Goal: Task Accomplishment & Management: Use online tool/utility

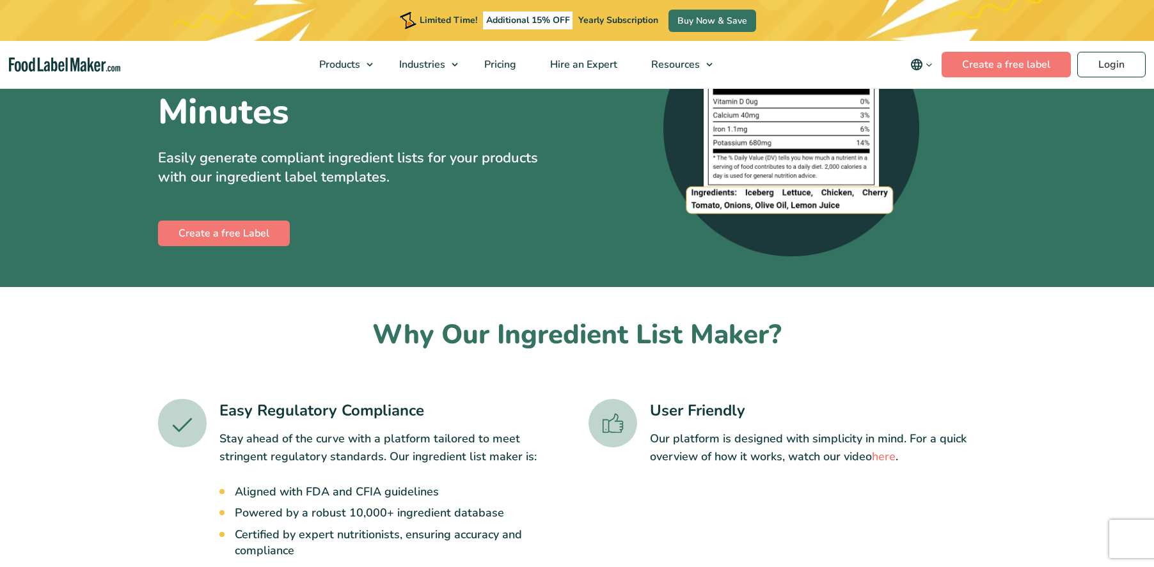
scroll to position [113, 0]
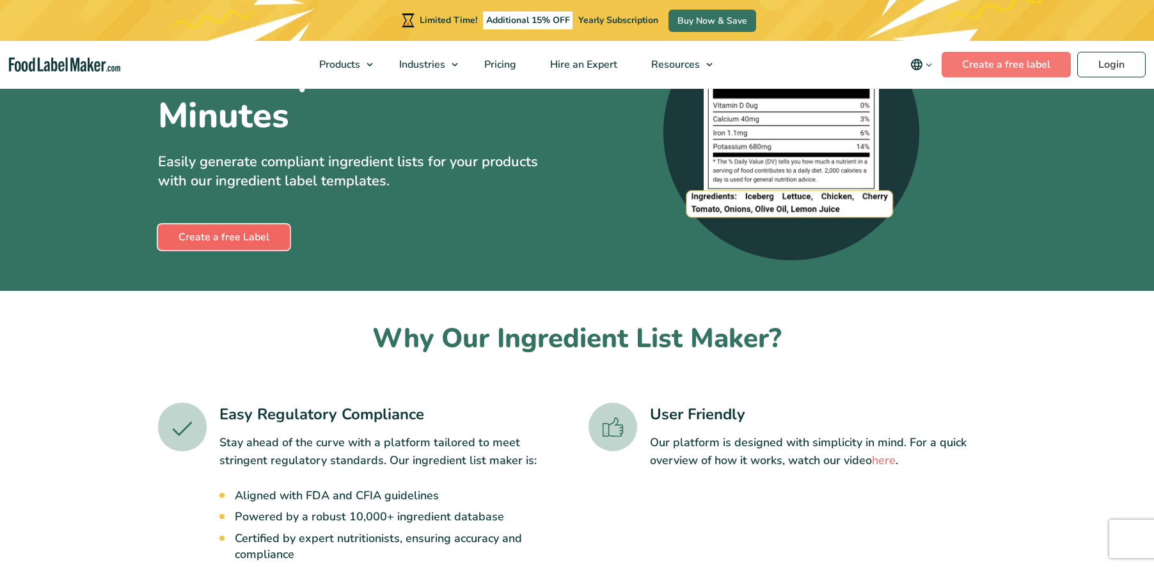
click at [262, 239] on link "Create a free Label" at bounding box center [224, 238] width 132 height 26
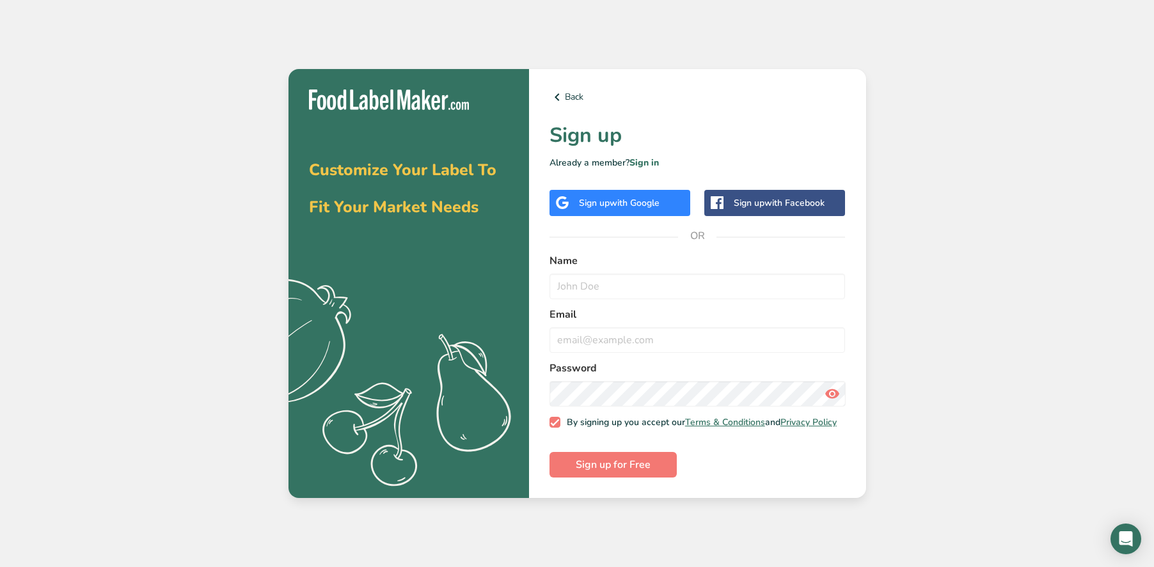
click at [597, 196] on div "Sign up with Google" at bounding box center [619, 202] width 81 height 13
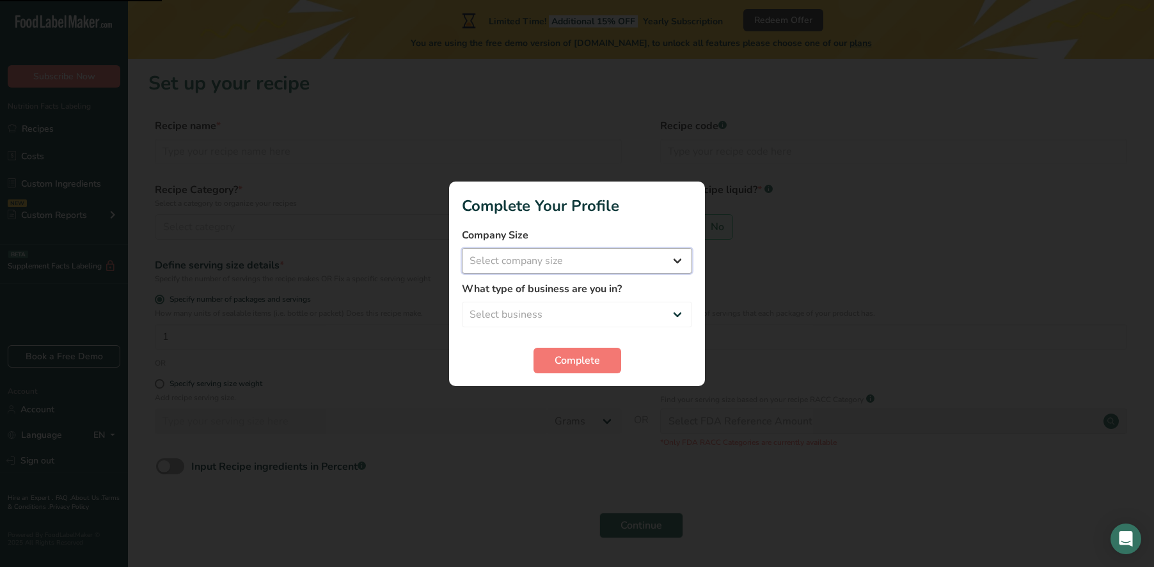
click at [531, 253] on select "Select company size Fewer than 10 Employees 10 to 50 Employees 51 to 500 Employ…" at bounding box center [577, 261] width 230 height 26
select select "1"
click at [462, 248] on select "Select company size Fewer than 10 Employees 10 to 50 Employees 51 to 500 Employ…" at bounding box center [577, 261] width 230 height 26
click at [544, 316] on select "Select business Packaged Food Manufacturer Restaurant & Cafe Bakery Meal Plans …" at bounding box center [577, 315] width 230 height 26
select select "8"
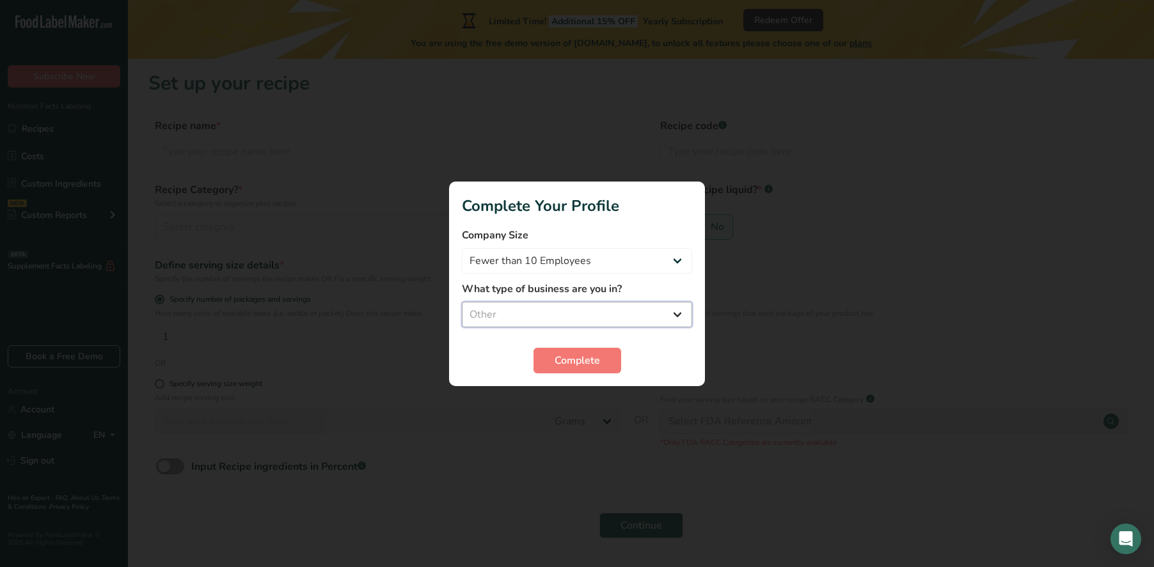
click at [462, 302] on select "Select business Packaged Food Manufacturer Restaurant & Cafe Bakery Meal Plans …" at bounding box center [577, 315] width 230 height 26
click at [553, 358] on button "Complete" at bounding box center [577, 361] width 88 height 26
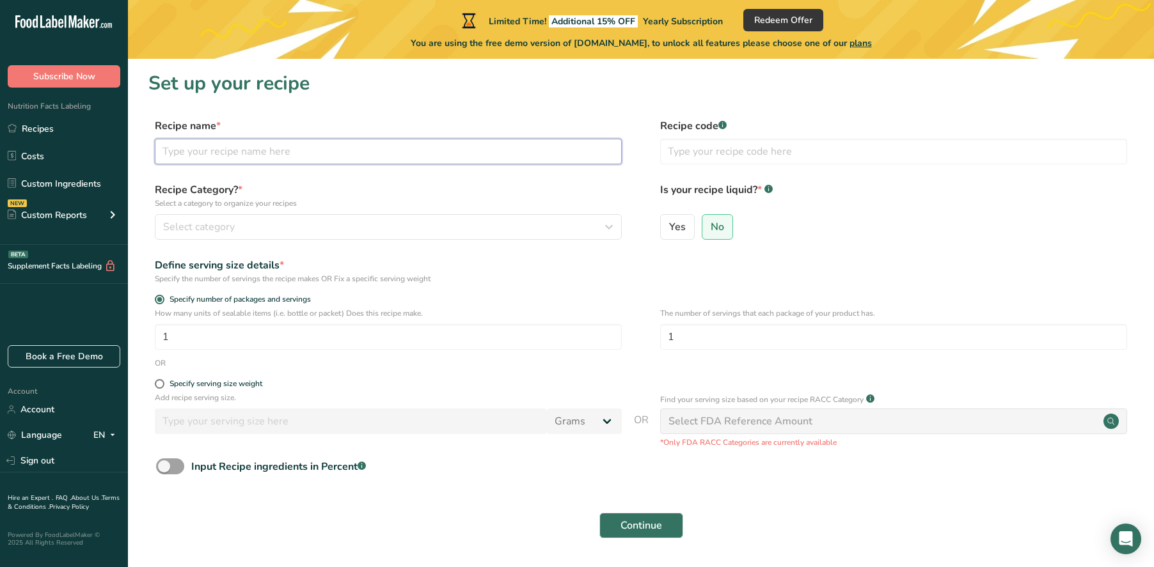
click at [274, 150] on input "text" at bounding box center [388, 152] width 467 height 26
click at [675, 227] on span "Yes" at bounding box center [677, 227] width 17 height 13
click at [669, 227] on input "Yes" at bounding box center [665, 227] width 8 height 8
radio input "true"
radio input "false"
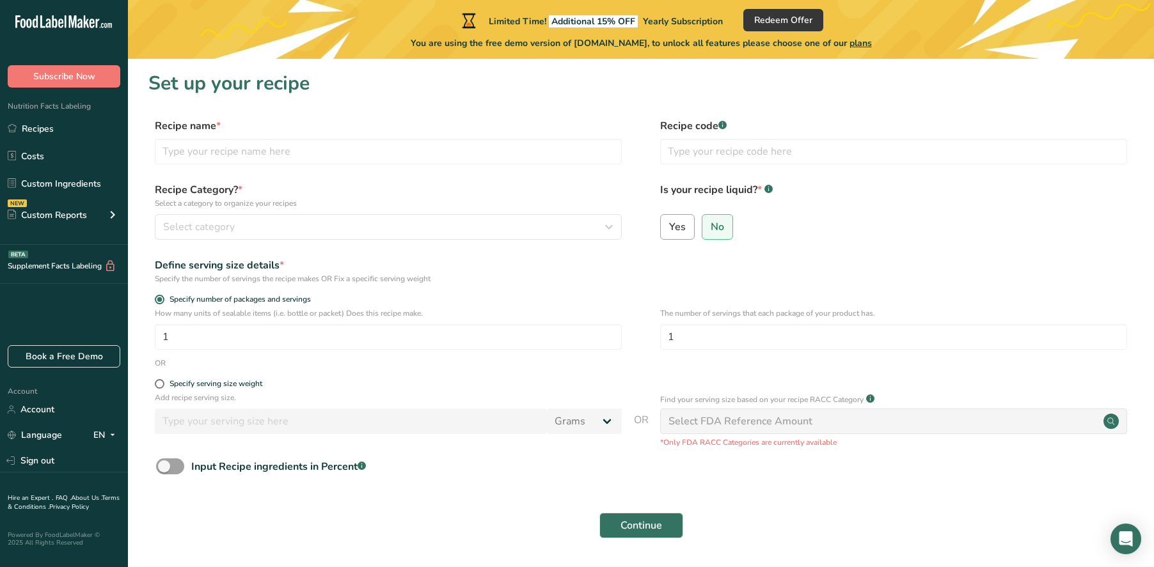
select select "22"
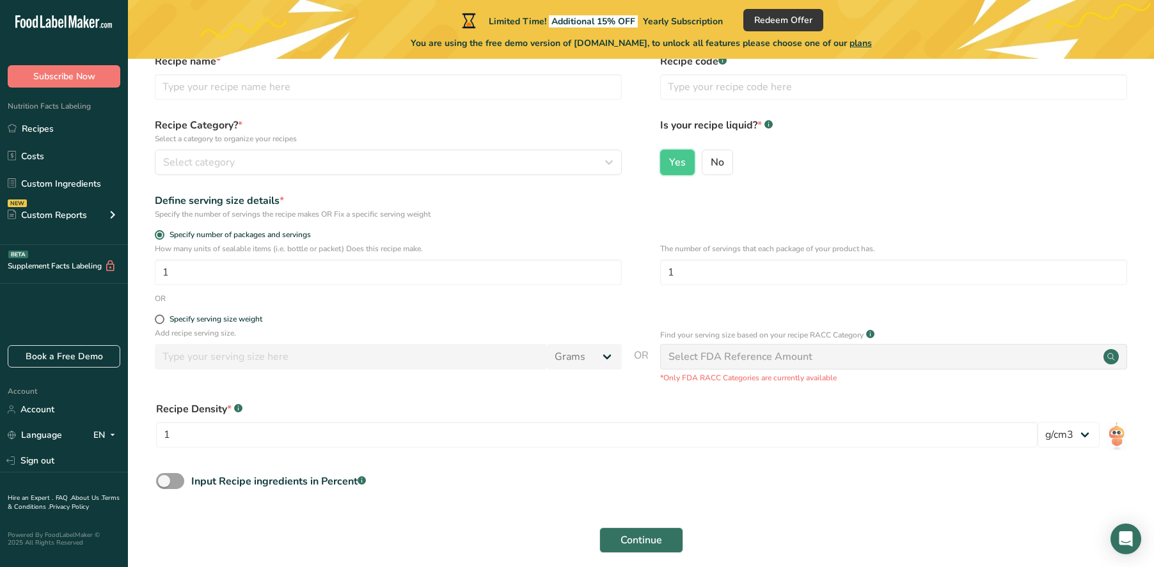
scroll to position [72, 0]
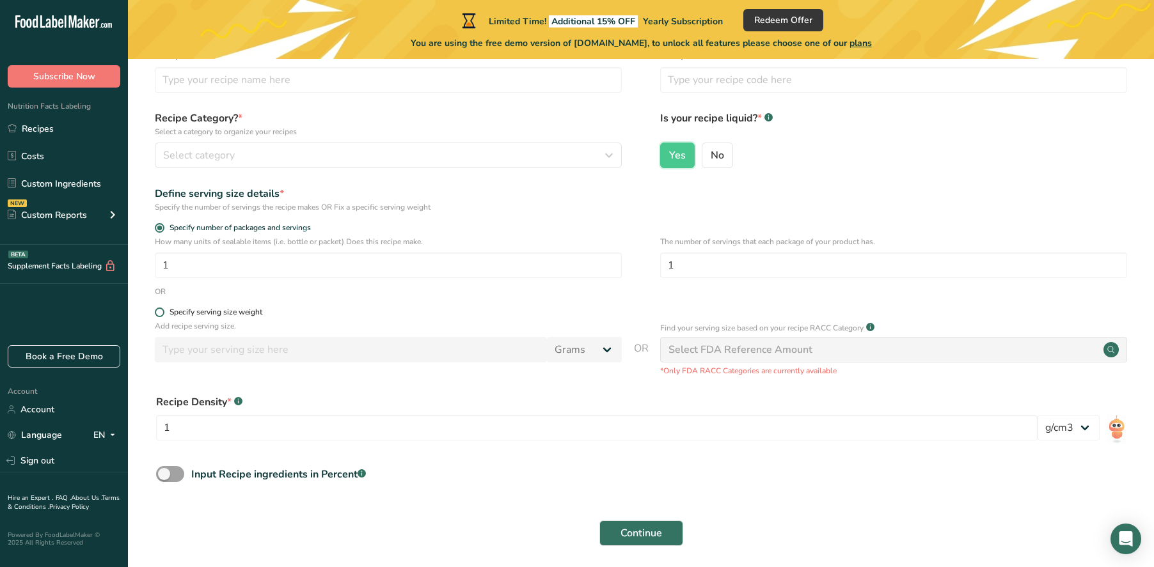
click at [161, 309] on span at bounding box center [160, 313] width 10 height 10
click at [161, 309] on input "Specify serving size weight" at bounding box center [159, 312] width 8 height 8
radio input "true"
radio input "false"
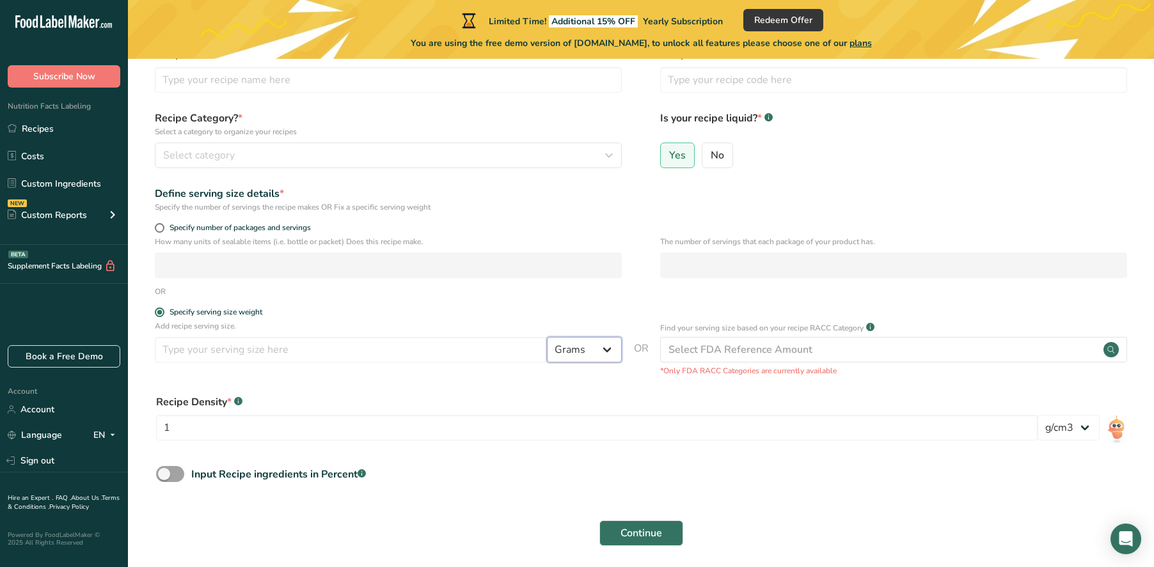
click at [595, 351] on select "Grams kg mg mcg lb oz l mL fl oz tbsp tsp cup qt gallon" at bounding box center [584, 350] width 75 height 26
click at [547, 337] on select "Grams kg mg mcg lb oz l mL fl oz tbsp tsp cup qt gallon" at bounding box center [584, 350] width 75 height 26
click at [562, 351] on select "Grams kg mg mcg lb oz l mL fl oz tbsp tsp cup qt gallon" at bounding box center [584, 350] width 75 height 26
select select "20"
click at [547, 337] on select "Grams kg mg mcg lb oz l mL fl oz tbsp tsp cup qt gallon" at bounding box center [584, 350] width 75 height 26
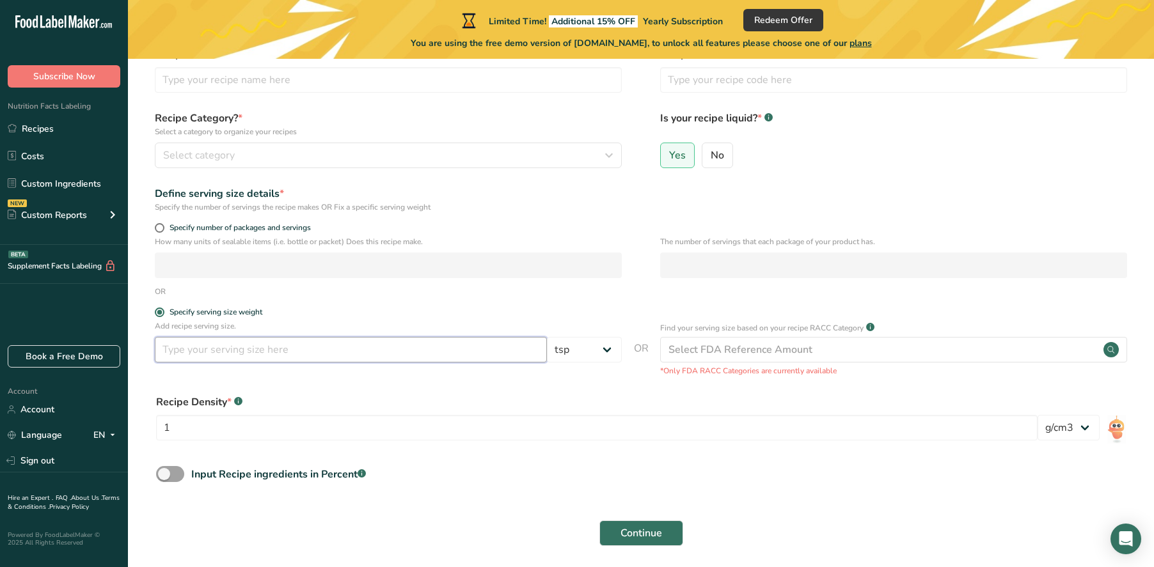
click at [308, 350] on input "number" at bounding box center [351, 350] width 392 height 26
type input "30"
click at [315, 384] on form "Recipe name * Recipe code .a-a{fill:#347362;}.b-a{fill:#fff;} Recipe Category? …" at bounding box center [640, 300] width 985 height 507
click at [1066, 431] on select "lb/ft3 g/cm3" at bounding box center [1068, 428] width 62 height 26
click at [1037, 415] on select "lb/ft3 g/cm3" at bounding box center [1068, 428] width 62 height 26
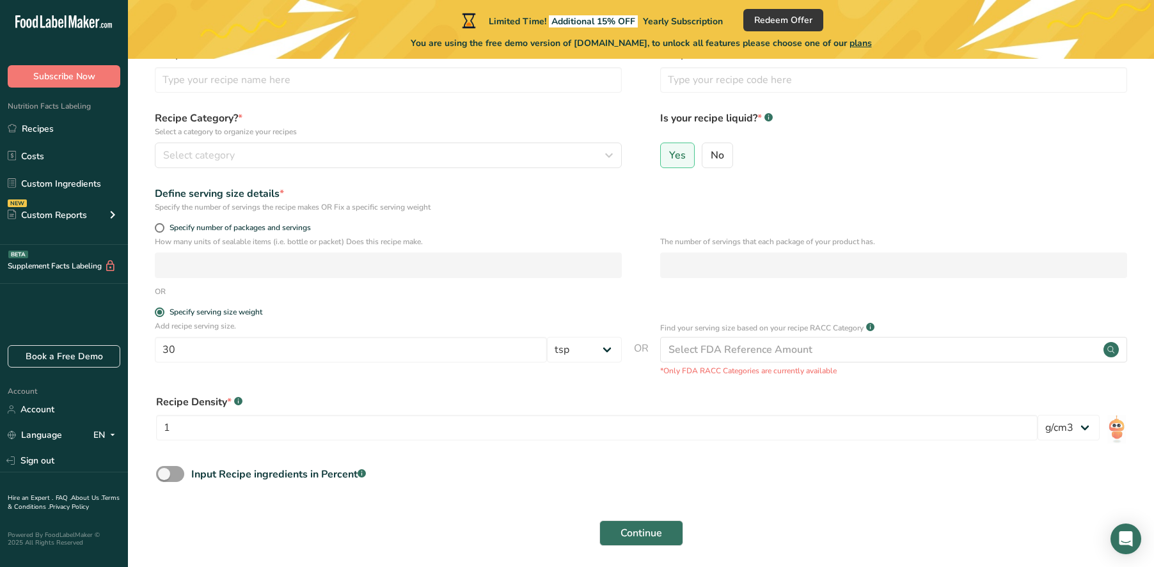
click at [646, 392] on div "Recipe Density * .a-a{fill:#347362;}.b-a{fill:#fff;} 1 lb/ft3 g/cm3" at bounding box center [640, 421] width 985 height 69
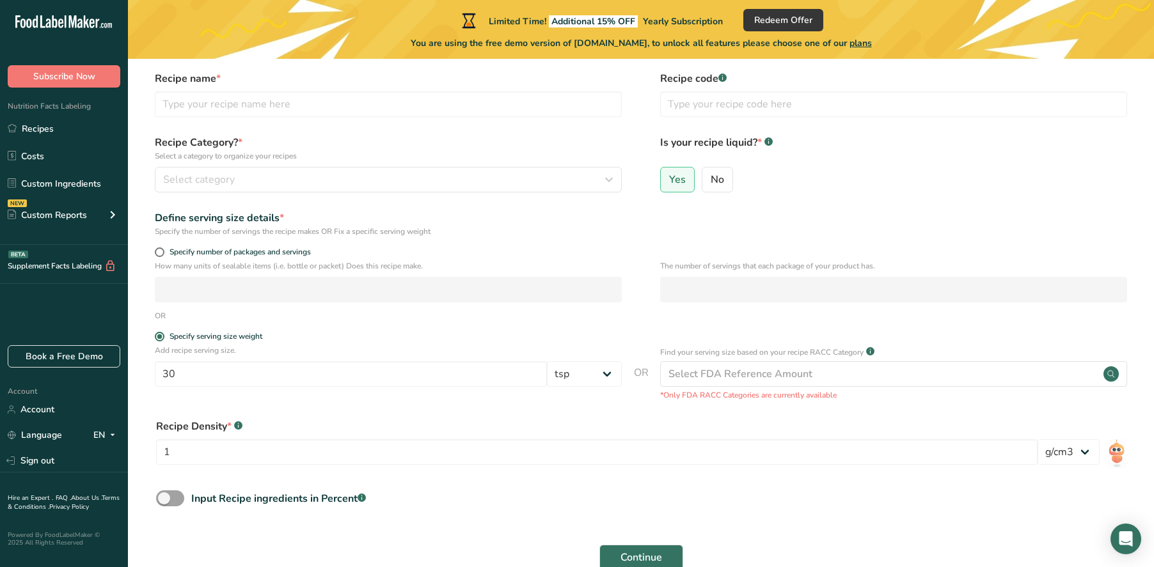
scroll to position [18, 0]
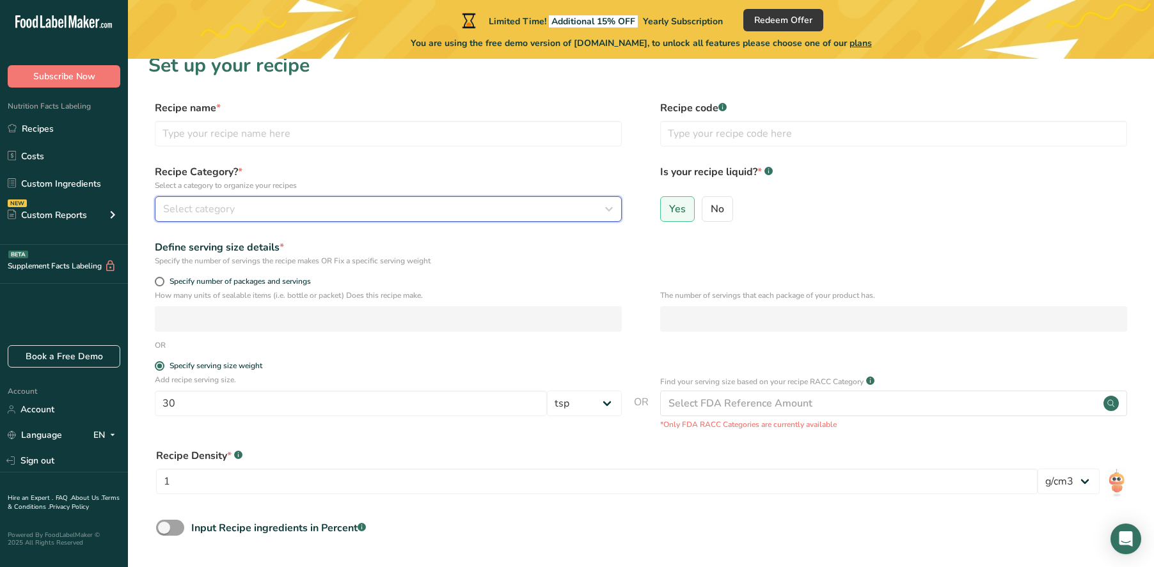
click at [438, 212] on div "Select category" at bounding box center [384, 208] width 443 height 15
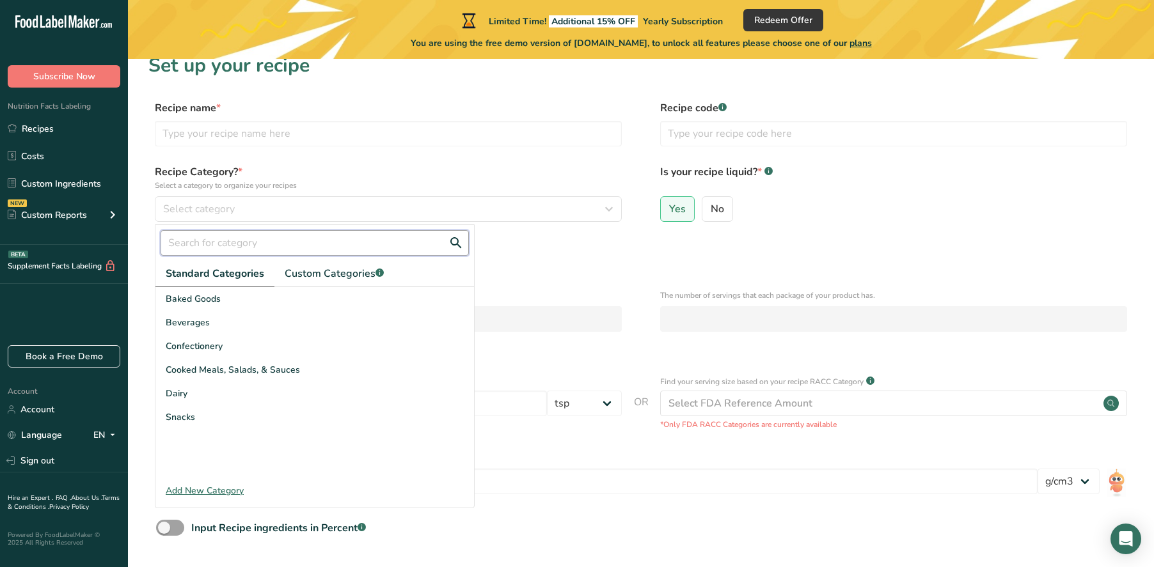
click at [239, 242] on input "text" at bounding box center [315, 243] width 308 height 26
type input "H"
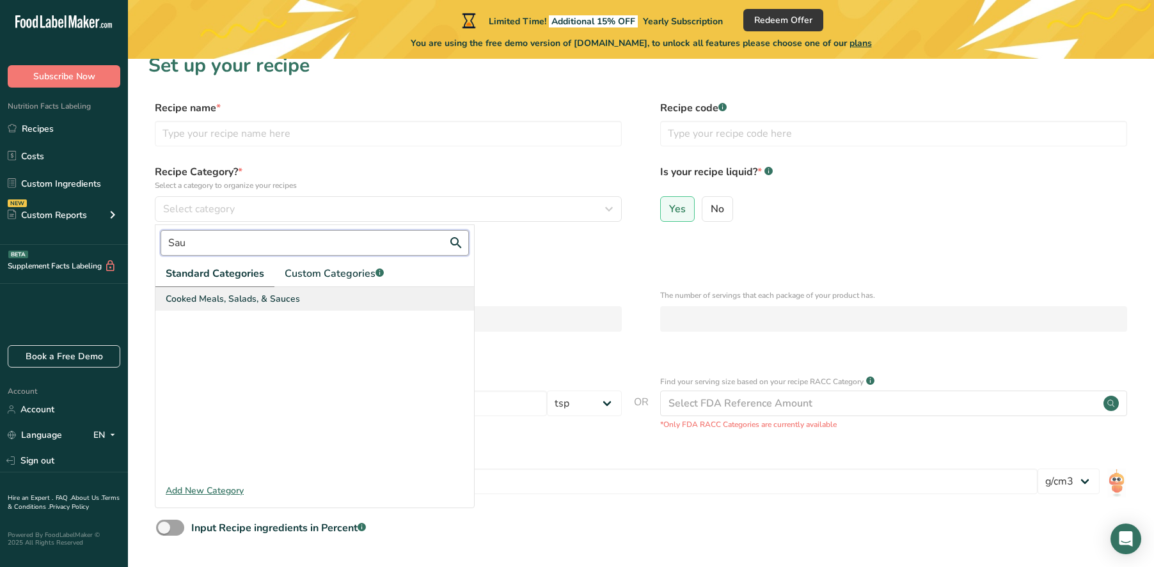
type input "Sau"
click at [242, 296] on span "Cooked Meals, Salads, & Sauces" at bounding box center [233, 298] width 134 height 13
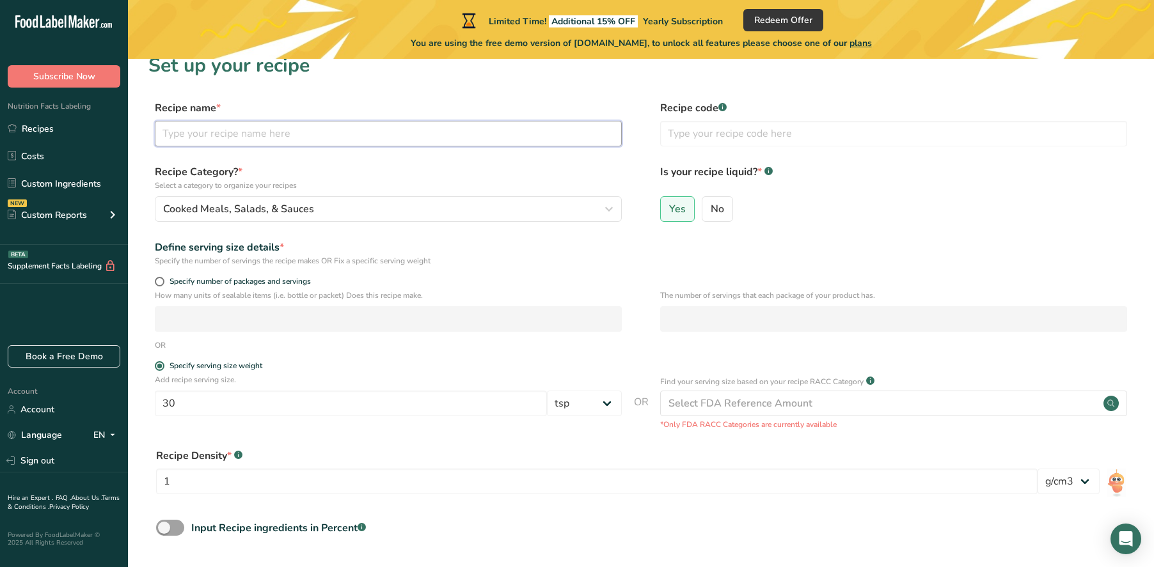
click at [244, 141] on input "text" at bounding box center [388, 134] width 467 height 26
type input "Scotch Bonnet"
click at [260, 160] on form "Recipe name * Scotch Bonnet Recipe code .a-a{fill:#347362;}.b-a{fill:#fff;} Rec…" at bounding box center [640, 353] width 985 height 507
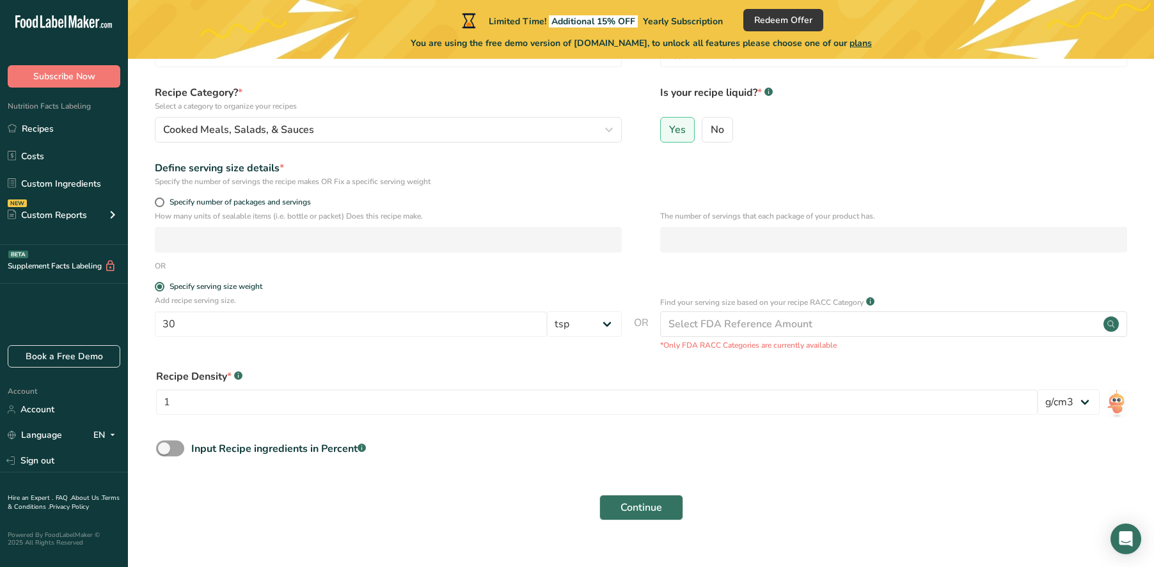
scroll to position [120, 0]
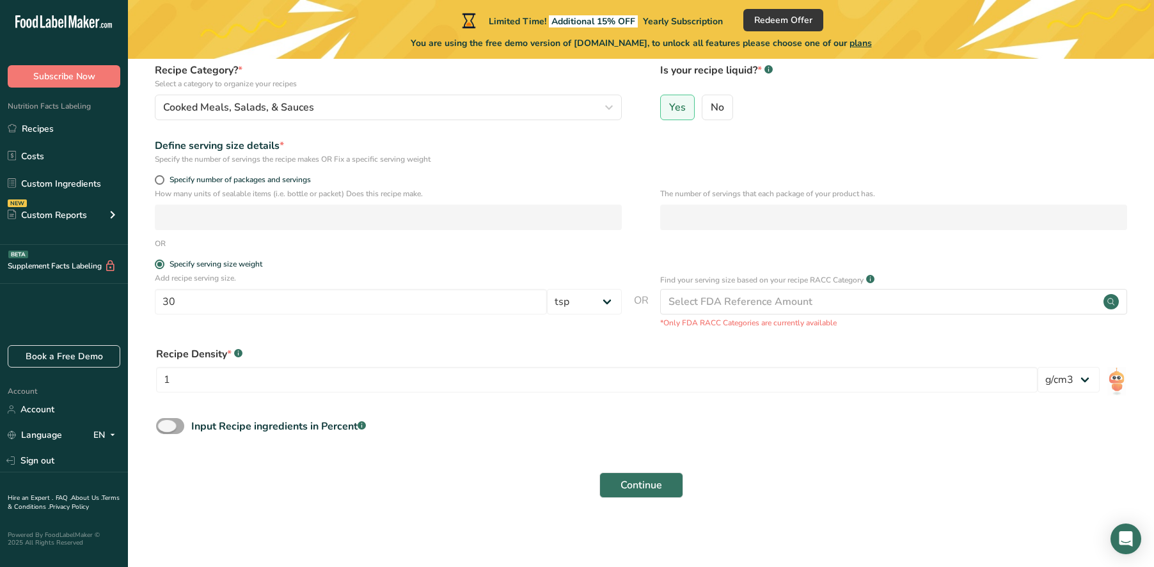
click at [180, 427] on span at bounding box center [170, 426] width 28 height 16
click at [164, 427] on input "Input Recipe ingredients in Percent .a-a{fill:#347362;}.b-a{fill:#fff;}" at bounding box center [160, 426] width 8 height 8
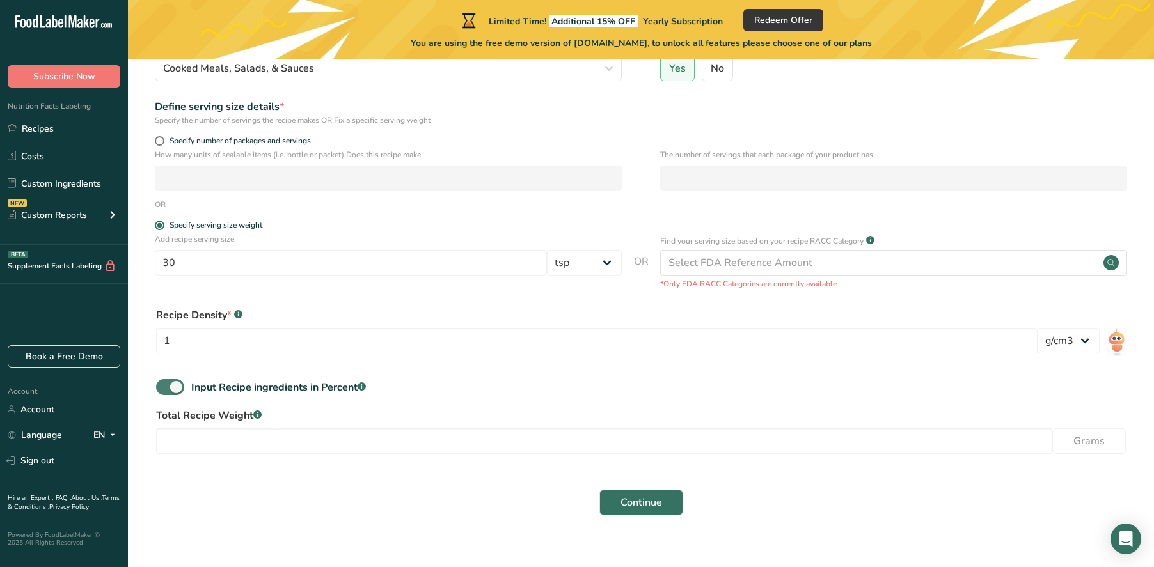
click at [168, 388] on span at bounding box center [170, 387] width 28 height 16
click at [164, 388] on input "Input Recipe ingredients in Percent .a-a{fill:#347362;}.b-a{fill:#fff;}" at bounding box center [160, 387] width 8 height 8
checkbox input "false"
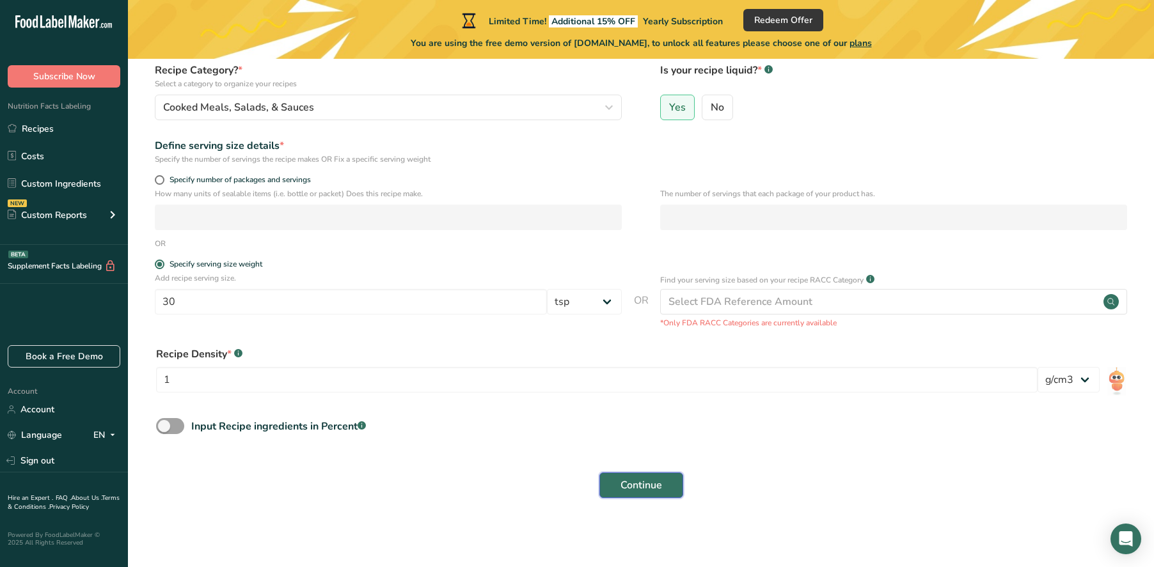
click at [645, 482] on span "Continue" at bounding box center [641, 485] width 42 height 15
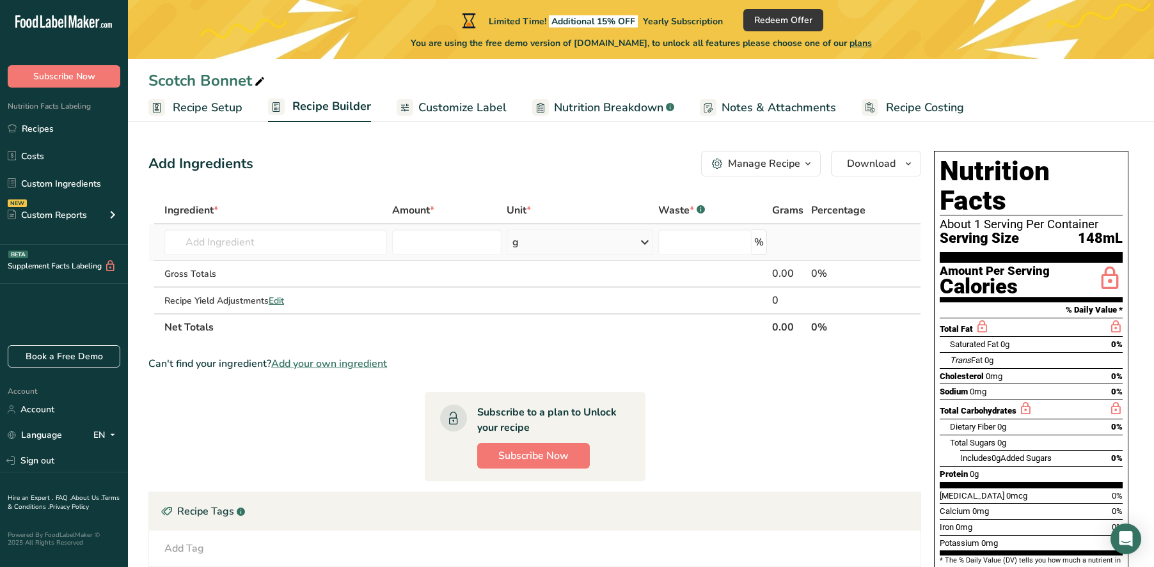
click at [552, 242] on div "g" at bounding box center [580, 243] width 146 height 26
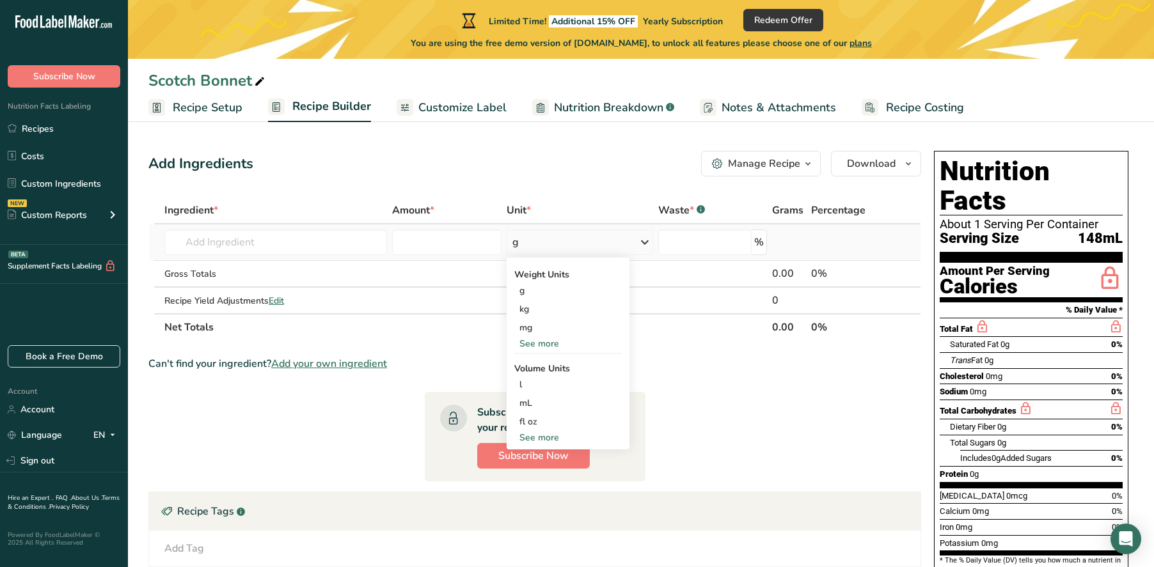
click at [552, 242] on div "g" at bounding box center [580, 243] width 146 height 26
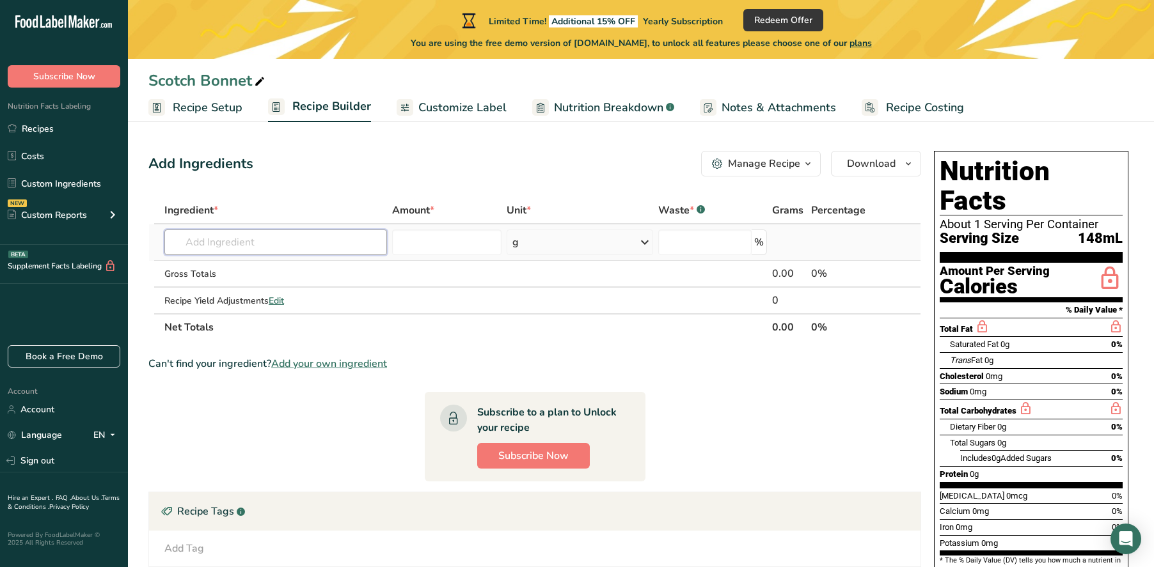
click at [295, 239] on input "text" at bounding box center [275, 243] width 223 height 26
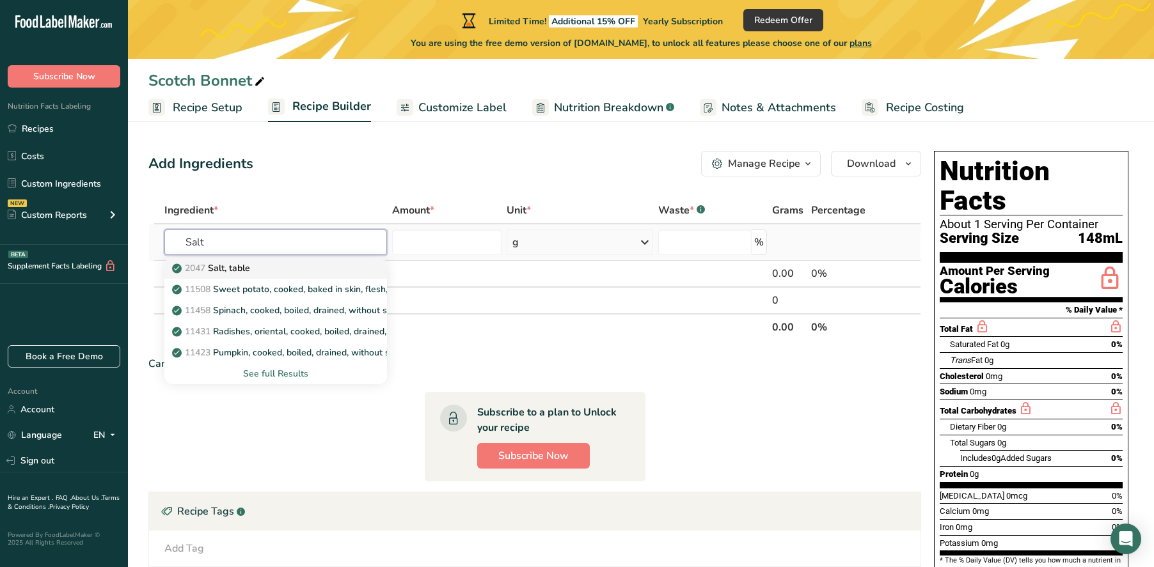
type input "Salt"
click at [294, 266] on div "2047 Salt, table" at bounding box center [266, 268] width 182 height 13
type input "Salt, table"
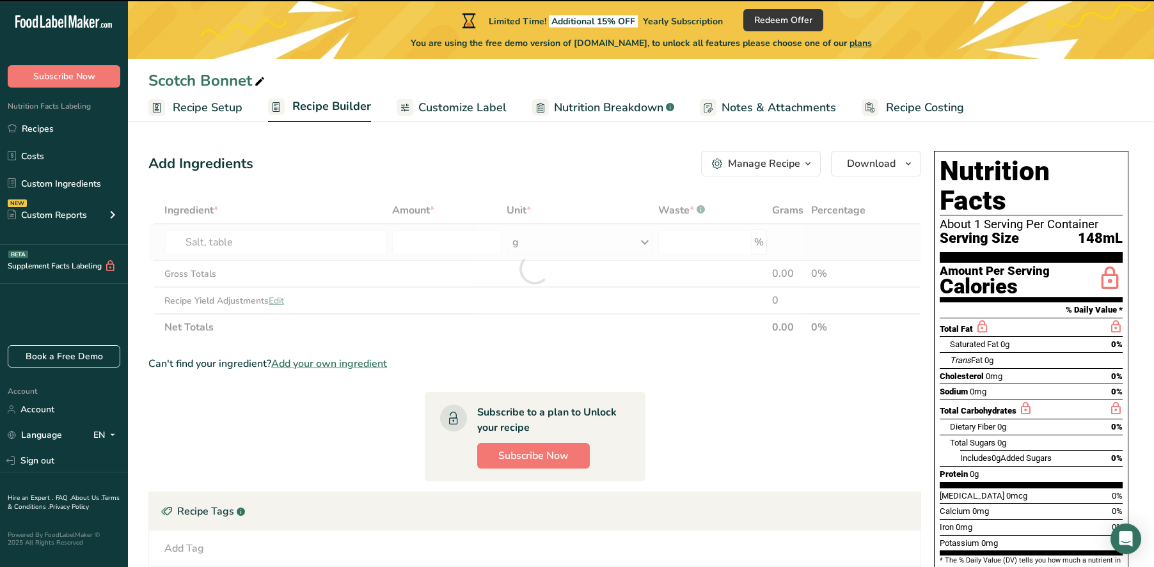
type input "0"
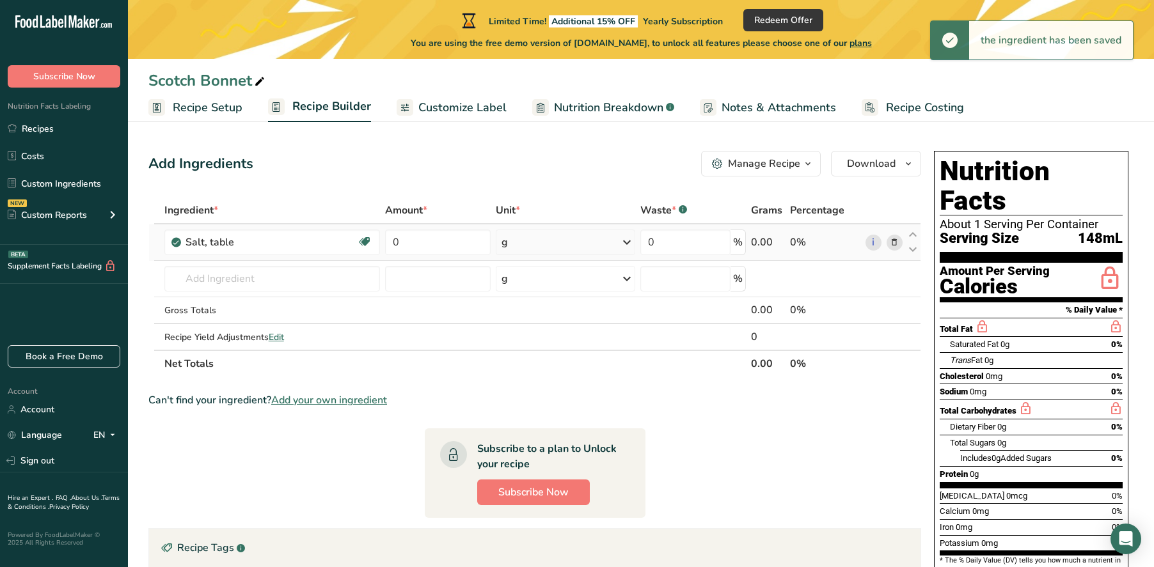
click at [562, 241] on div "g" at bounding box center [565, 243] width 139 height 26
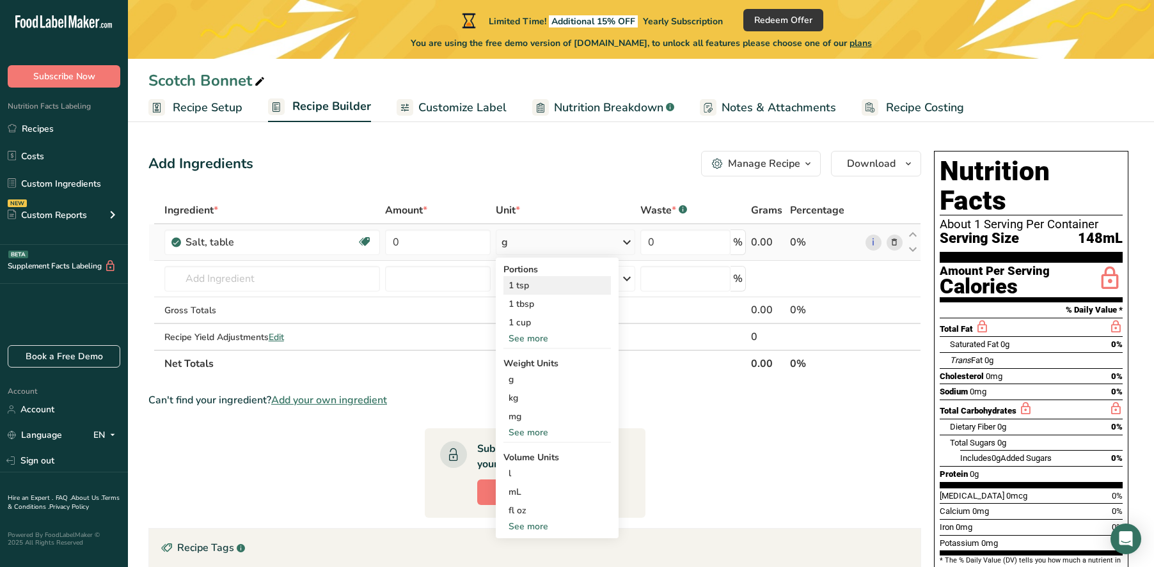
click at [548, 281] on div "1 tsp" at bounding box center [556, 285] width 107 height 19
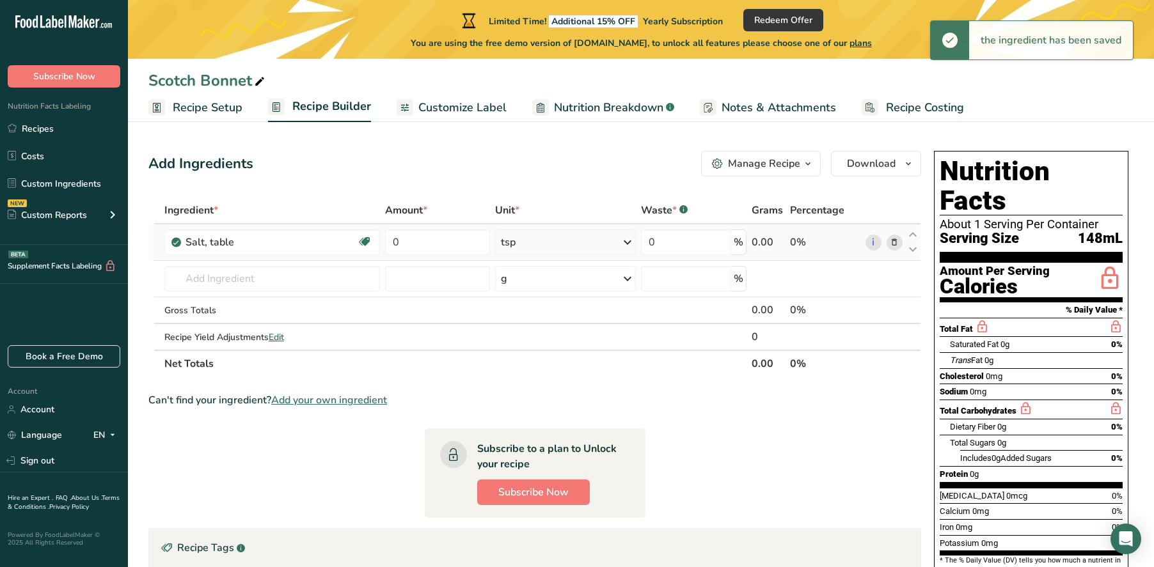
click at [571, 244] on div "tsp" at bounding box center [565, 243] width 140 height 26
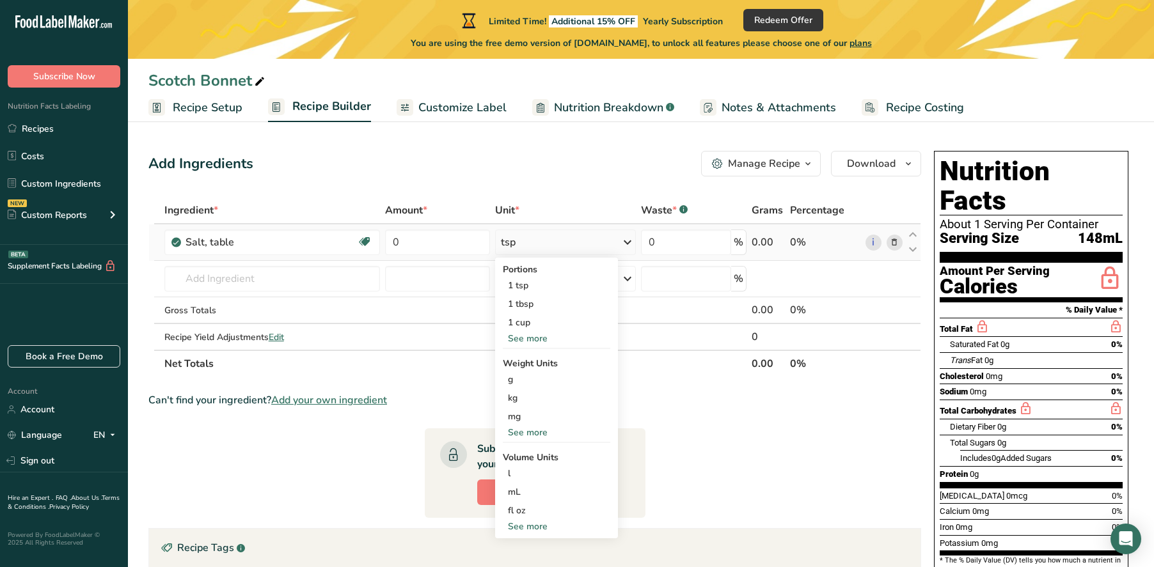
click at [536, 338] on div "See more" at bounding box center [556, 338] width 107 height 13
click at [532, 448] on div "See more" at bounding box center [556, 451] width 107 height 13
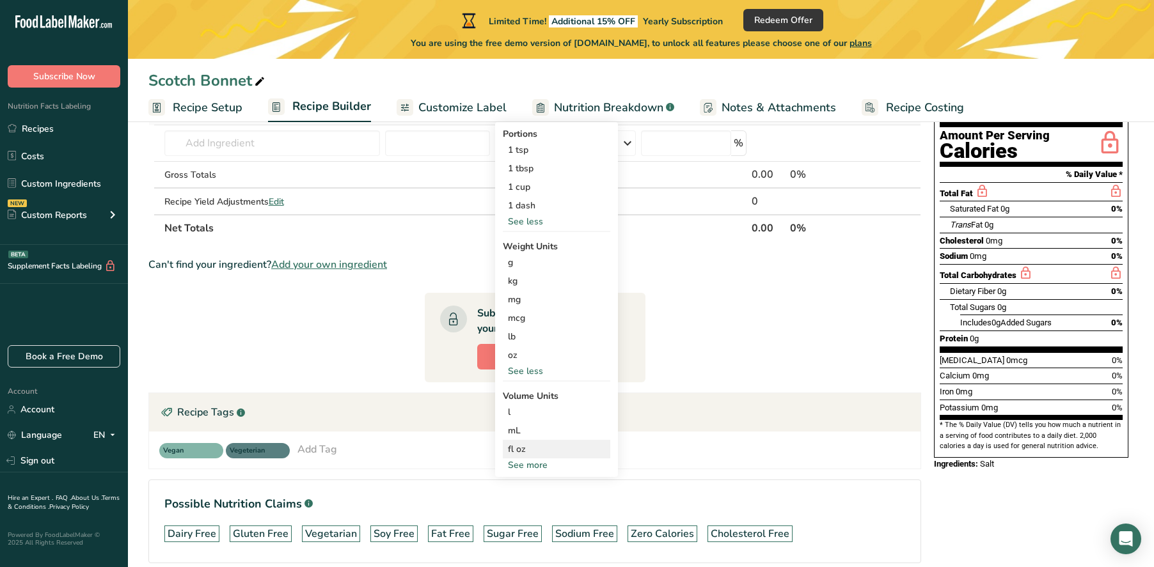
scroll to position [154, 0]
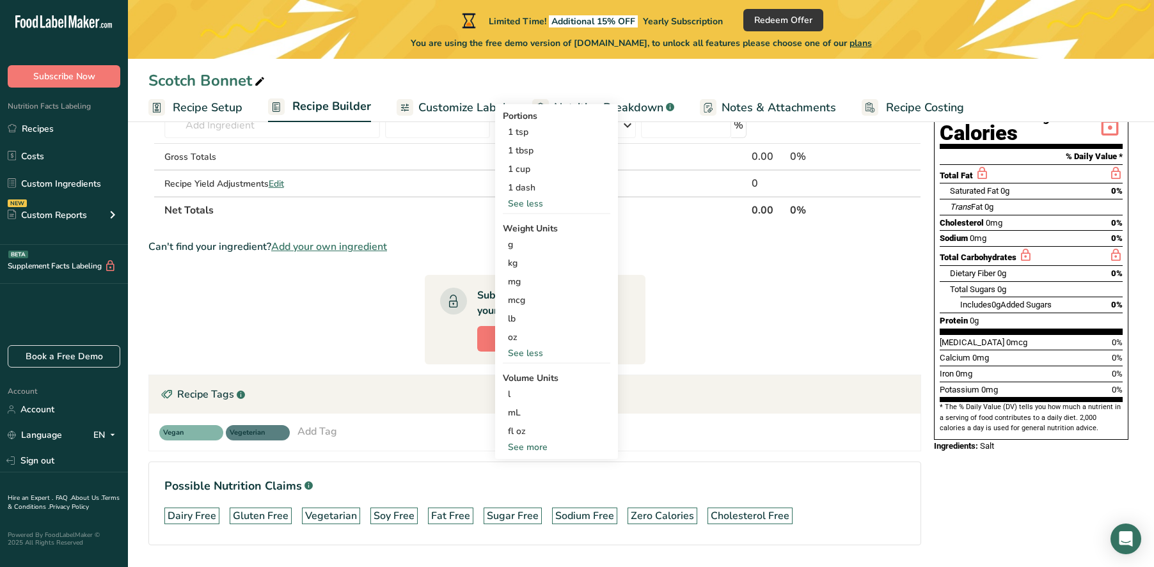
click at [534, 449] on div "See more" at bounding box center [556, 447] width 107 height 13
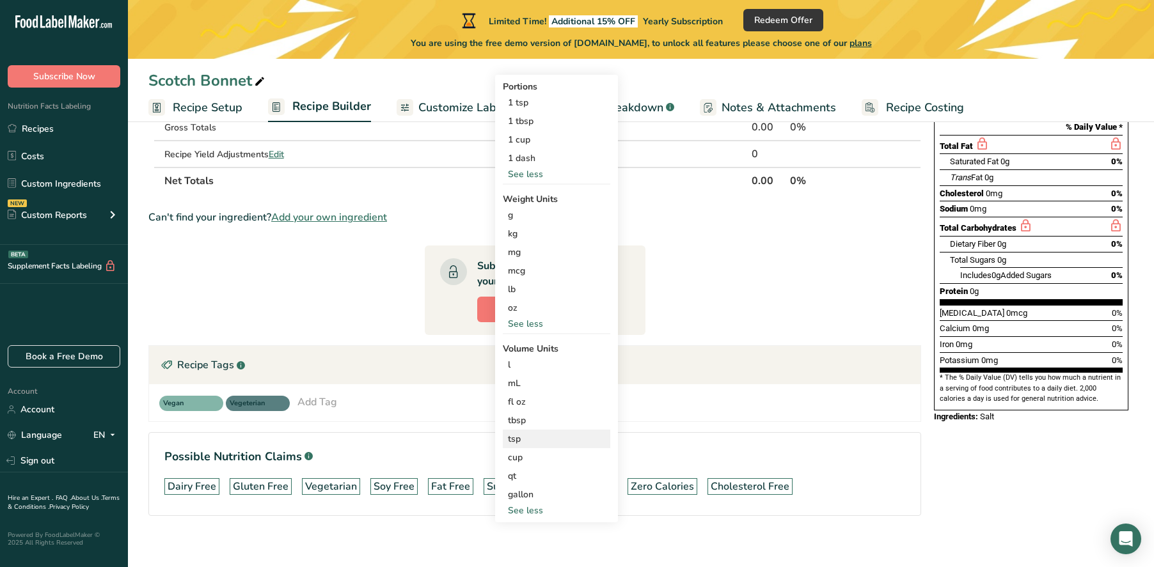
scroll to position [193, 0]
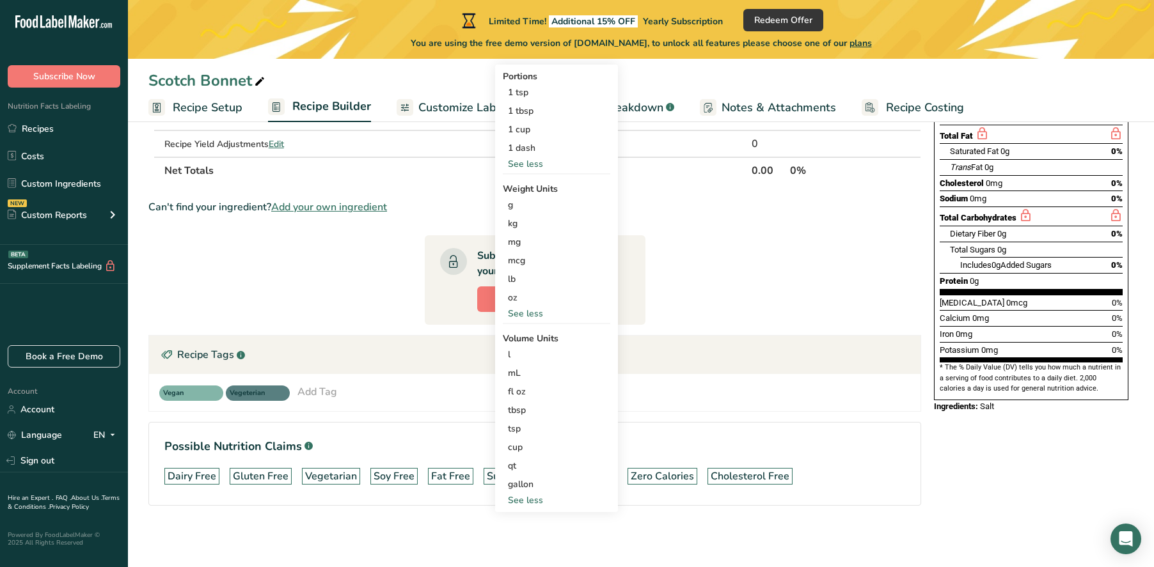
click at [355, 253] on section "Ingredient * Amount * Unit * Waste * .a-a{fill:#347362;}.b-a{fill:#fff;} Grams …" at bounding box center [534, 265] width 773 height 523
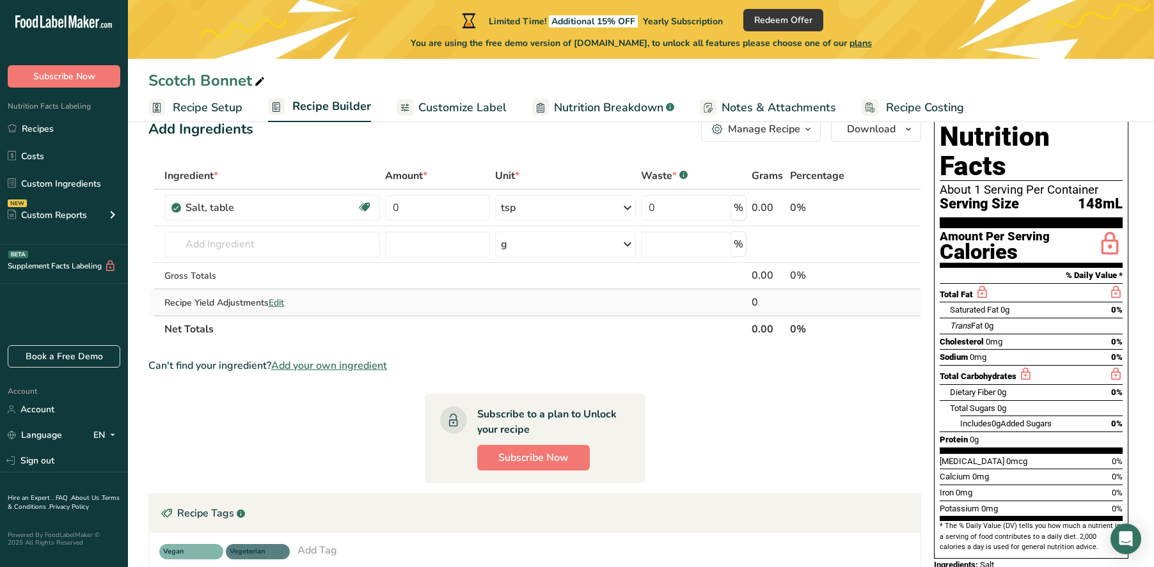
scroll to position [33, 0]
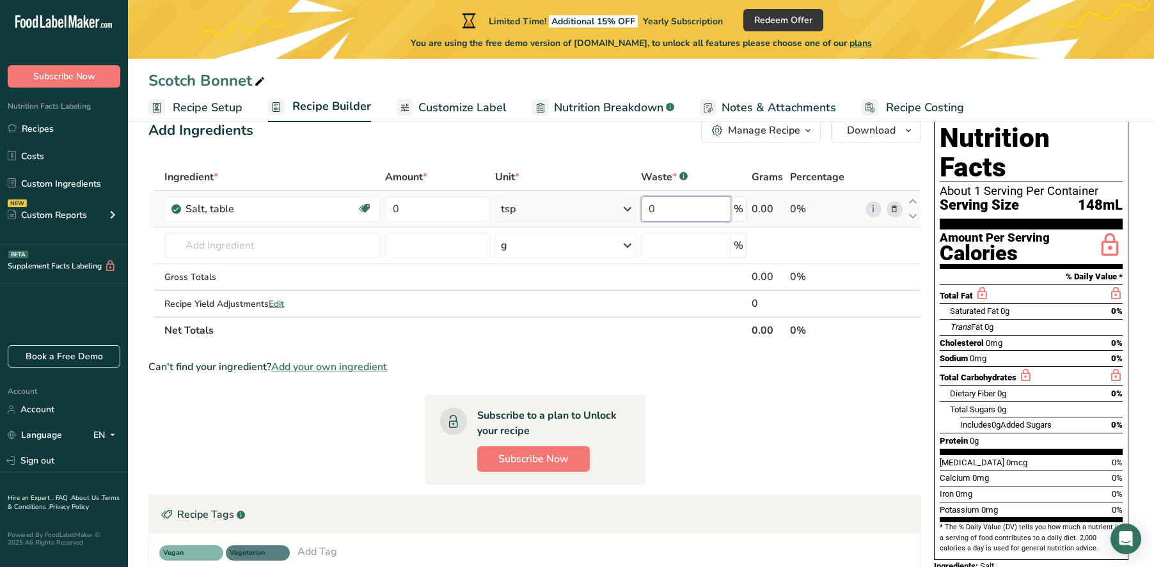
click at [689, 208] on input "0" at bounding box center [686, 209] width 90 height 26
click at [277, 240] on div "Ingredient * Amount * Unit * Waste * .a-a{fill:#347362;}.b-a{fill:#fff;} Grams …" at bounding box center [534, 254] width 773 height 180
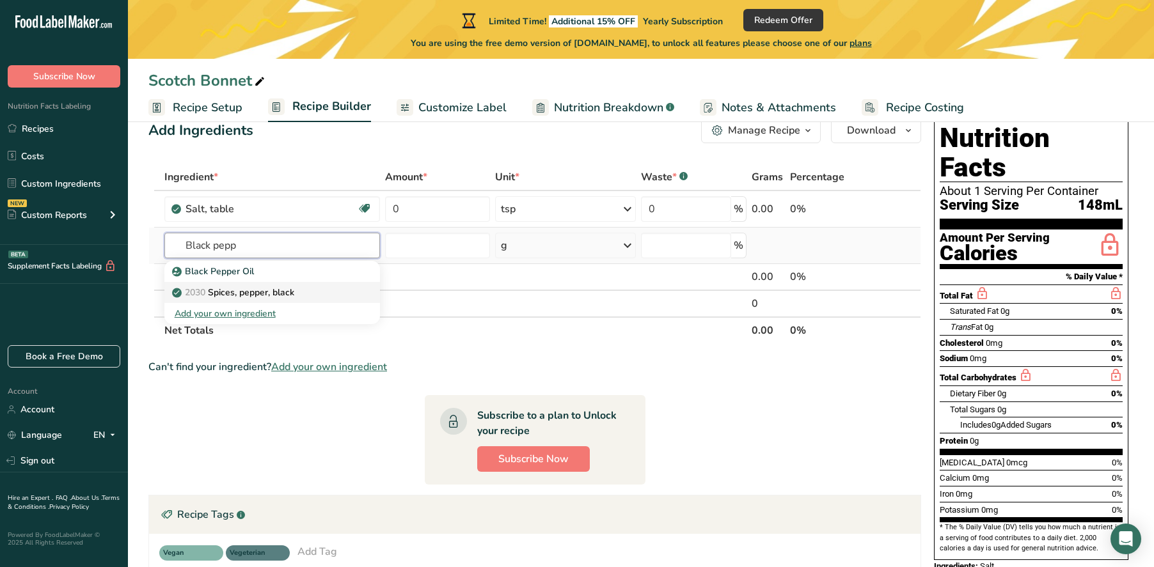
type input "Black pepp"
click at [264, 290] on p "2030 Spices, pepper, black" at bounding box center [235, 292] width 120 height 13
type input "Spices, pepper, black"
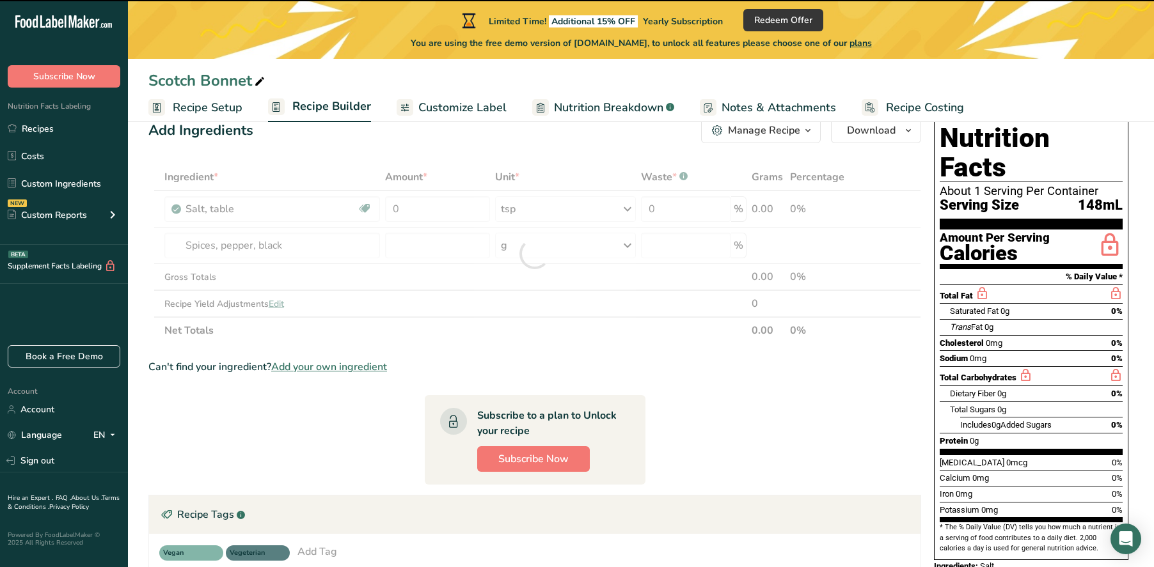
type input "0"
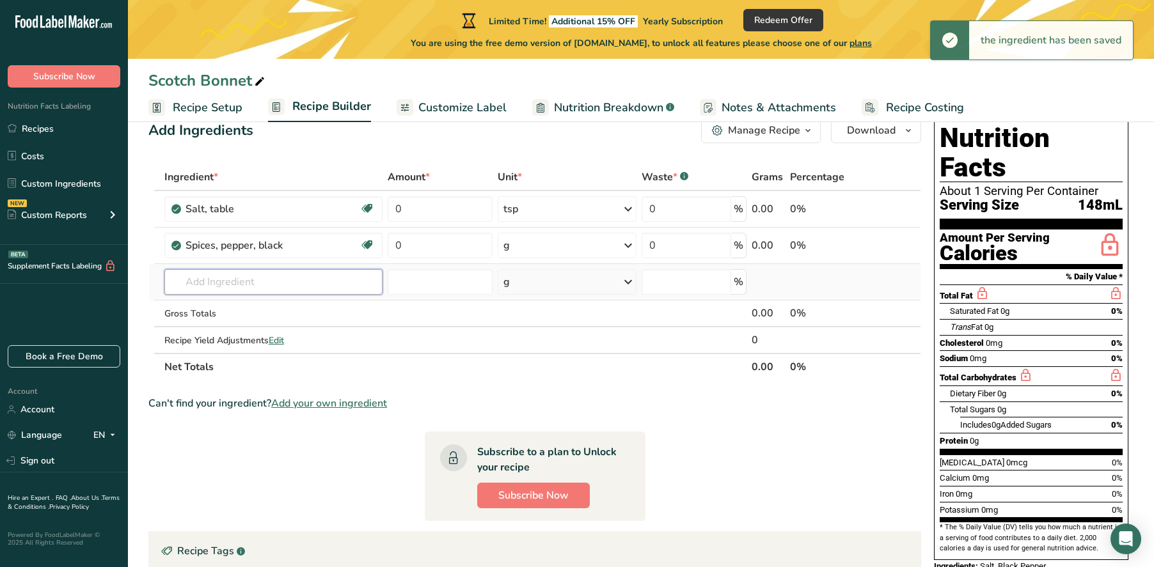
click at [260, 281] on input "text" at bounding box center [273, 282] width 219 height 26
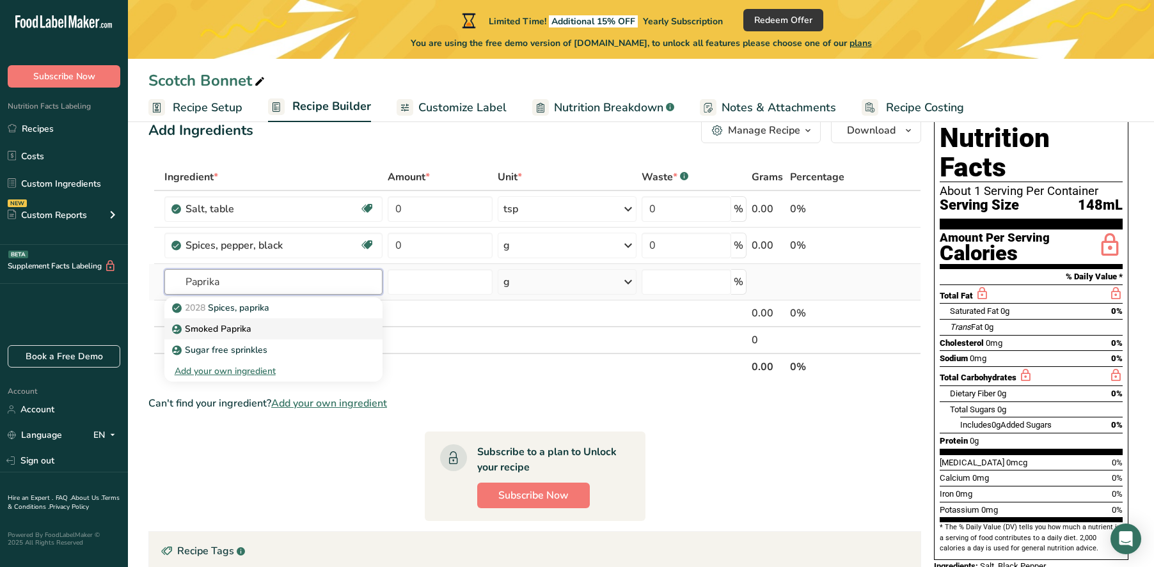
type input "Paprika"
click at [249, 322] on p "Smoked Paprika" at bounding box center [213, 328] width 77 height 13
type input "Smoked Paprika"
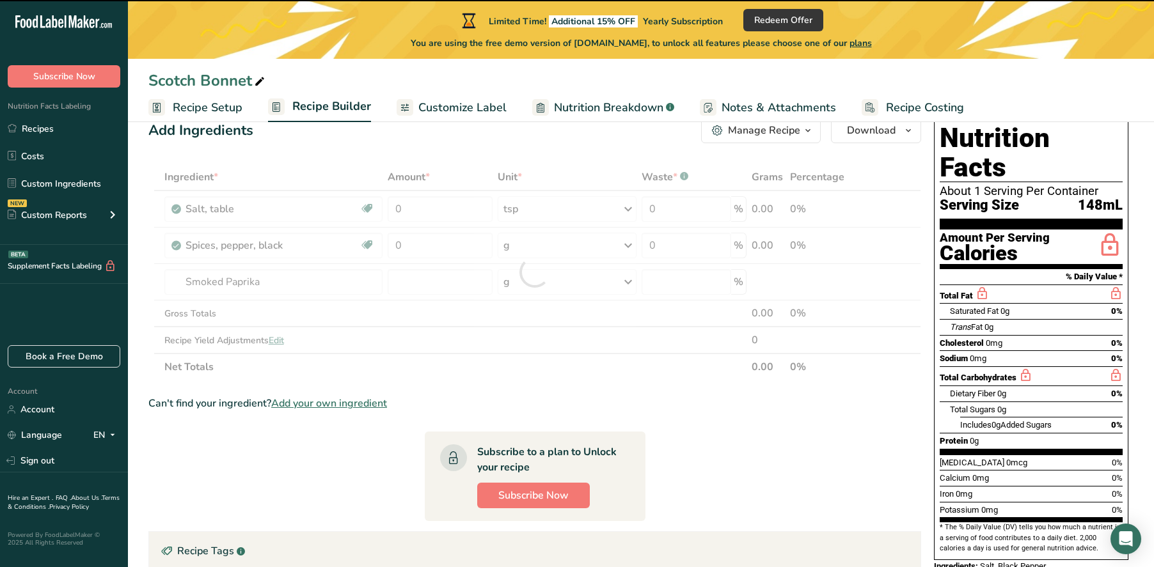
type input "0"
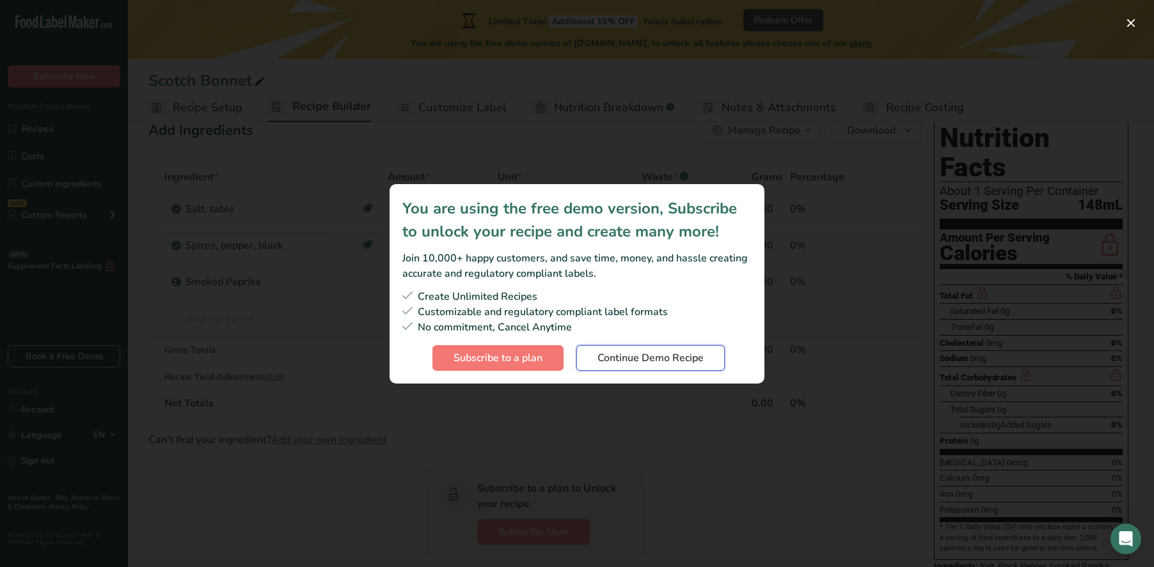
click at [628, 356] on span "Continue Demo Recipe" at bounding box center [650, 358] width 106 height 15
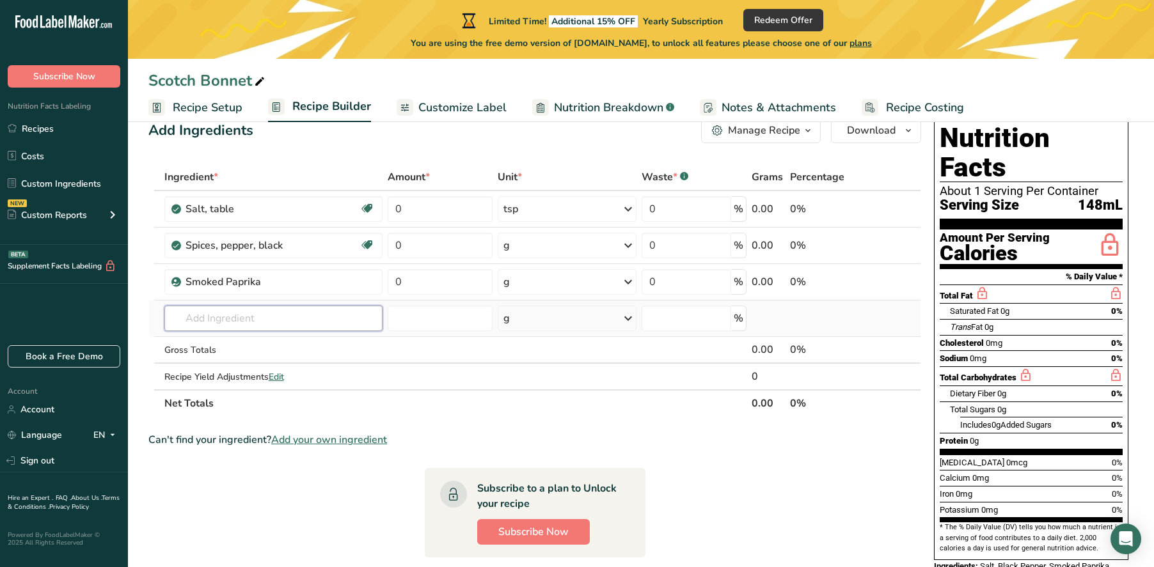
click at [268, 322] on input "text" at bounding box center [273, 319] width 219 height 26
type input "Cayenn"
click at [244, 347] on p "2031 Spices, pepper, red or cayenne" at bounding box center [254, 344] width 159 height 13
type input "Spices, pepper, red or cayenne"
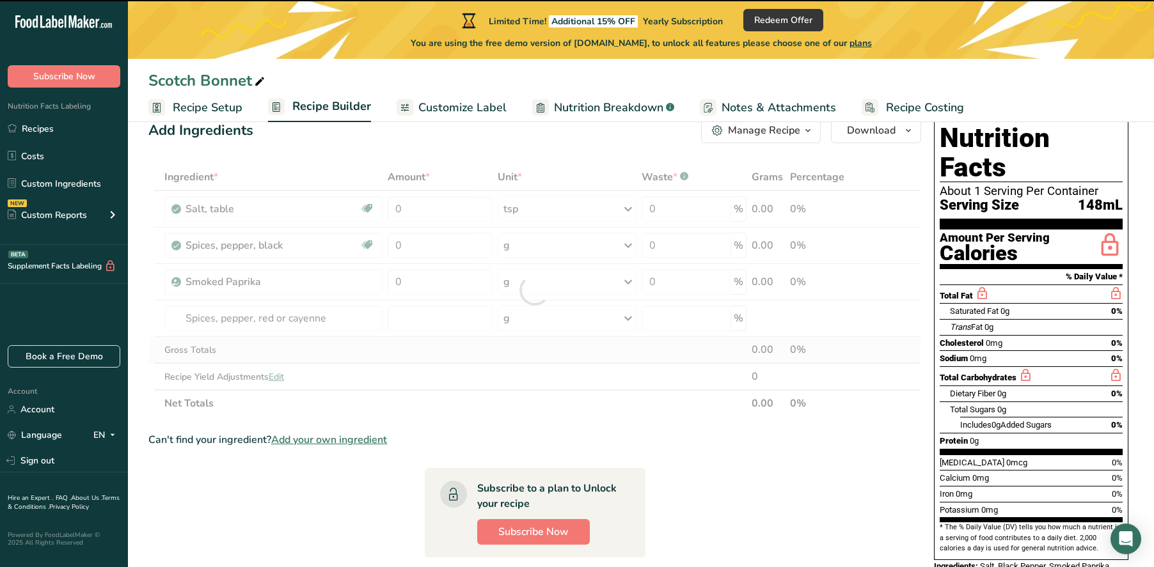
type input "0"
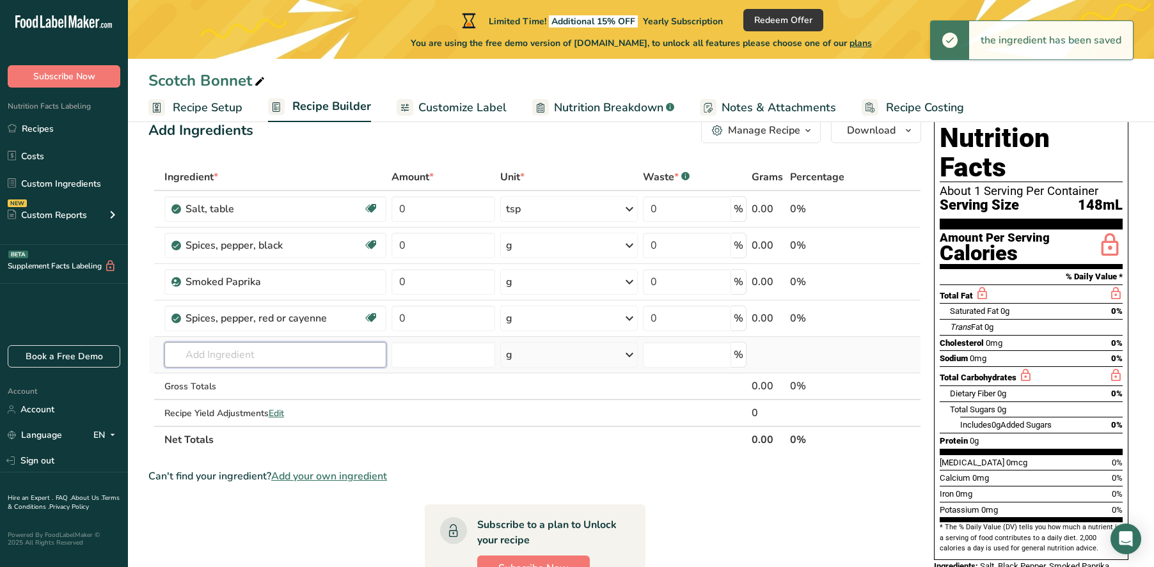
click at [229, 357] on input "text" at bounding box center [275, 355] width 222 height 26
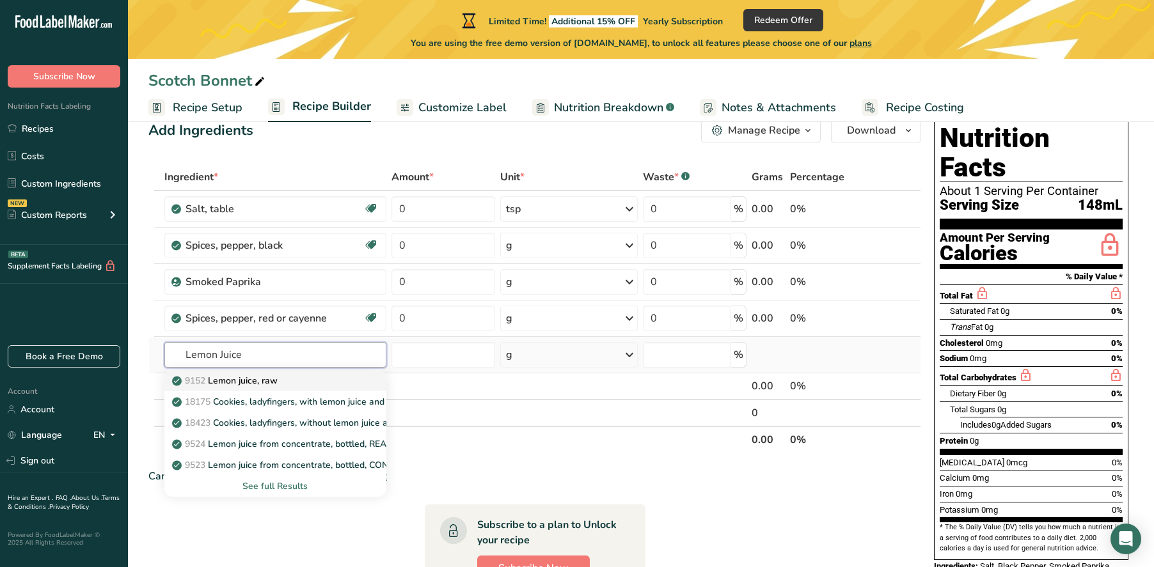
type input "Lemon Juice"
click at [229, 377] on p "9152 Lemon juice, raw" at bounding box center [226, 380] width 103 height 13
type input "Lemon juice, raw"
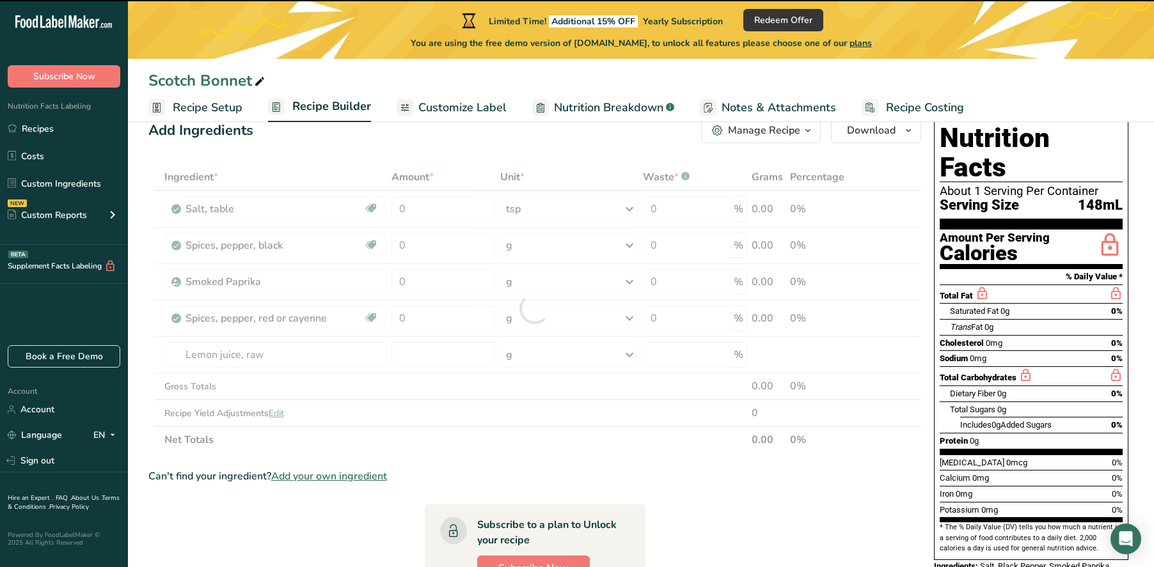
type input "0"
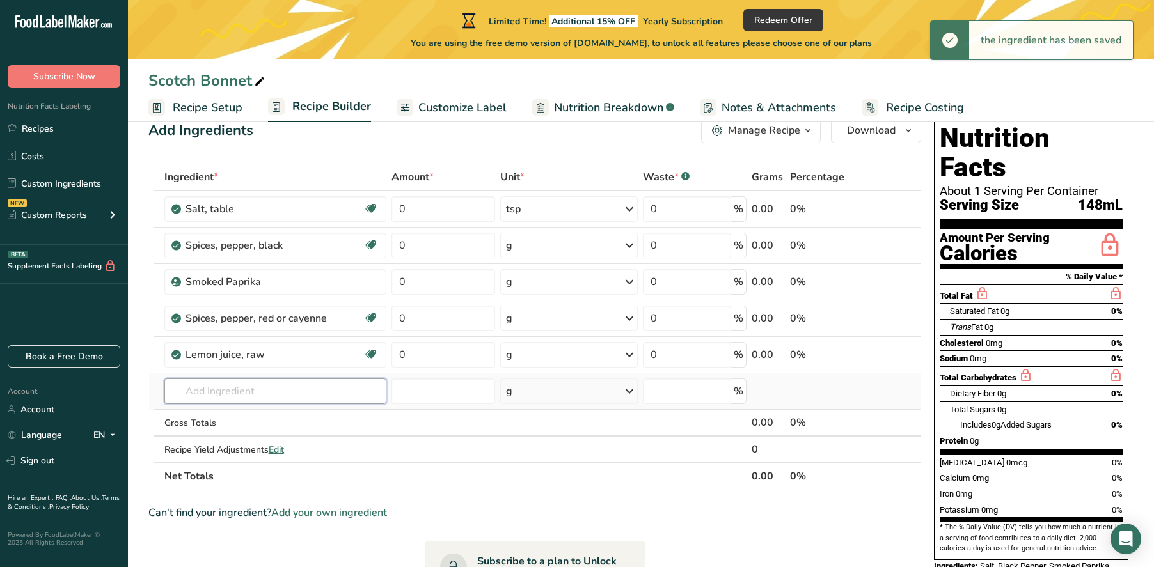
click at [226, 394] on input "text" at bounding box center [275, 392] width 222 height 26
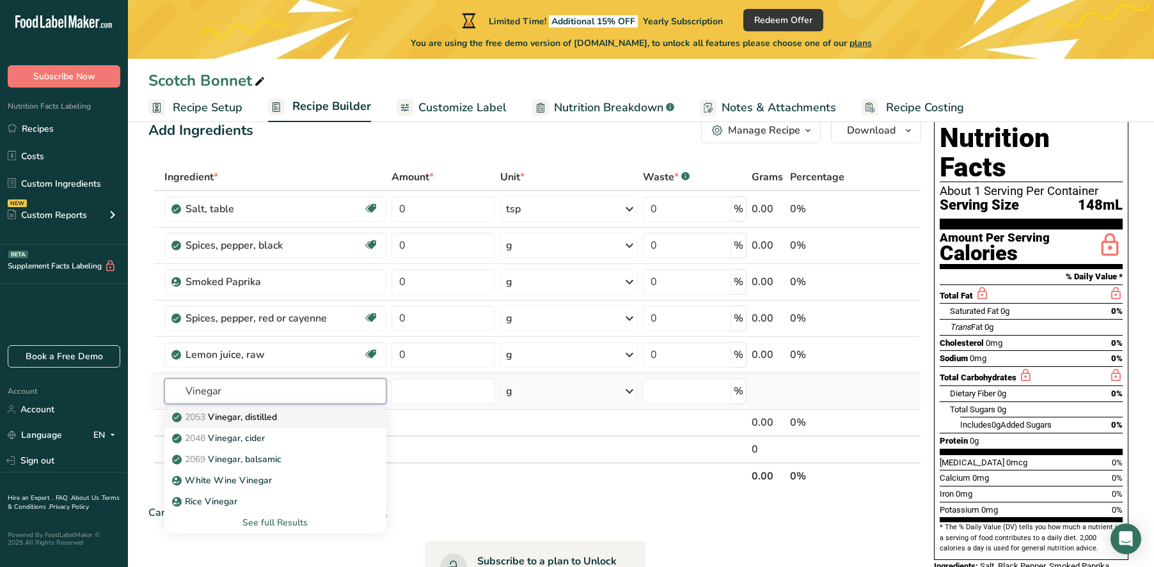
type input "Vinegar"
click at [235, 414] on p "2053 Vinegar, distilled" at bounding box center [226, 417] width 102 height 13
type input "Vinegar, distilled"
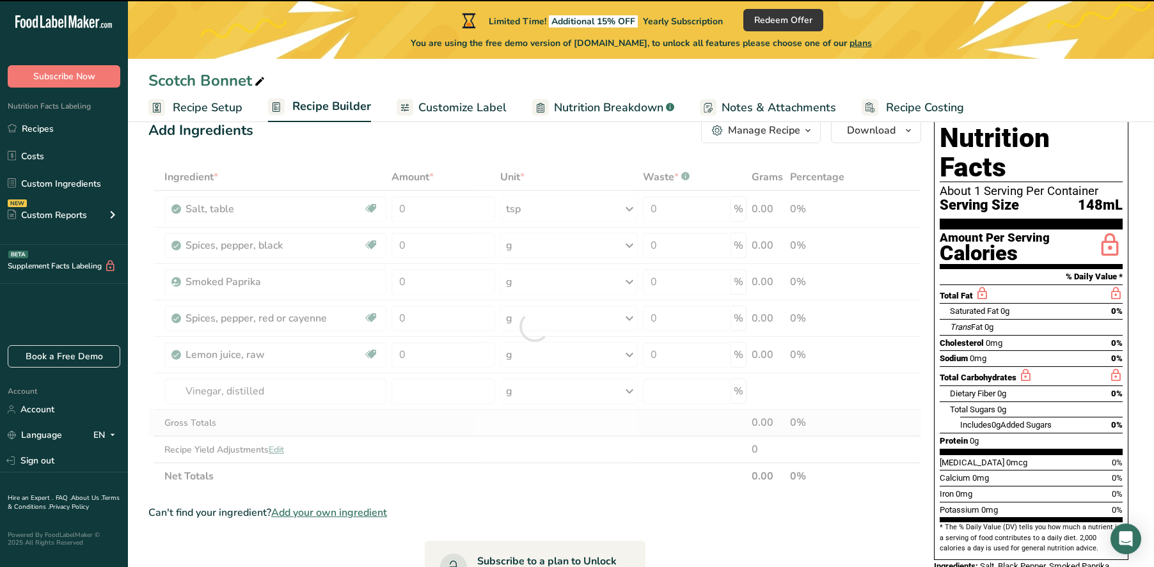
type input "0"
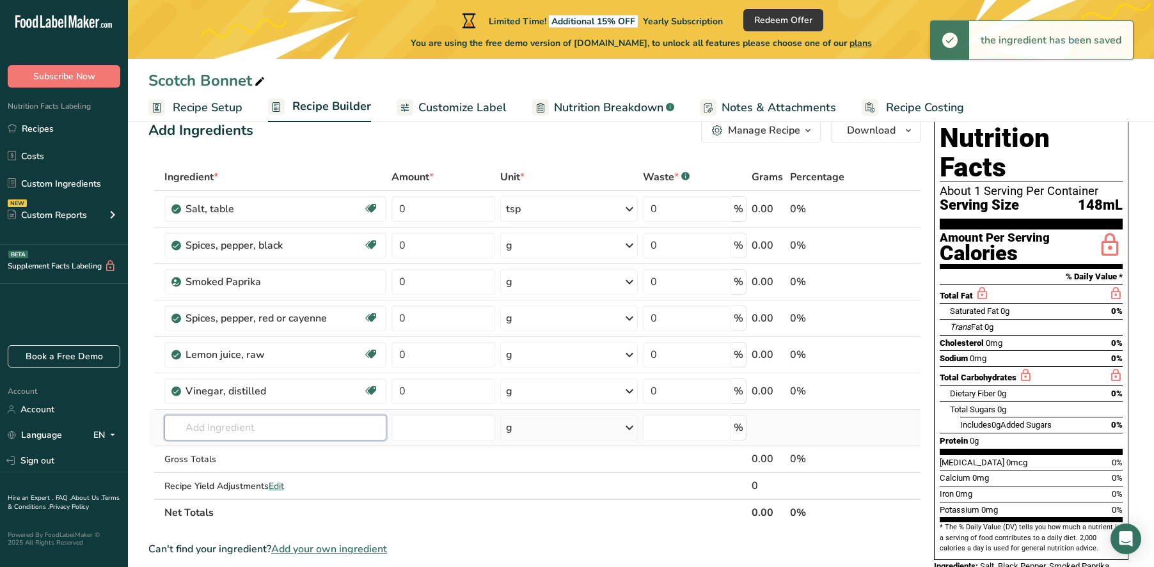
click at [225, 429] on input "text" at bounding box center [275, 428] width 222 height 26
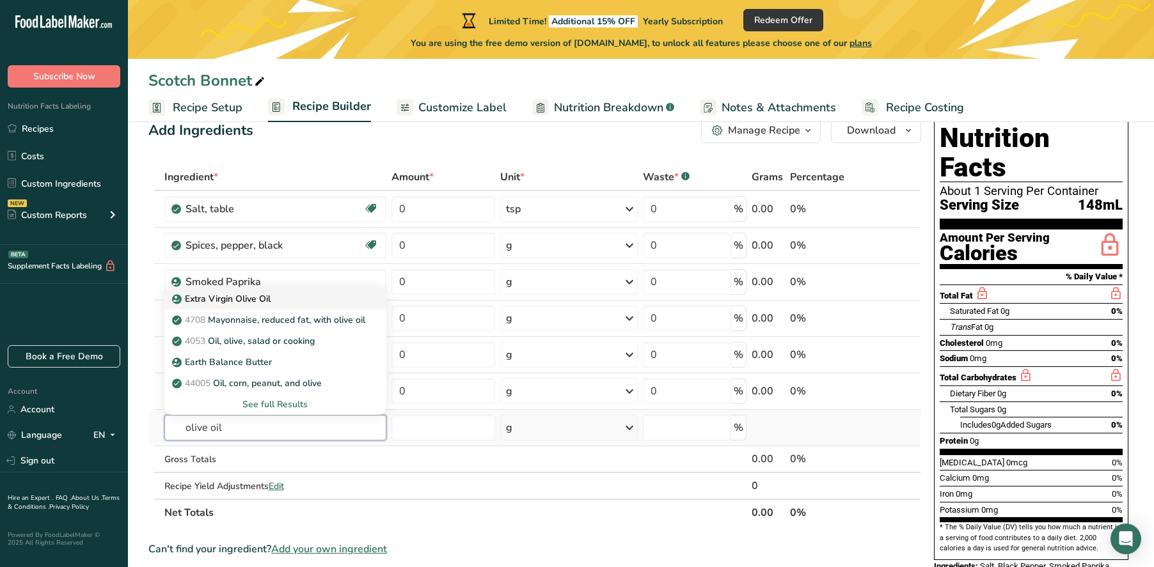
type input "olive oil"
click at [259, 299] on p "Extra Virgin Olive Oil" at bounding box center [223, 298] width 96 height 13
type input "Extra Virgin Olive Oil"
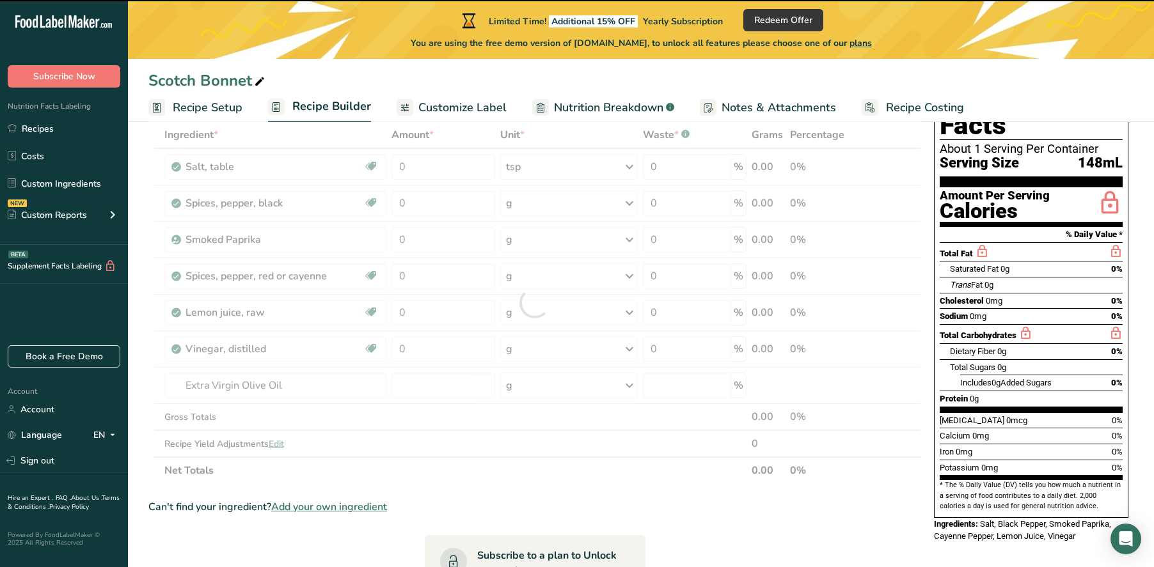
type input "0"
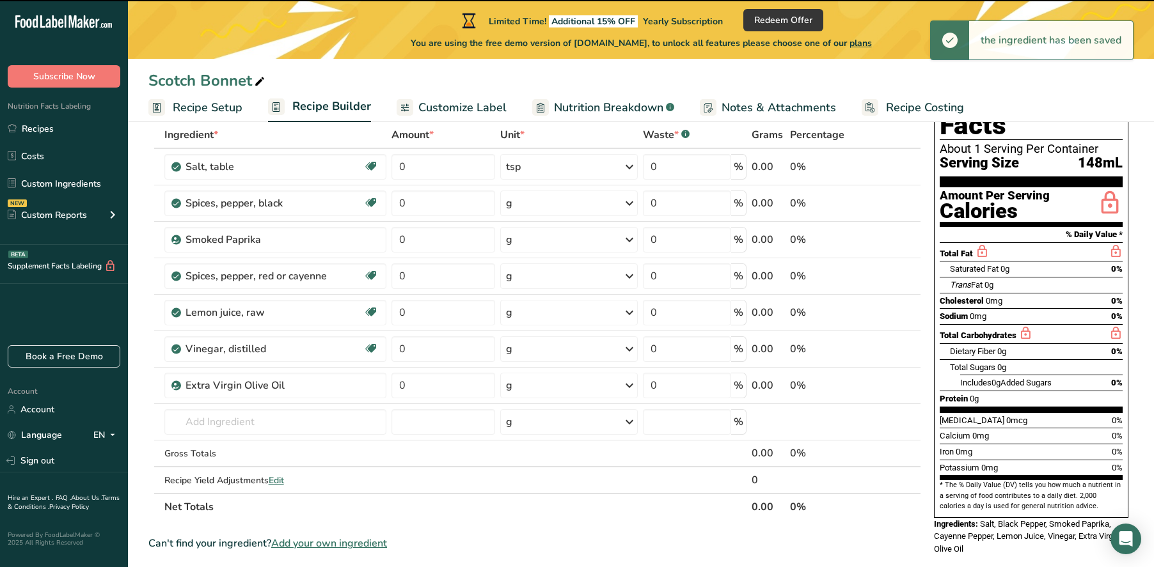
scroll to position [85, 0]
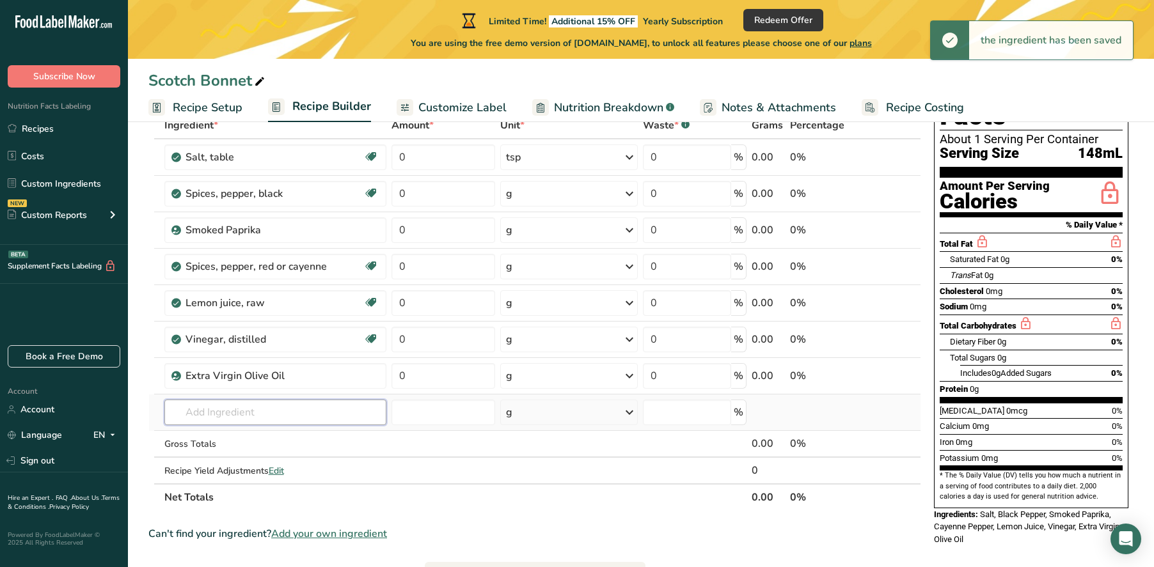
click at [234, 415] on input "text" at bounding box center [275, 413] width 222 height 26
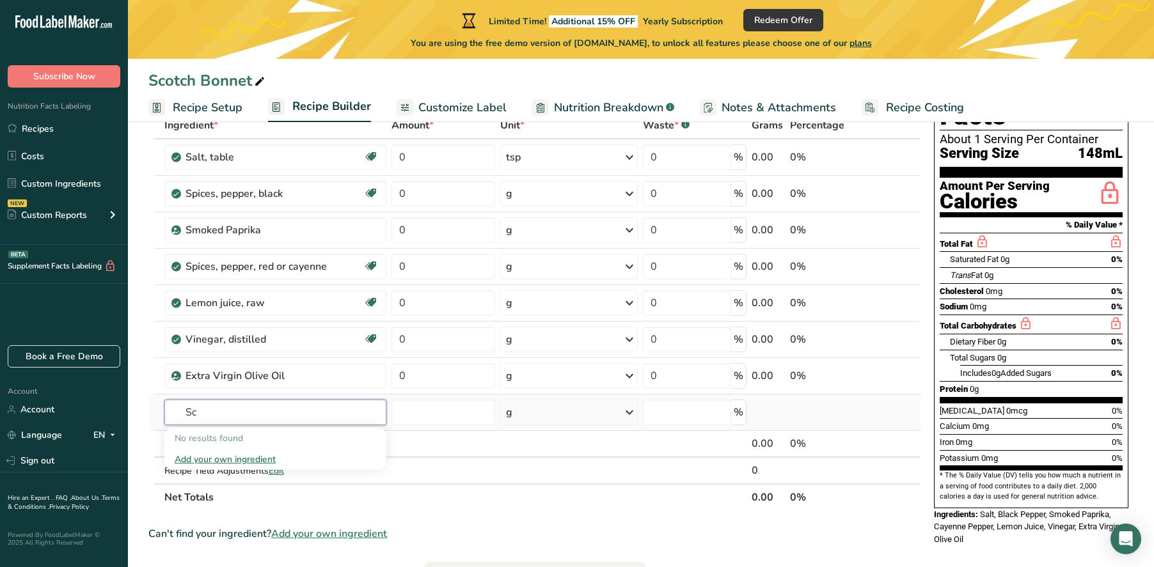
type input "S"
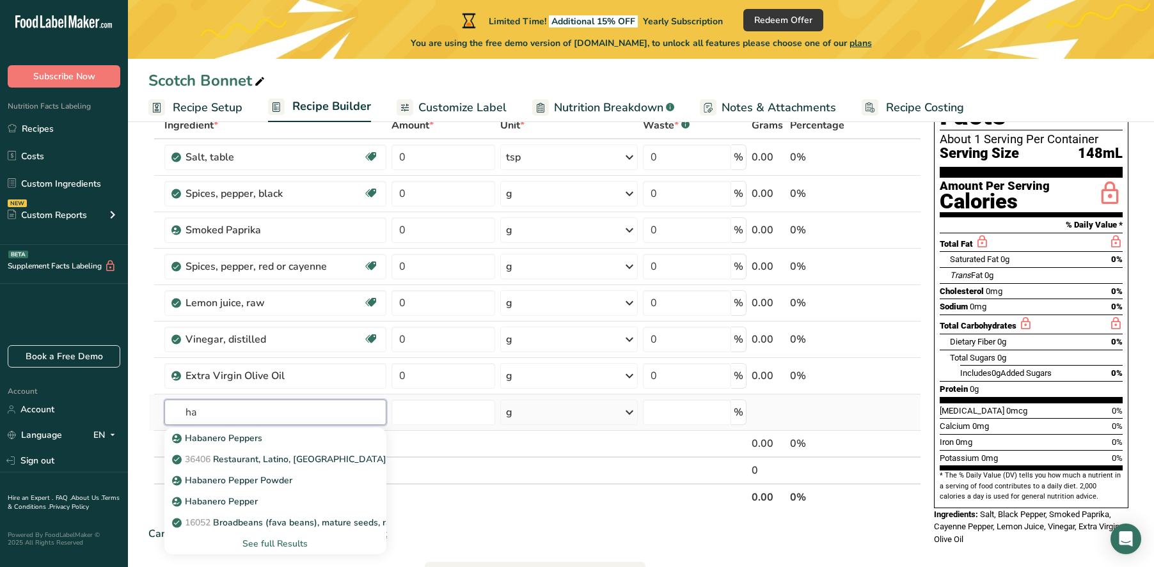
type input "h"
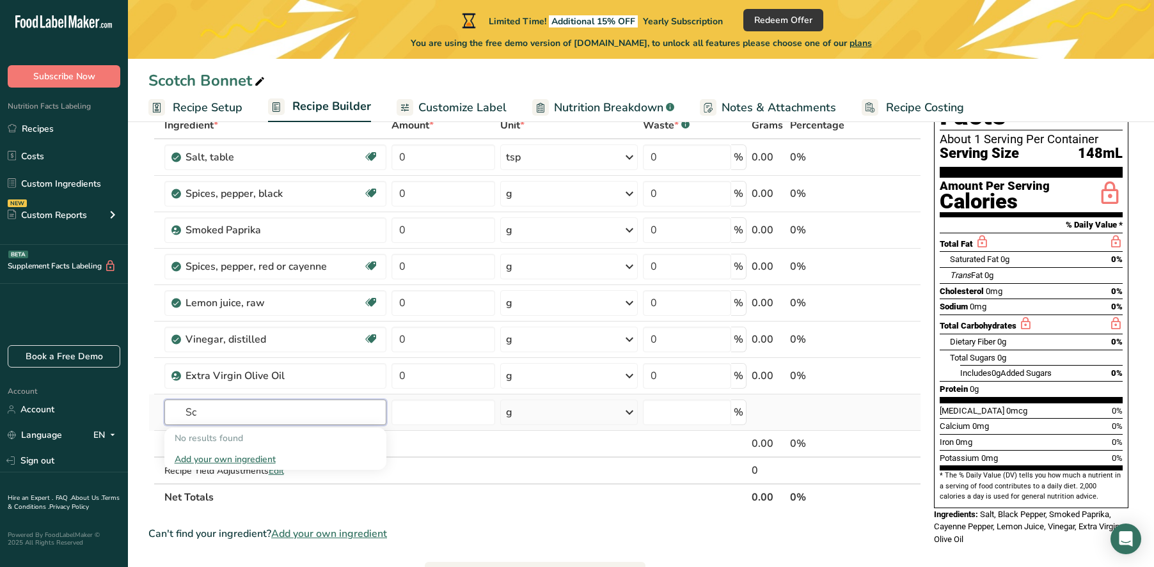
type input "S"
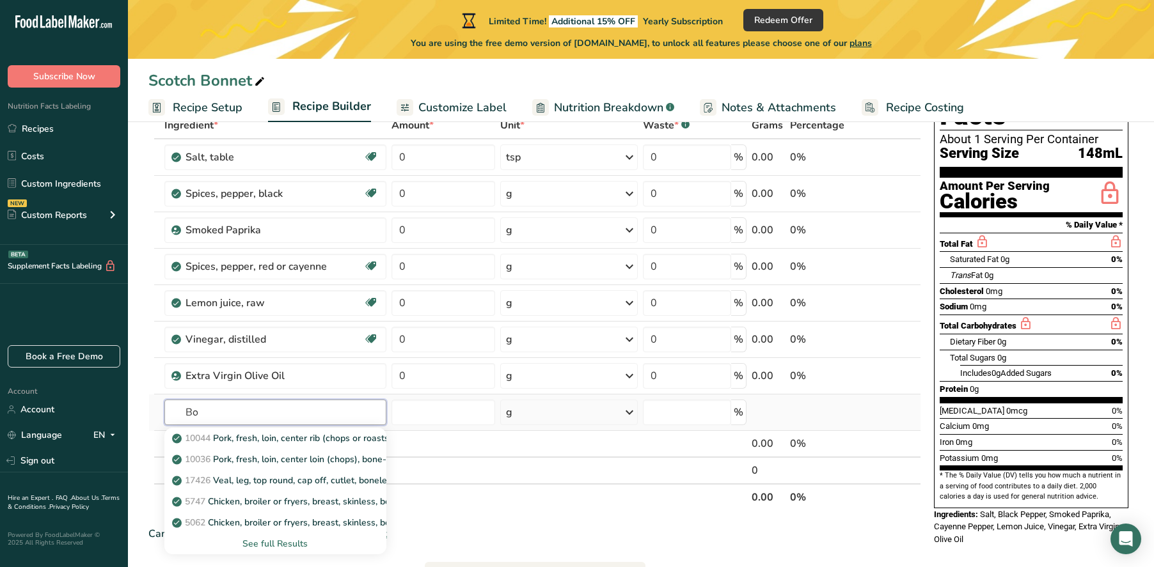
type input "B"
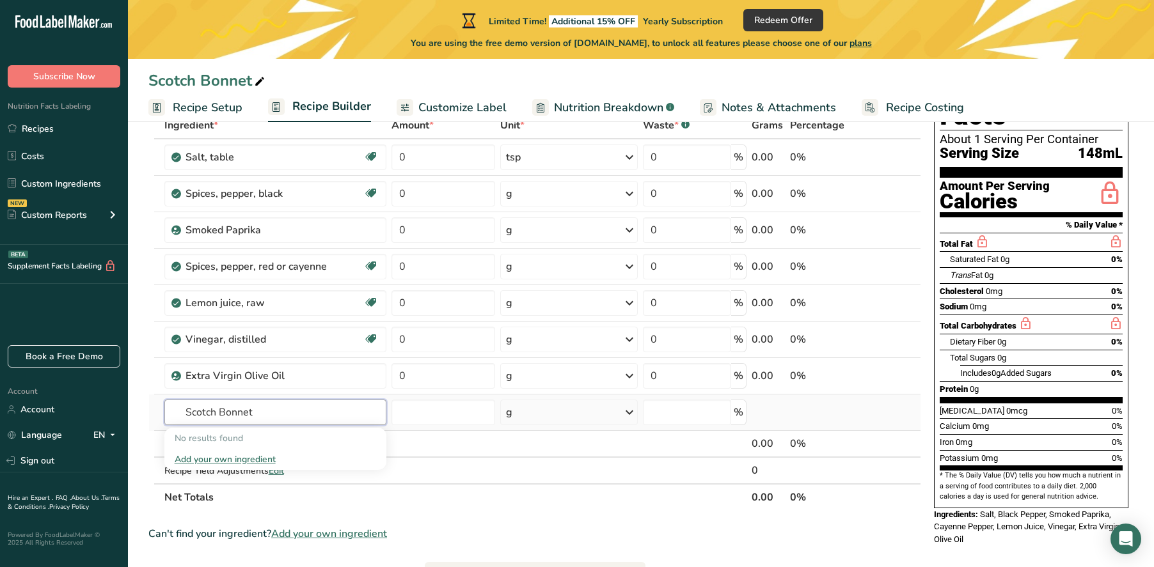
type input "Scotch Bonnet"
click at [235, 462] on div "Add your own ingredient" at bounding box center [275, 459] width 201 height 13
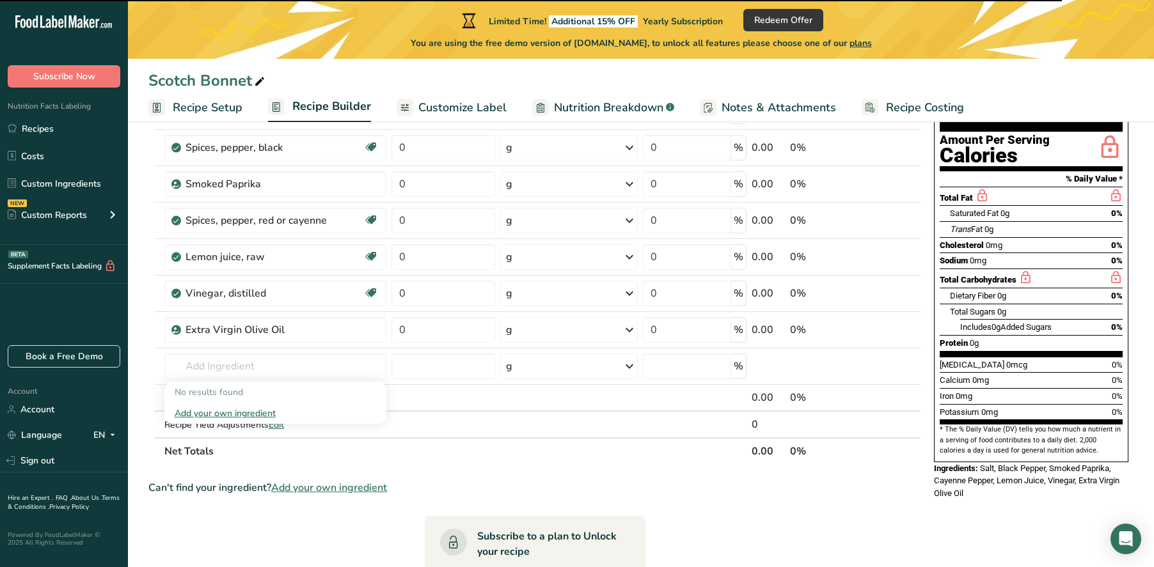
scroll to position [132, 0]
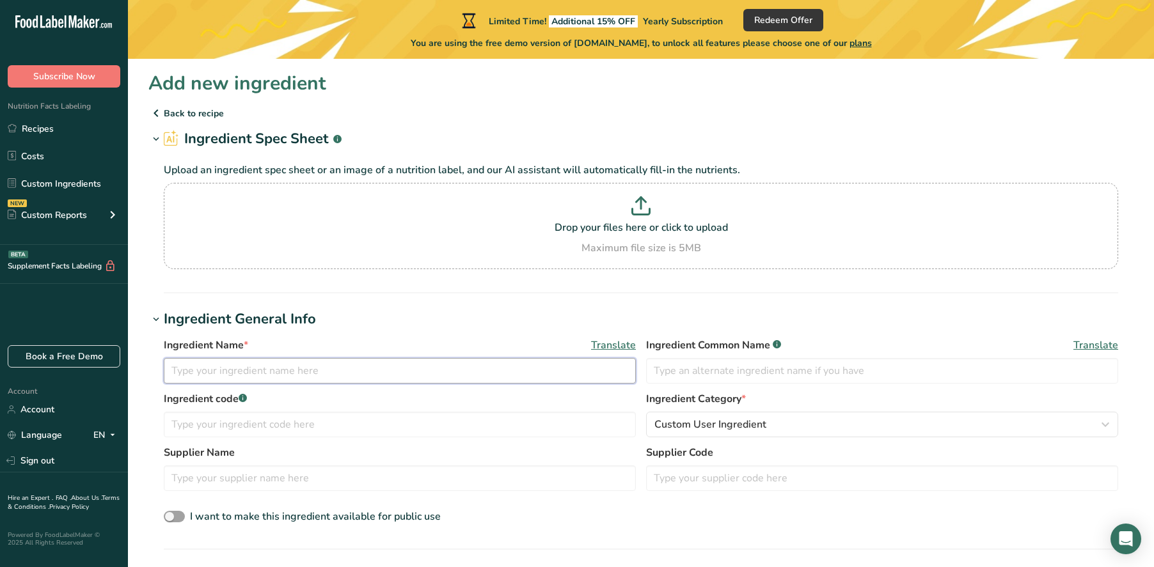
click at [342, 365] on input "text" at bounding box center [400, 371] width 472 height 26
type input "Scotch Bonnet Pepper"
click at [426, 326] on h1 "Ingredient General Info" at bounding box center [640, 319] width 985 height 21
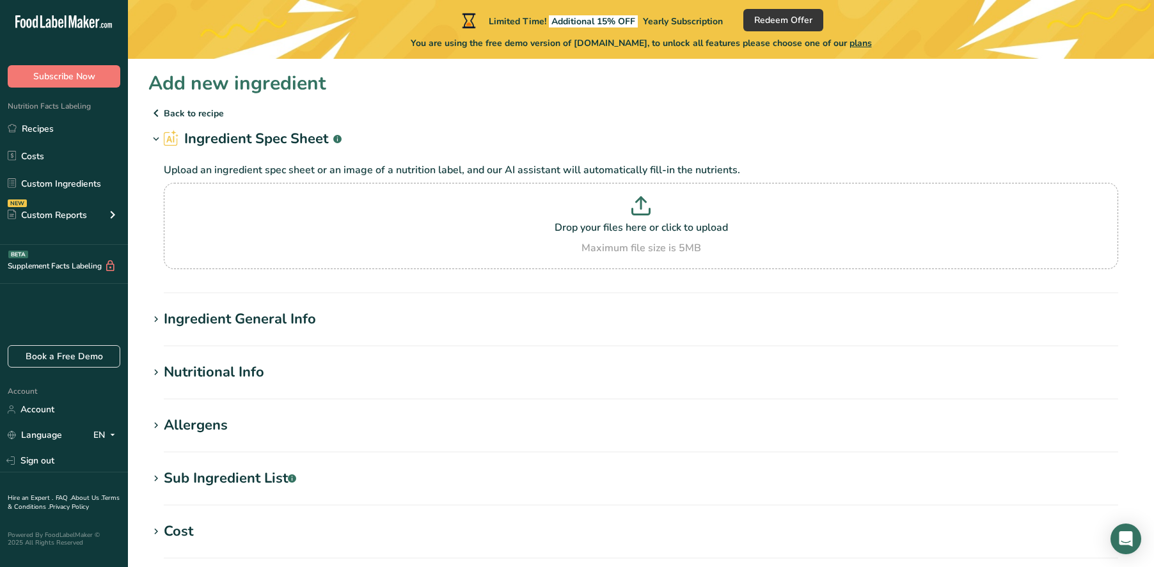
click at [402, 324] on h1 "Ingredient General Info" at bounding box center [640, 319] width 985 height 21
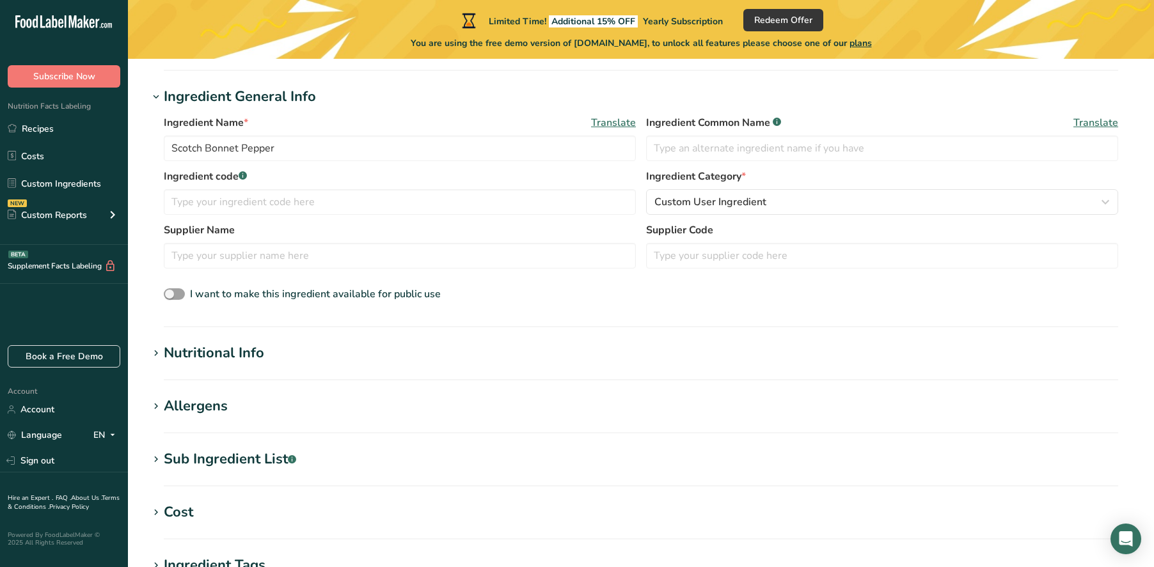
scroll to position [240, 0]
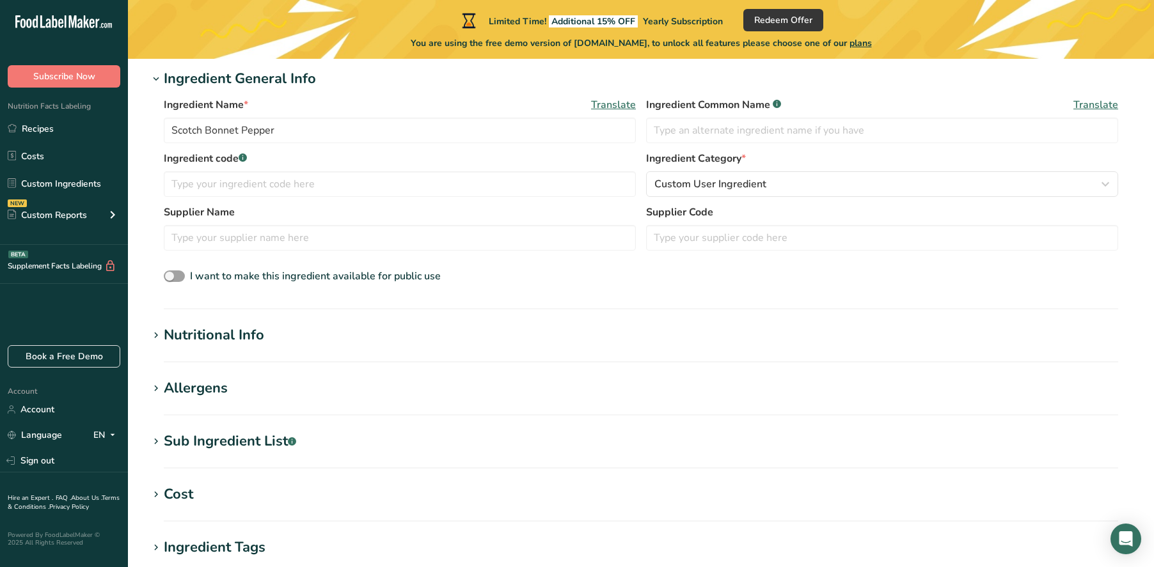
click at [274, 342] on h1 "Nutritional Info" at bounding box center [640, 335] width 985 height 21
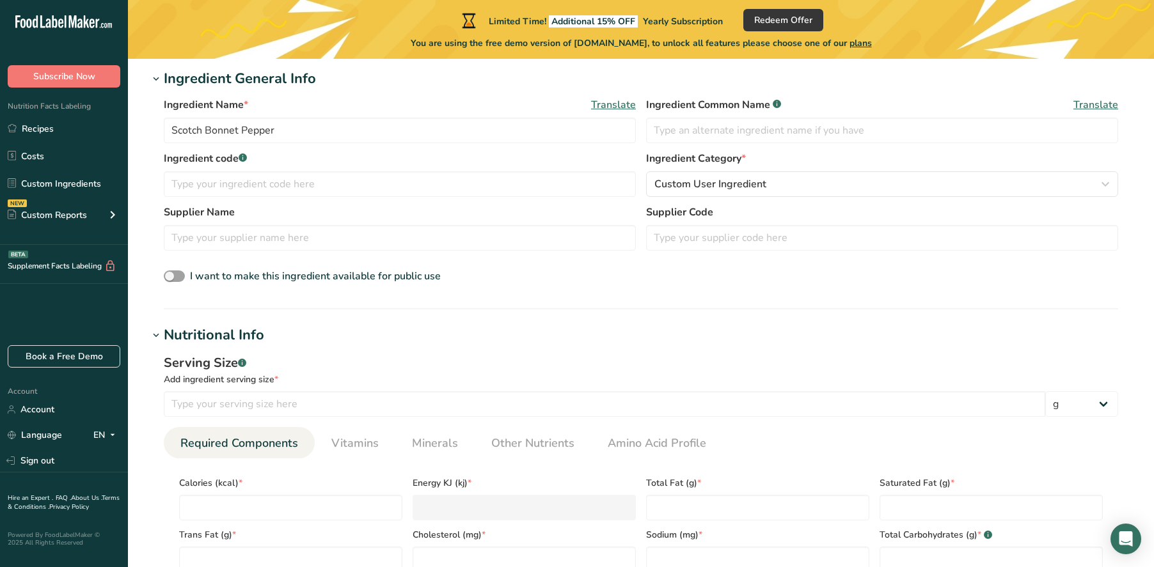
click at [274, 340] on h1 "Nutritional Info" at bounding box center [640, 335] width 985 height 21
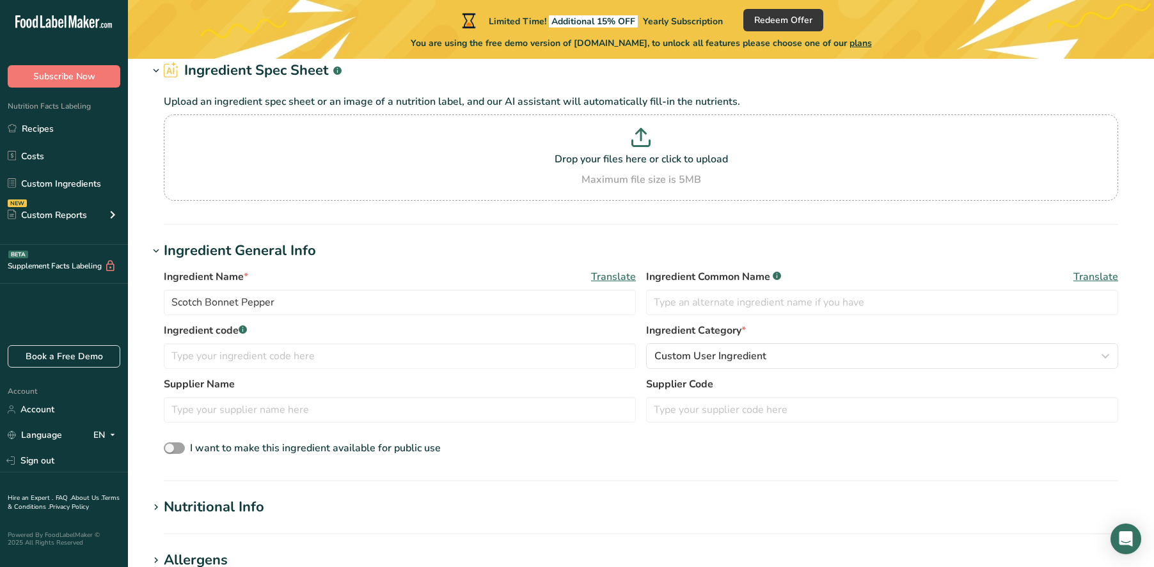
scroll to position [0, 0]
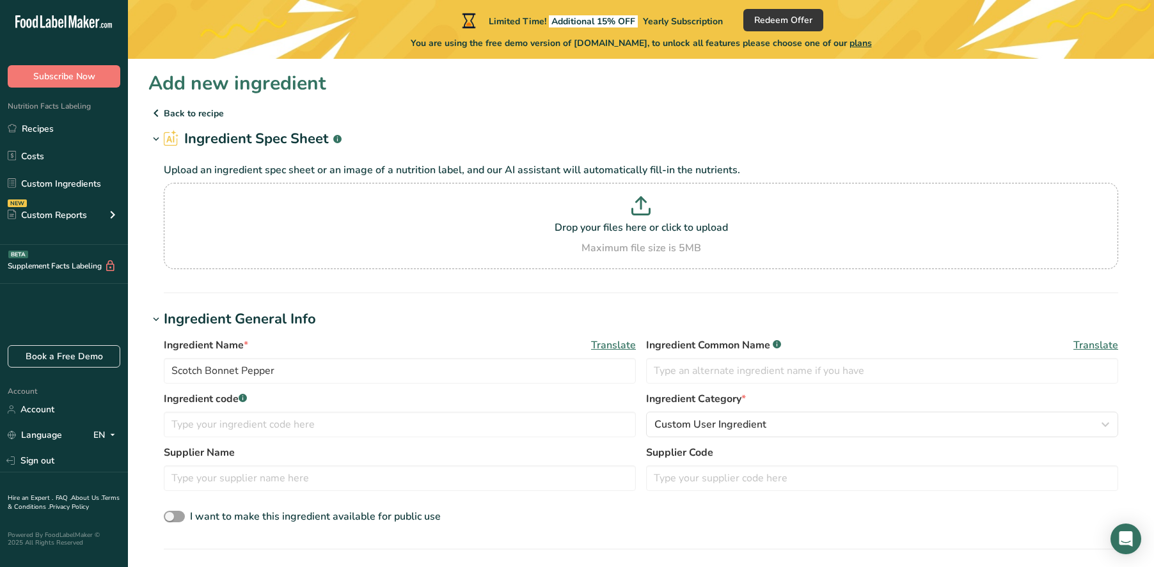
click at [186, 109] on p "Back to recipe" at bounding box center [640, 113] width 985 height 15
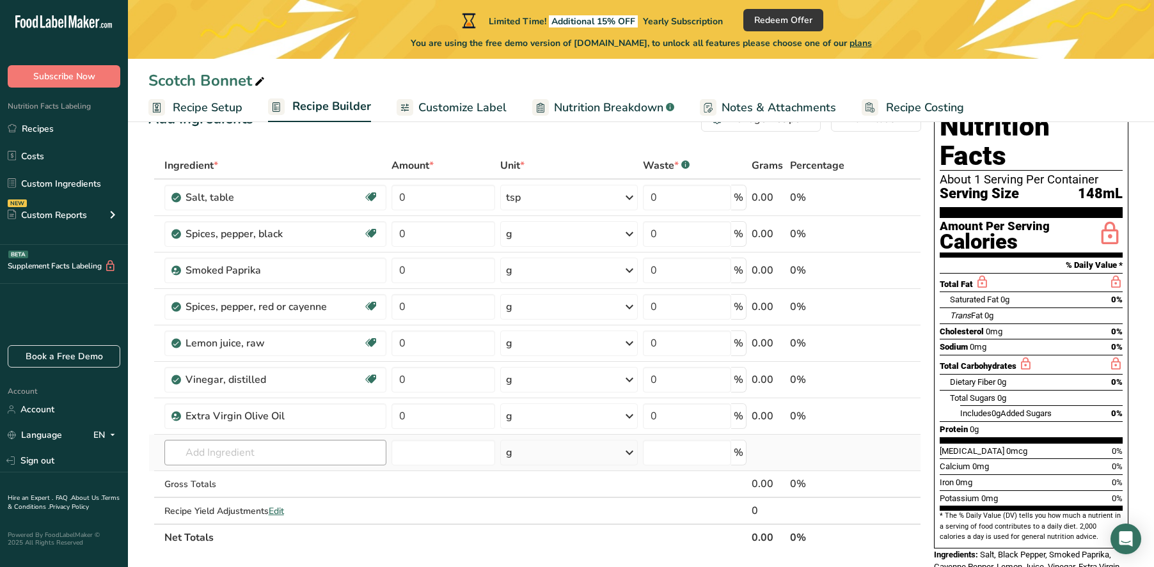
scroll to position [51, 0]
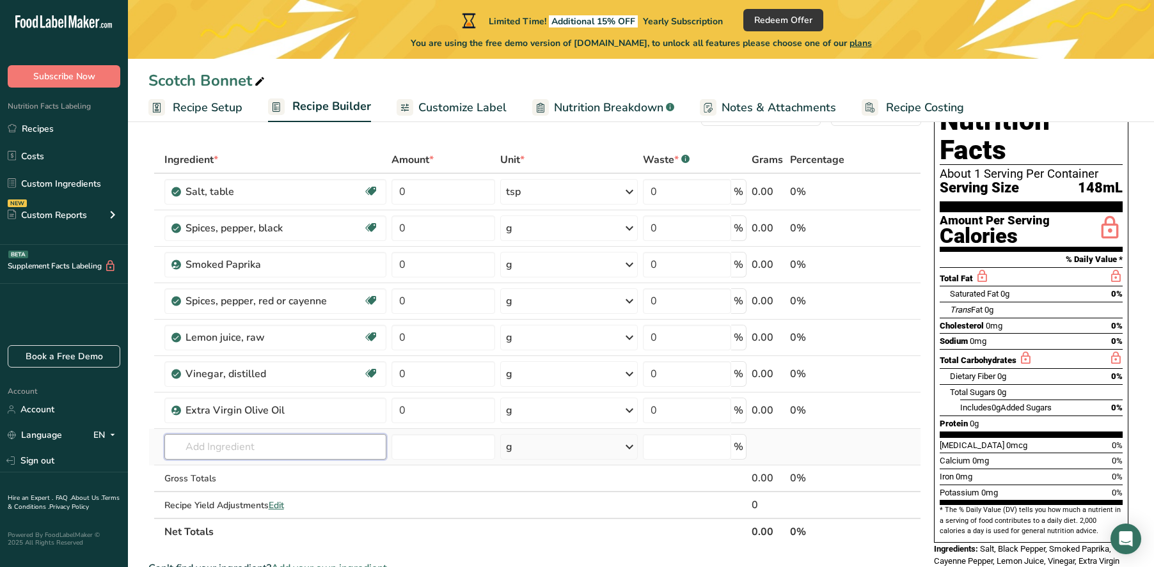
click at [242, 448] on input "text" at bounding box center [275, 447] width 222 height 26
click at [222, 448] on input "text" at bounding box center [275, 447] width 222 height 26
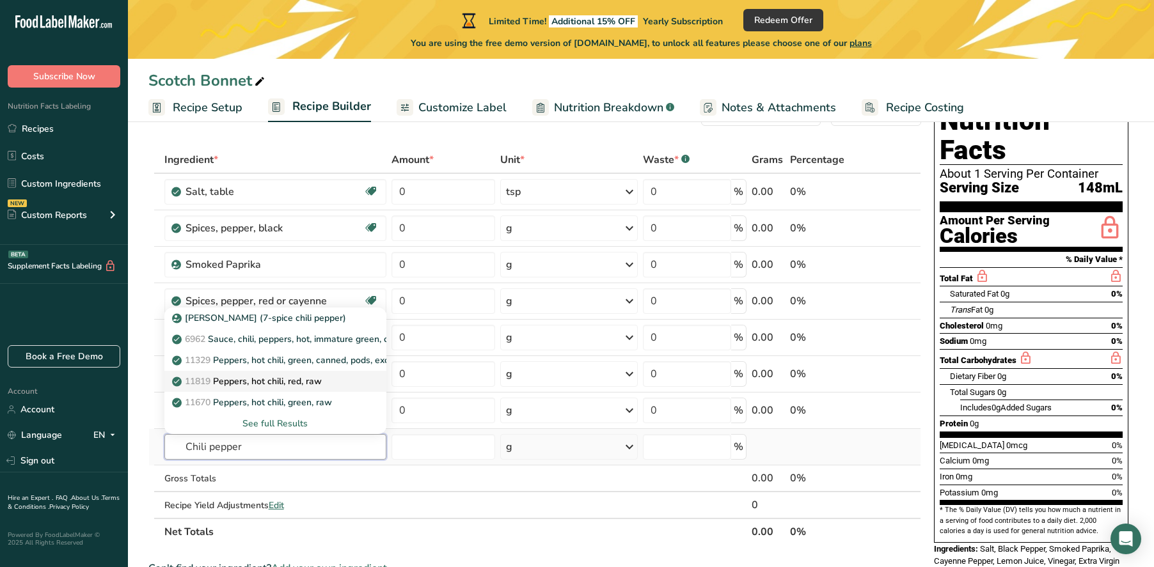
type input "Chili pepper"
click at [240, 384] on p "11819 Peppers, hot chili, red, raw" at bounding box center [248, 381] width 147 height 13
type input "Peppers, hot chili, red, raw"
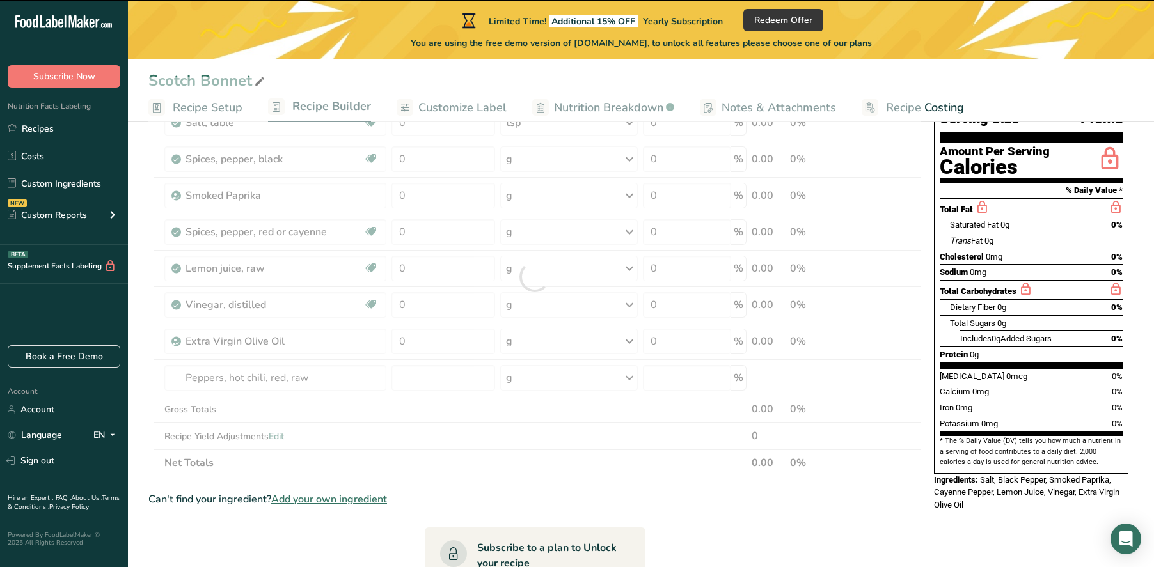
scroll to position [137, 0]
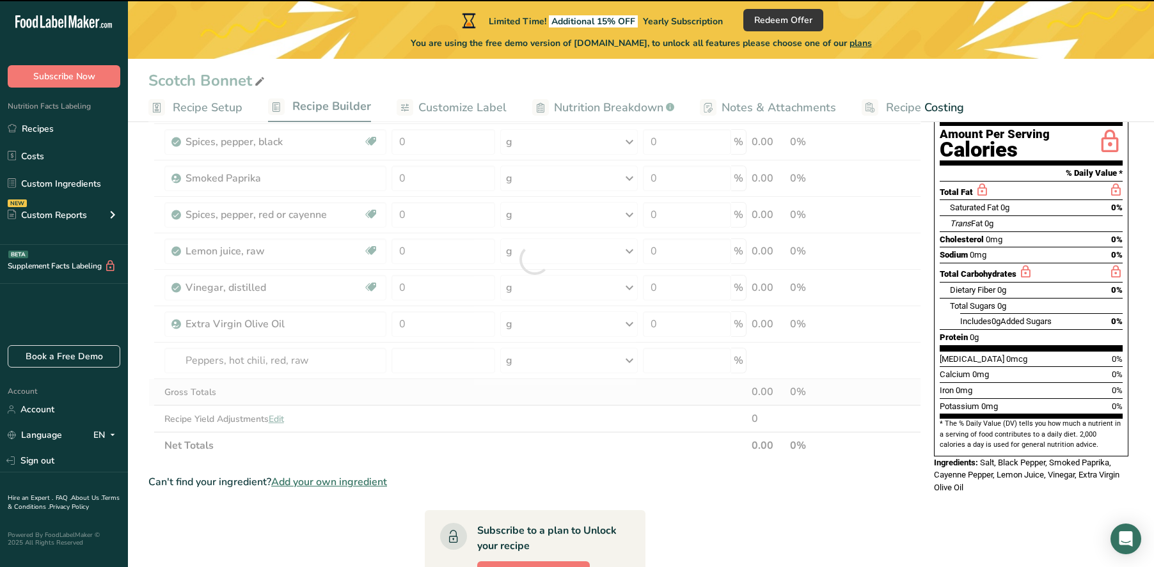
type input "0"
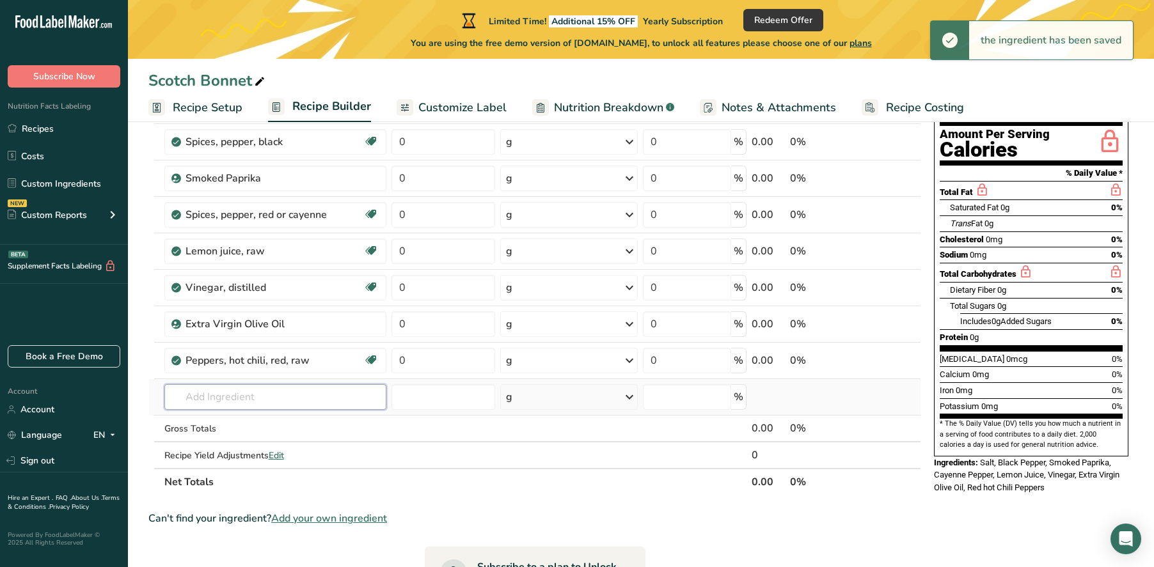
click at [233, 393] on input "text" at bounding box center [275, 397] width 222 height 26
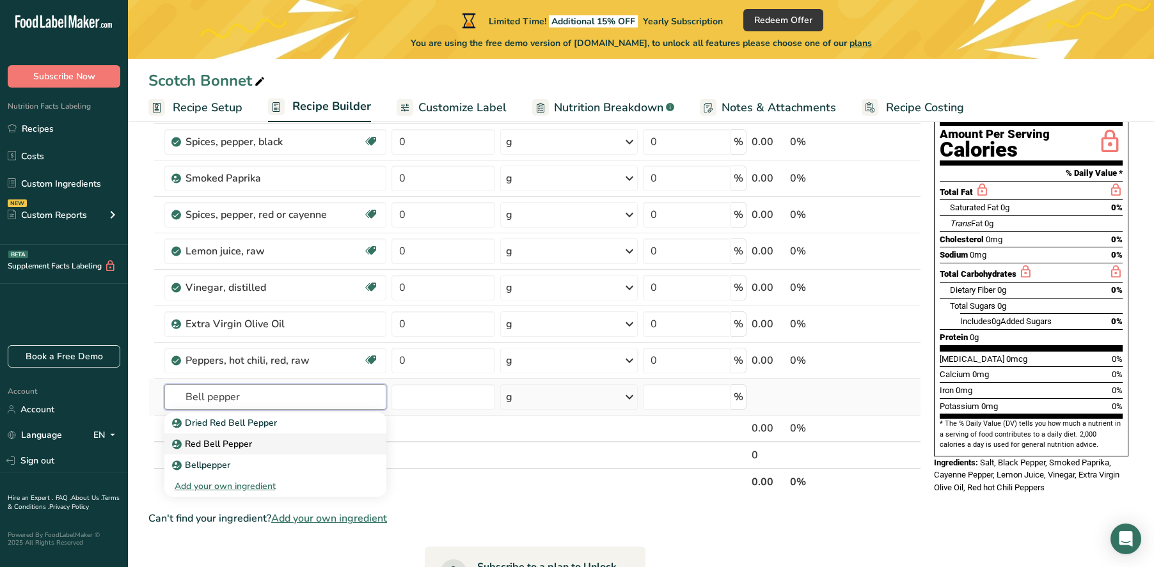
type input "Bell pepper"
click at [242, 446] on p "Red Bell Pepper" at bounding box center [213, 444] width 77 height 13
type input "Red Bell Pepper"
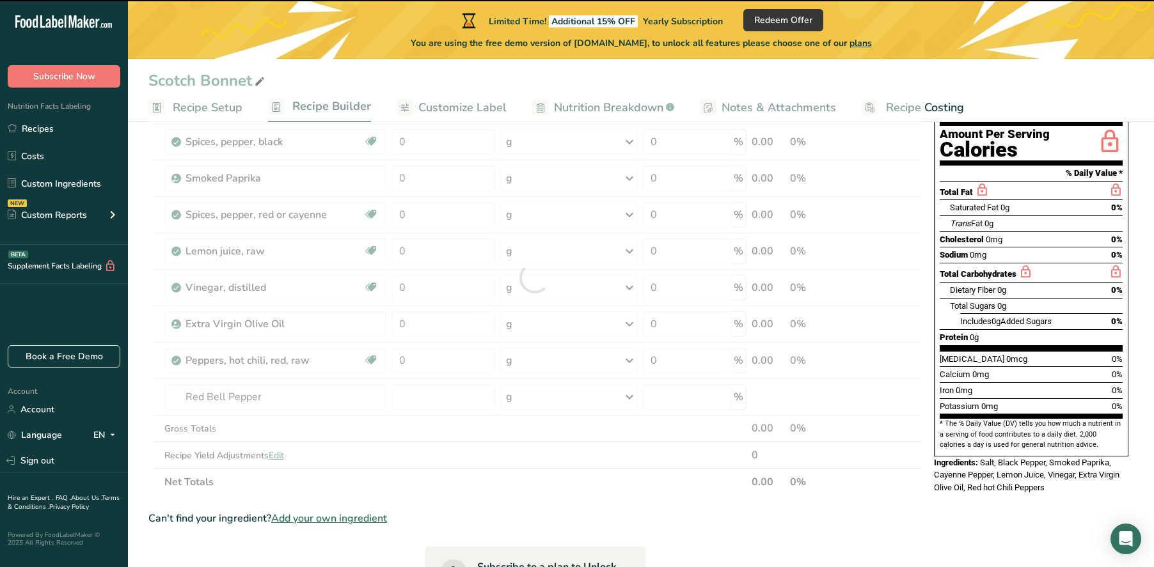
type input "0"
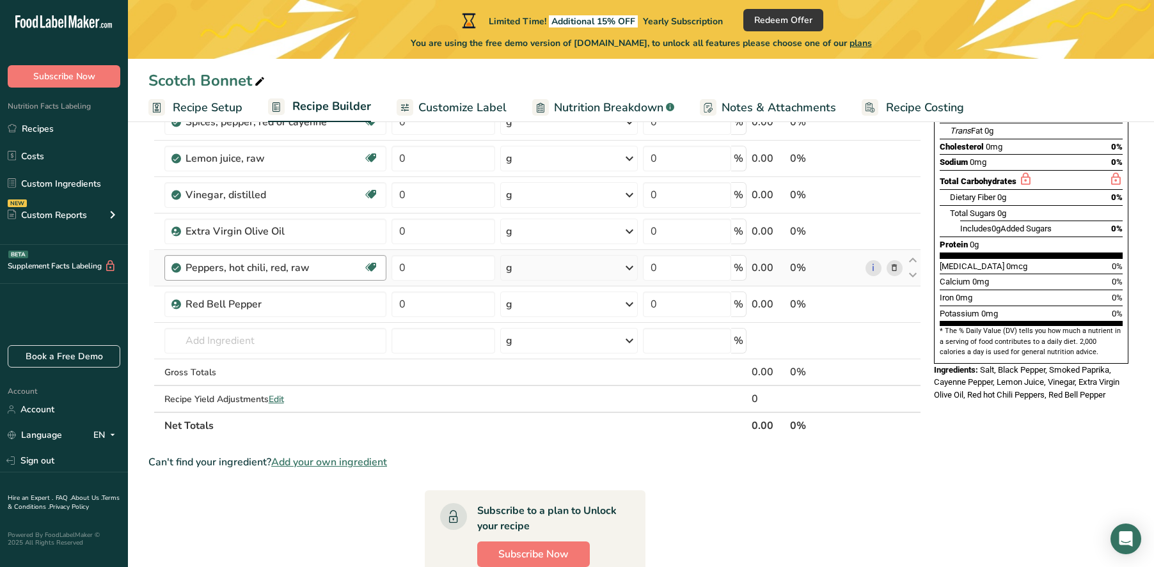
scroll to position [235, 0]
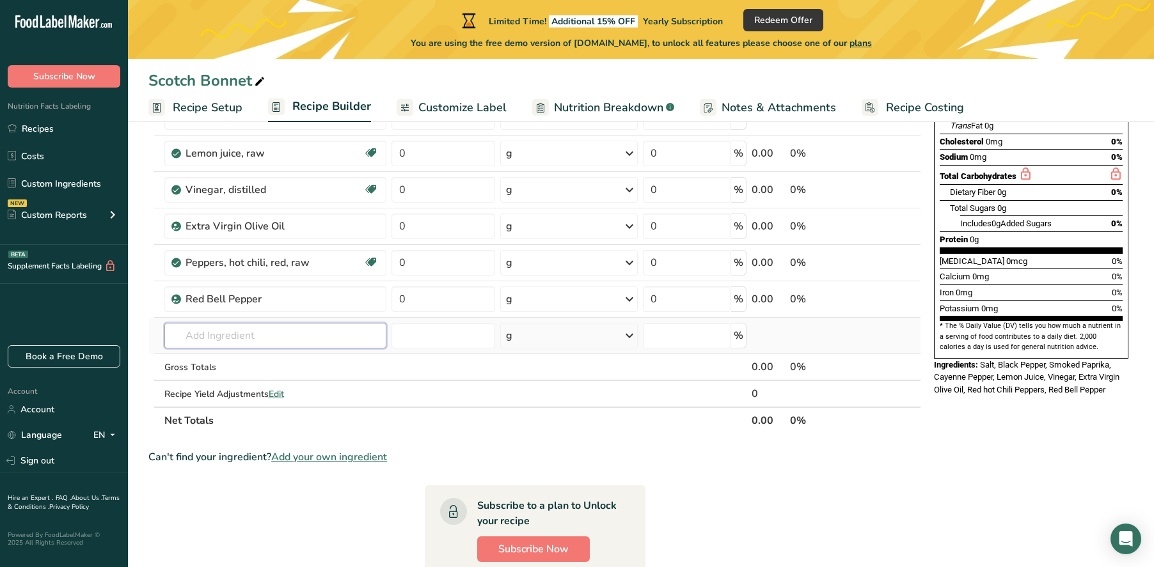
click at [269, 336] on input "text" at bounding box center [275, 336] width 222 height 26
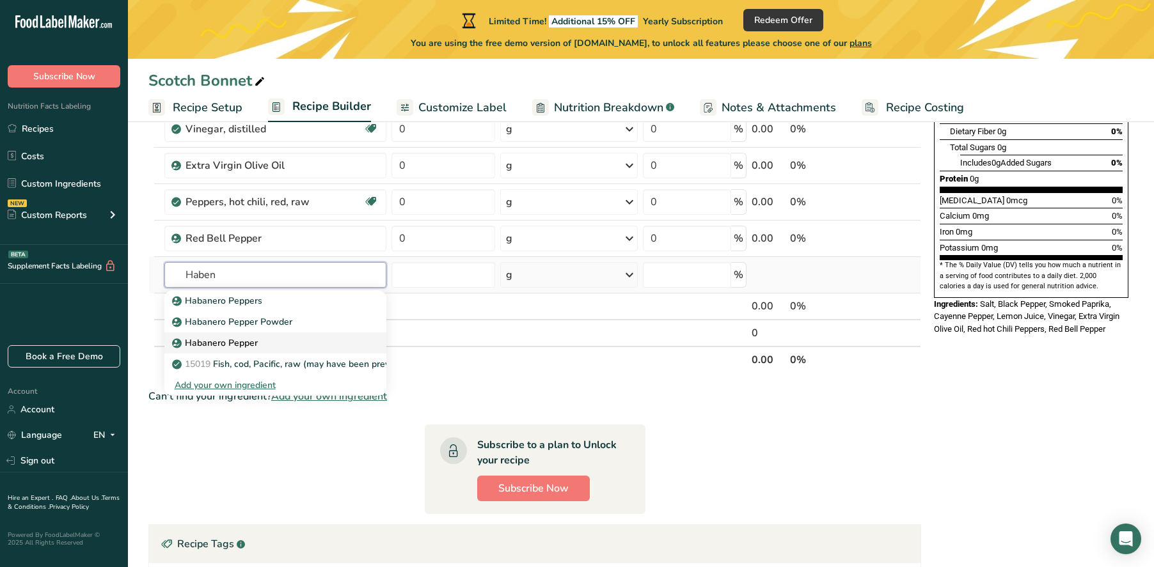
scroll to position [304, 0]
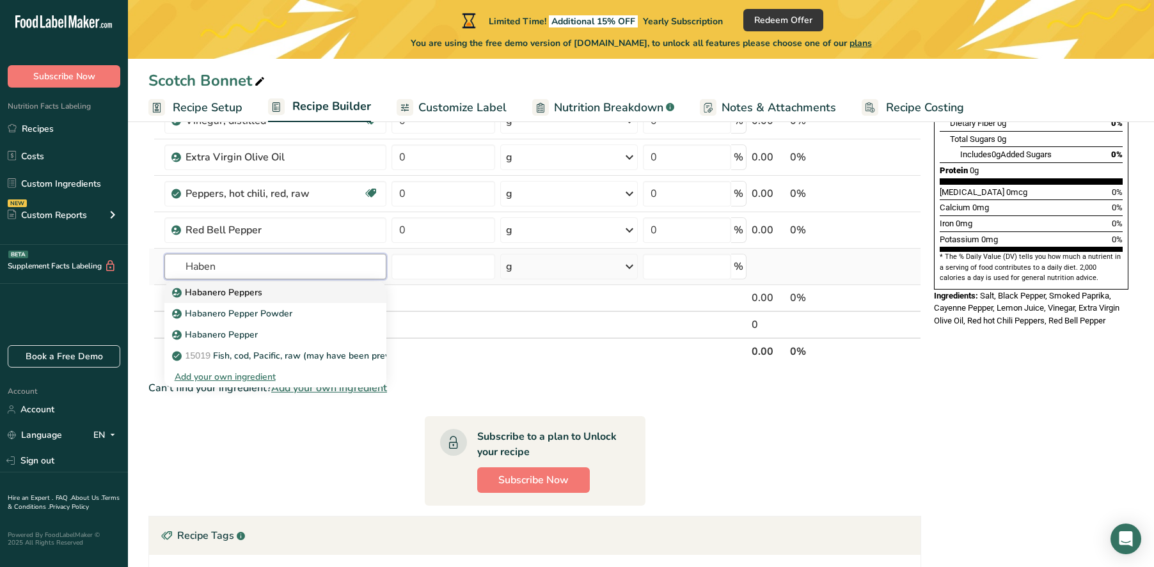
type input "Haben"
click at [264, 299] on div "Habanero Peppers" at bounding box center [265, 292] width 181 height 13
type input "Habanero Peppers"
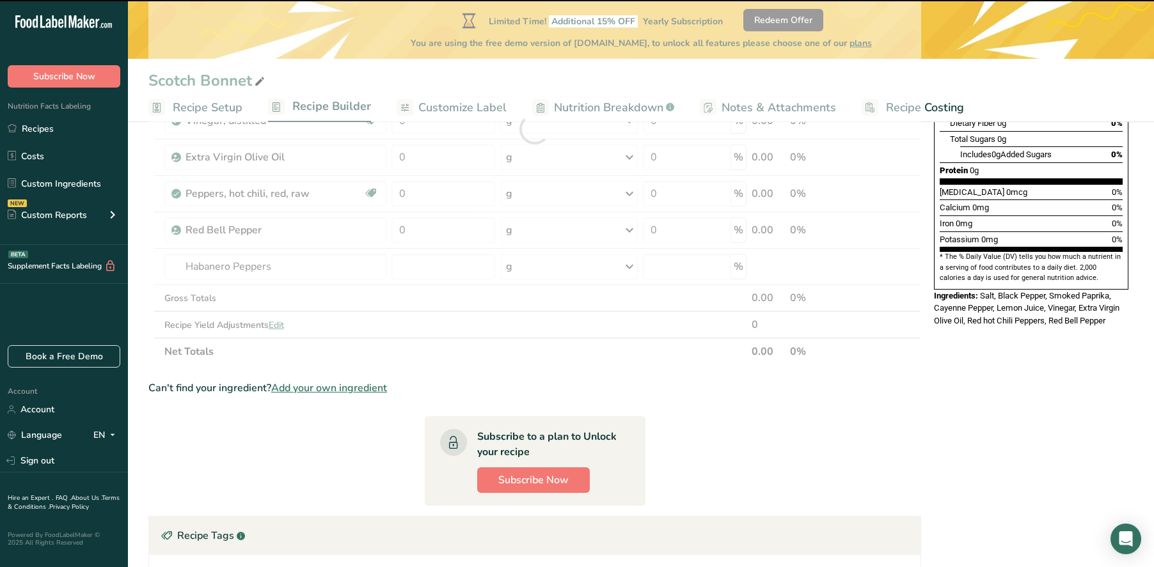
type input "0"
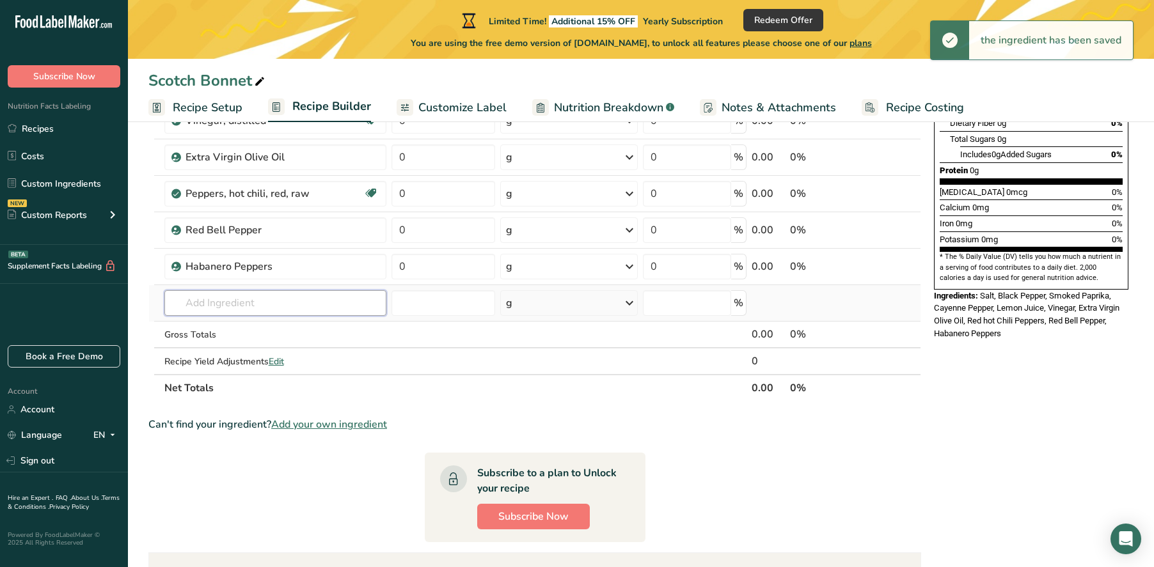
click at [256, 301] on input "text" at bounding box center [275, 303] width 222 height 26
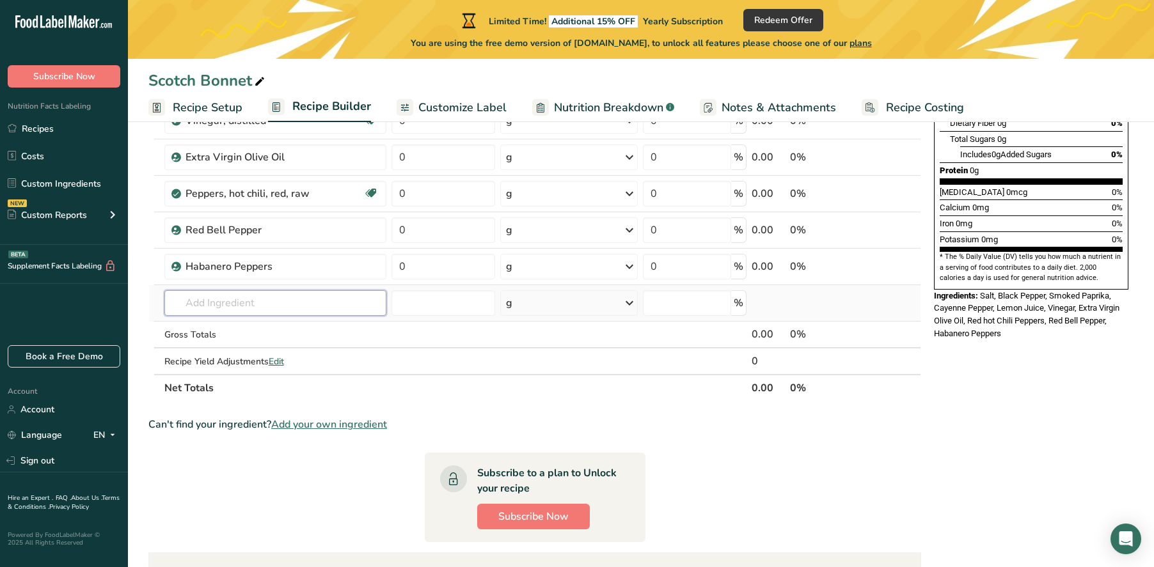
click at [256, 299] on input "text" at bounding box center [275, 303] width 222 height 26
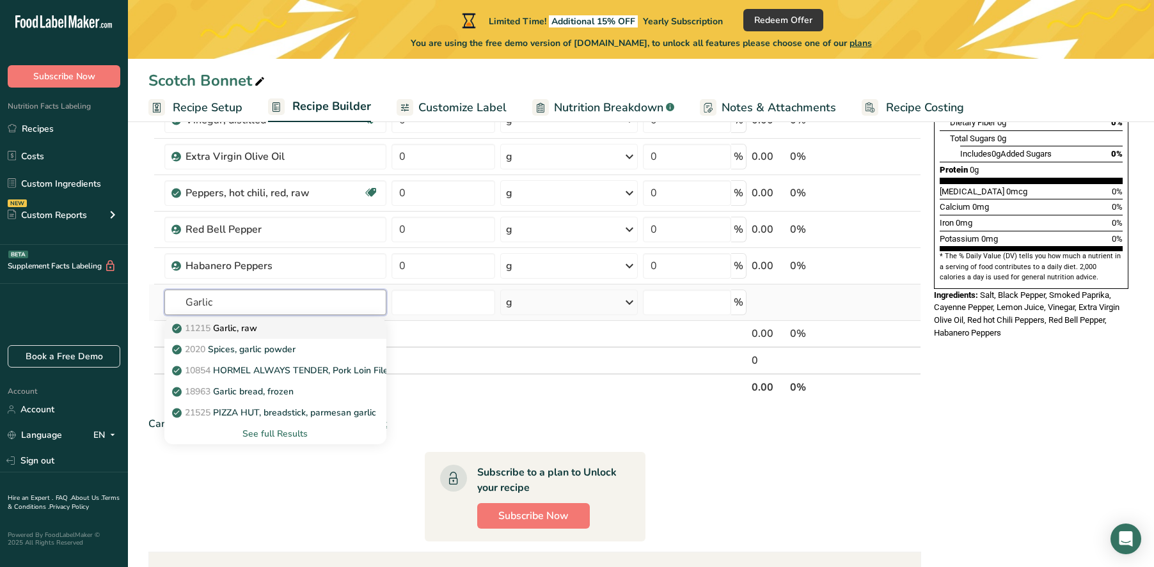
type input "Garlic"
click at [257, 324] on p "11215 Garlic, raw" at bounding box center [216, 328] width 83 height 13
type input "Garlic, raw"
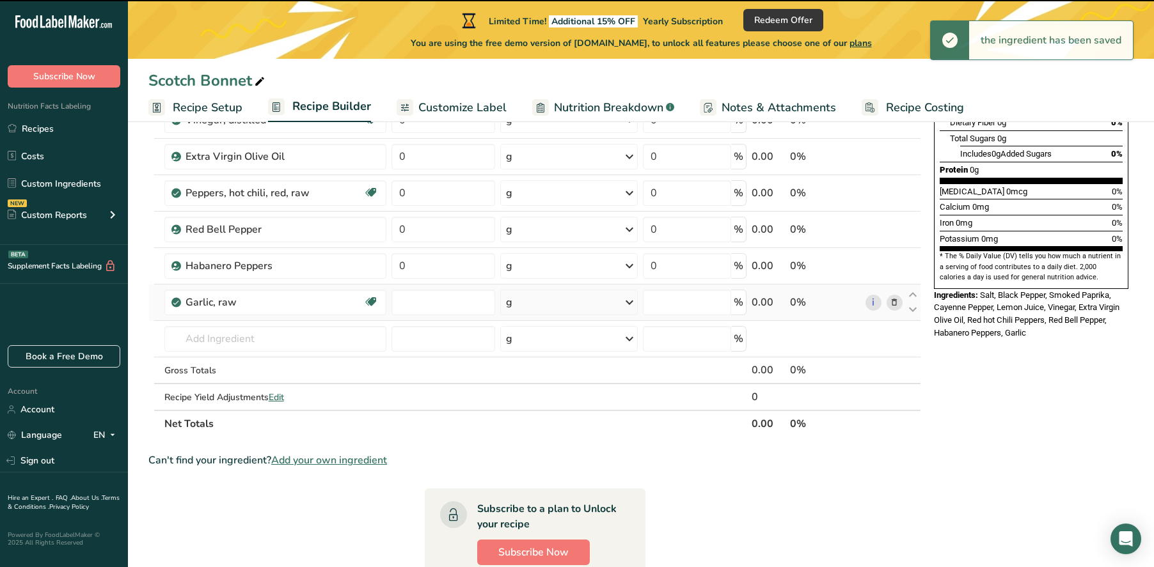
type input "0"
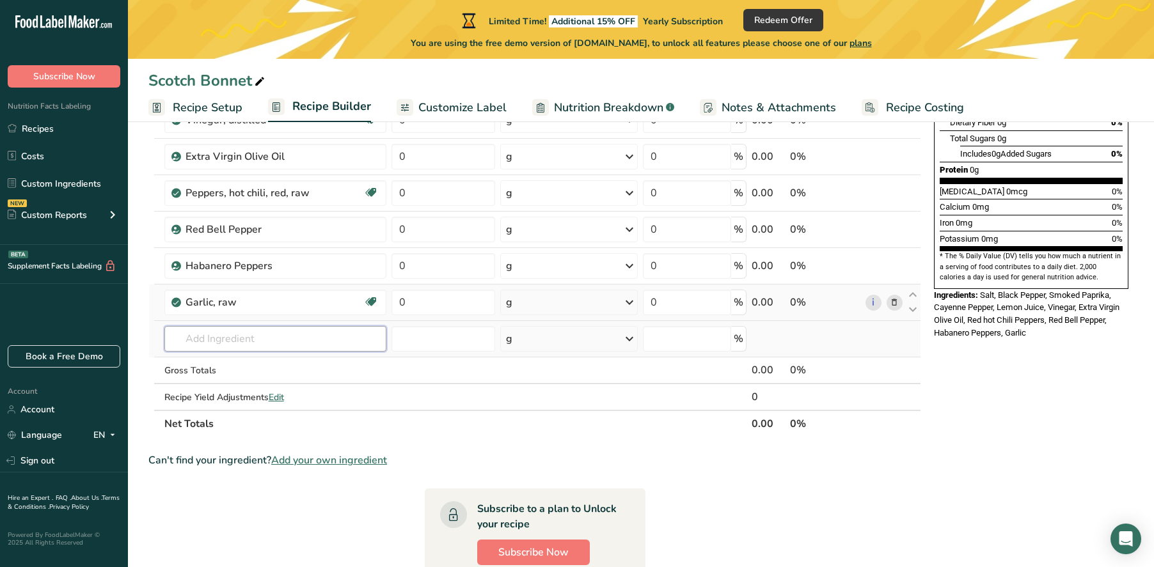
click at [248, 339] on input "text" at bounding box center [275, 339] width 222 height 26
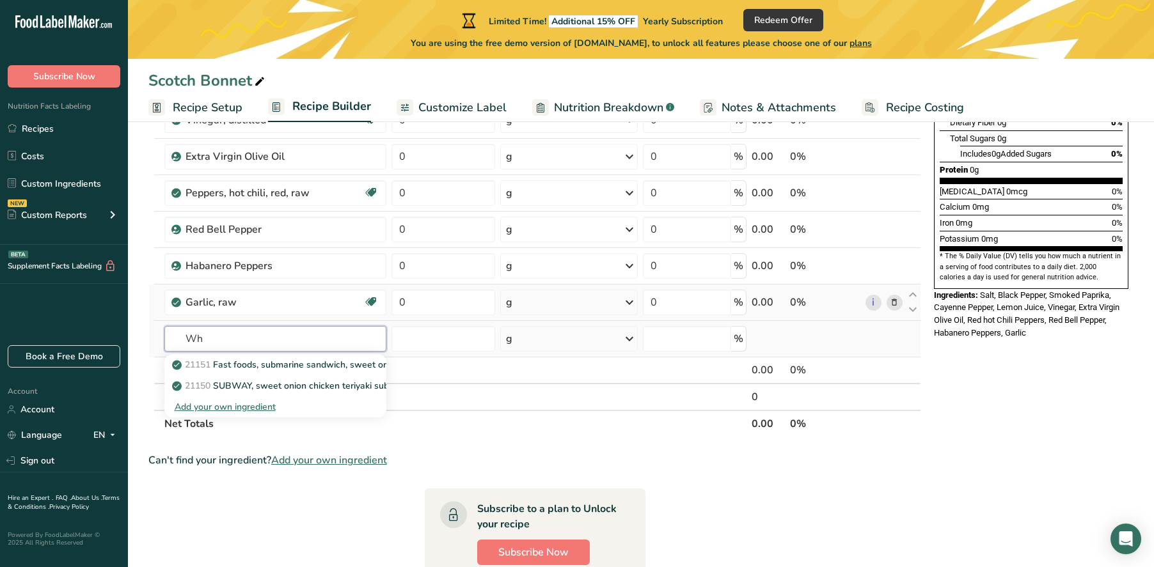
type input "W"
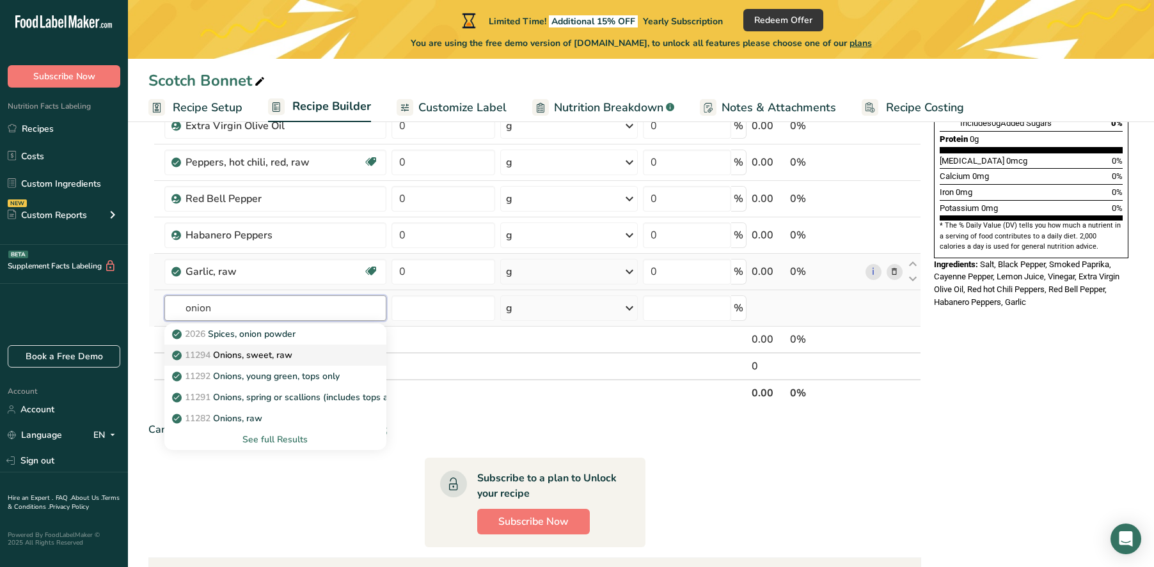
scroll to position [336, 0]
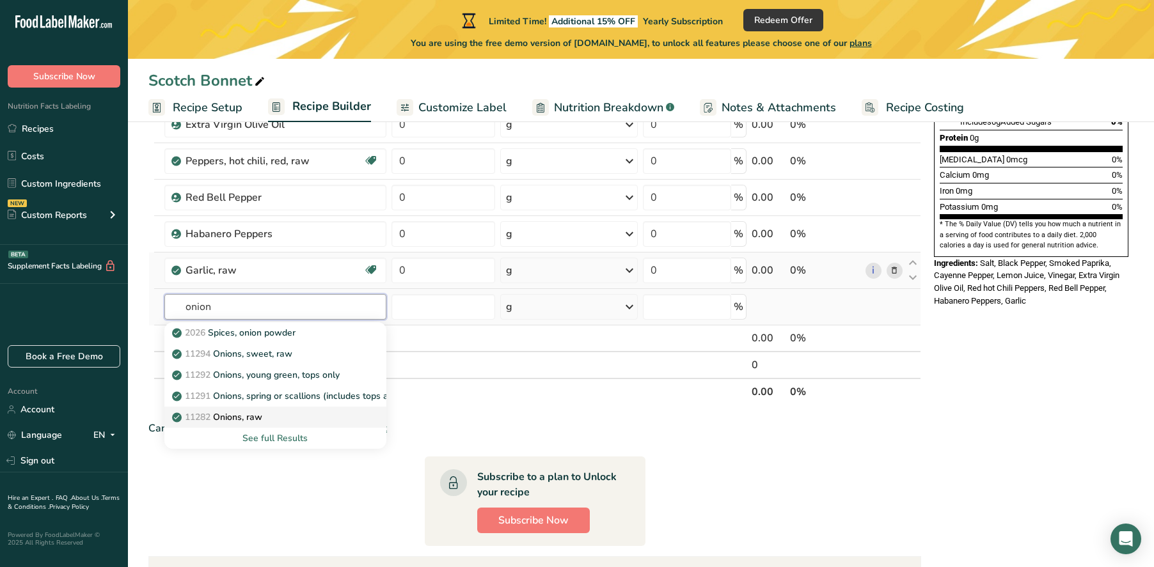
type input "onion"
click at [274, 412] on div "11282 Onions, raw" at bounding box center [265, 417] width 181 height 13
type input "Onions, raw"
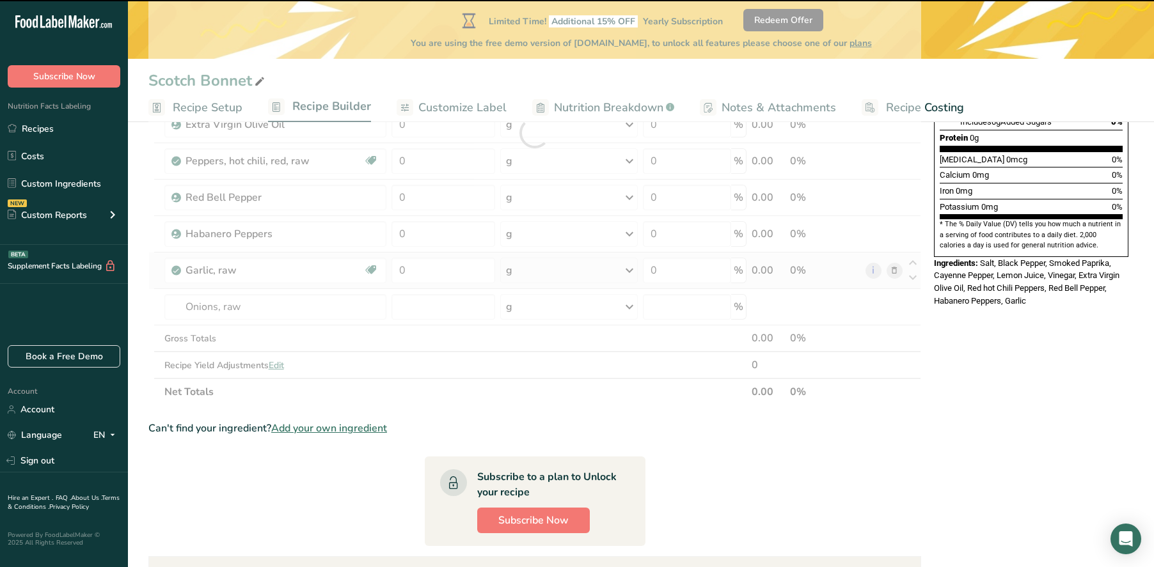
type input "0"
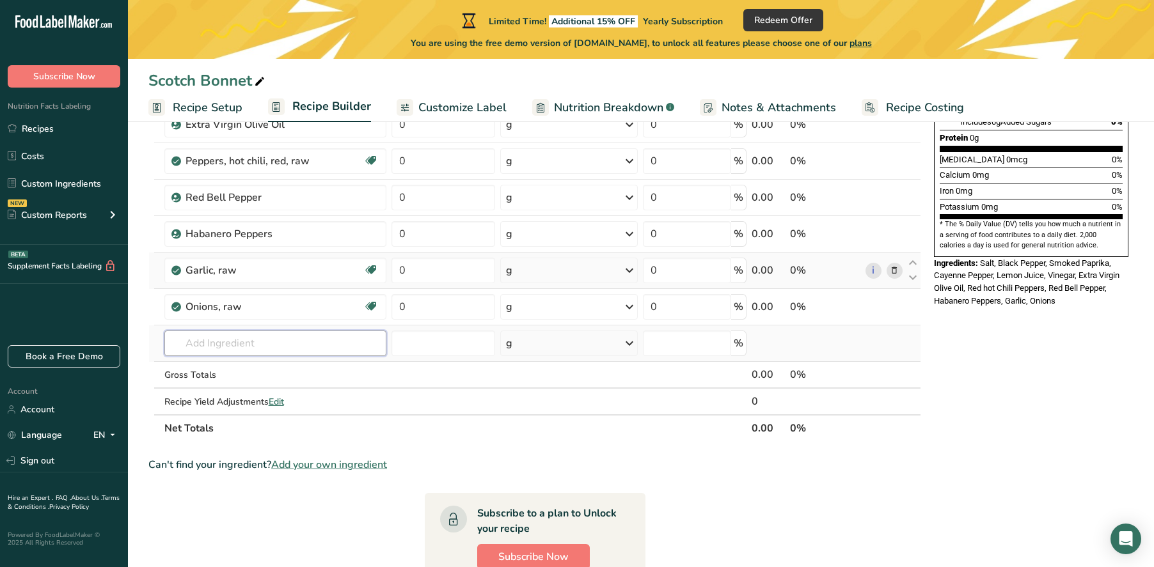
click at [256, 349] on input "text" at bounding box center [275, 344] width 222 height 26
click at [257, 341] on input "text" at bounding box center [275, 344] width 222 height 26
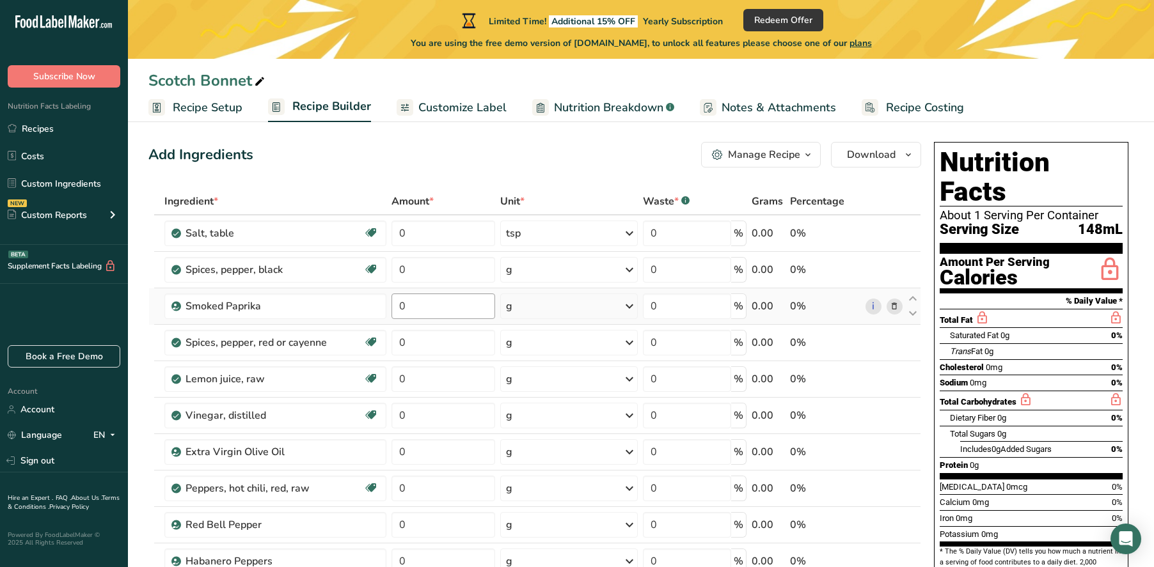
scroll to position [0, 0]
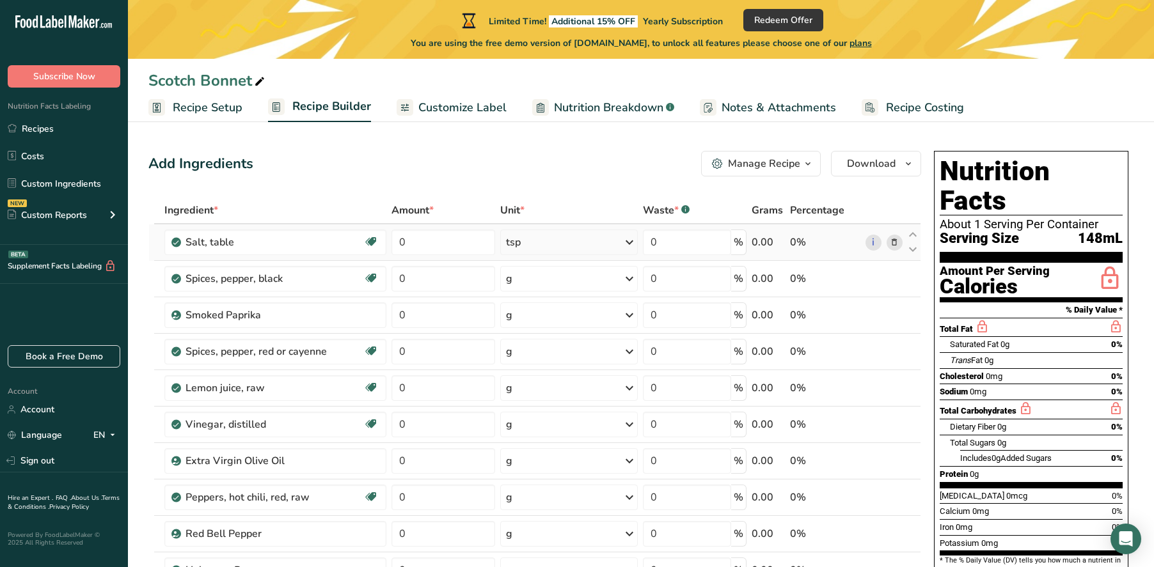
click at [614, 243] on div "tsp" at bounding box center [569, 243] width 138 height 26
click at [546, 336] on div "See more" at bounding box center [561, 338] width 107 height 13
click at [558, 336] on div "1 dash" at bounding box center [561, 341] width 107 height 19
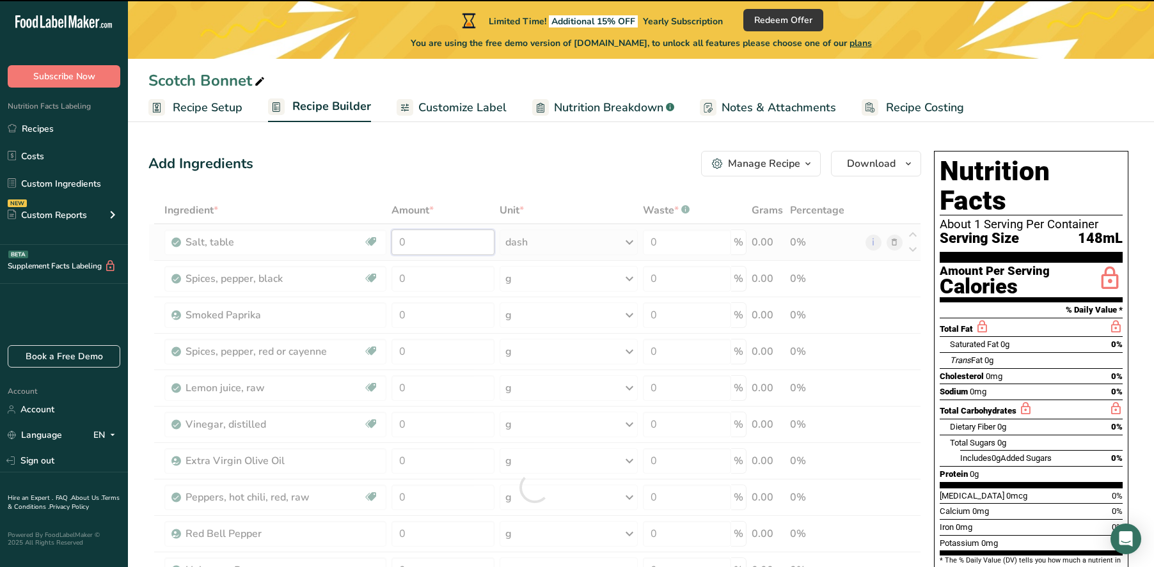
click at [446, 240] on input "0" at bounding box center [443, 243] width 104 height 26
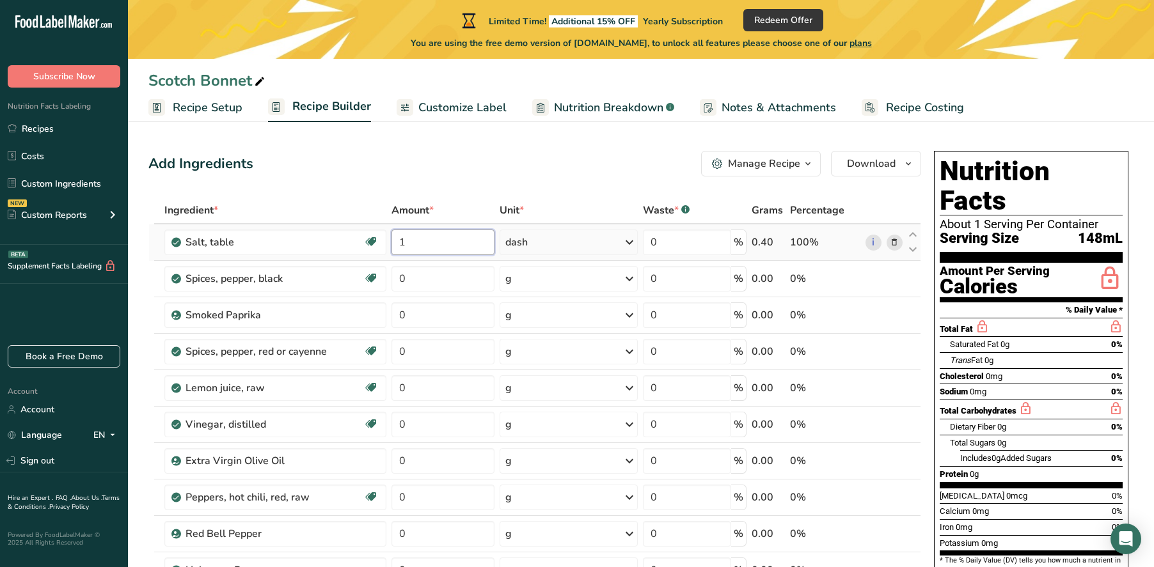
type input "1"
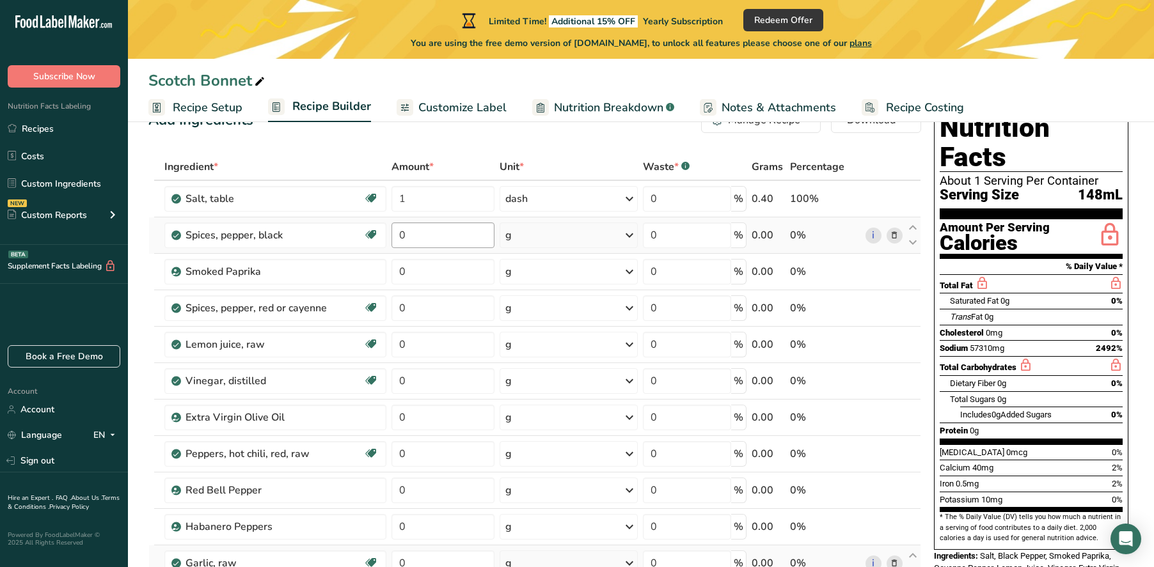
scroll to position [1, 0]
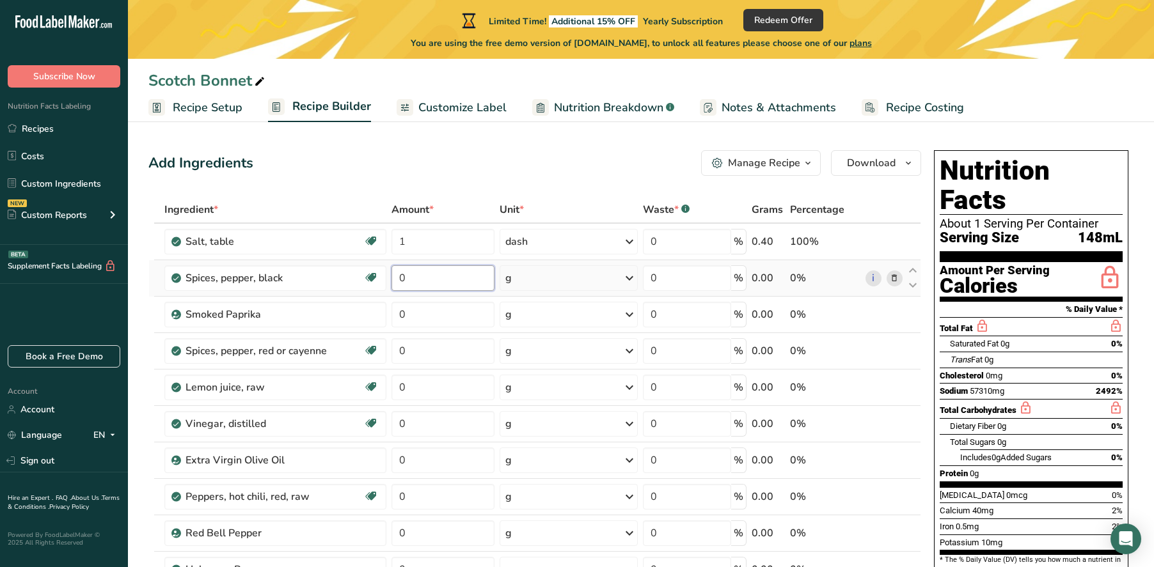
click at [446, 275] on input "0" at bounding box center [443, 278] width 104 height 26
type input "1"
click at [592, 279] on div "Ingredient * Amount * Unit * Waste * .a-a{fill:#347362;}.b-a{fill:#fff;} Grams …" at bounding box center [534, 486] width 773 height 581
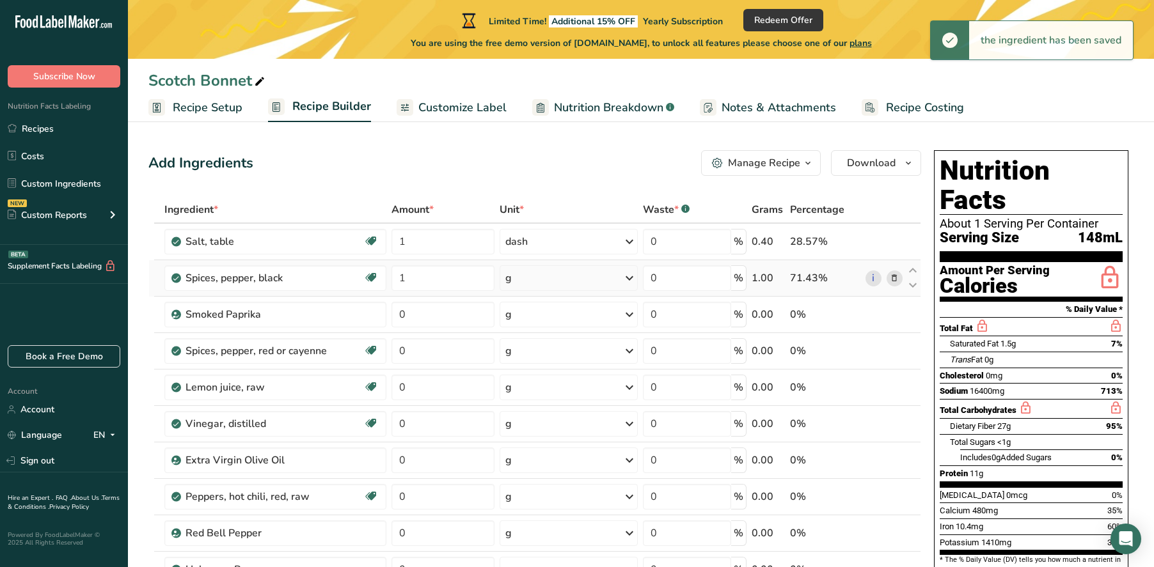
click at [592, 279] on div "g" at bounding box center [569, 278] width 138 height 26
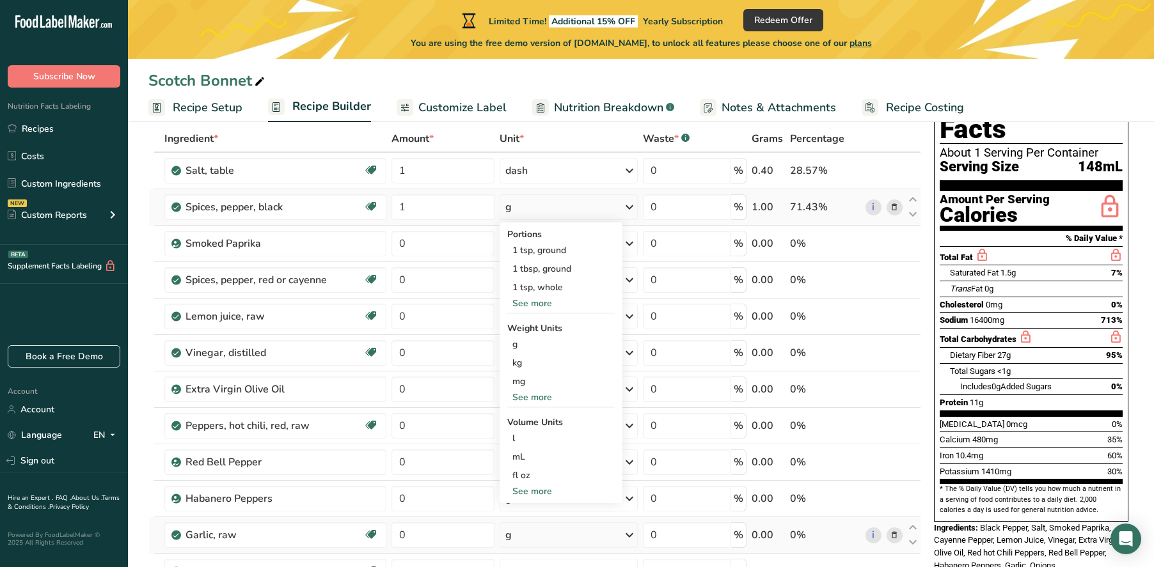
scroll to position [77, 0]
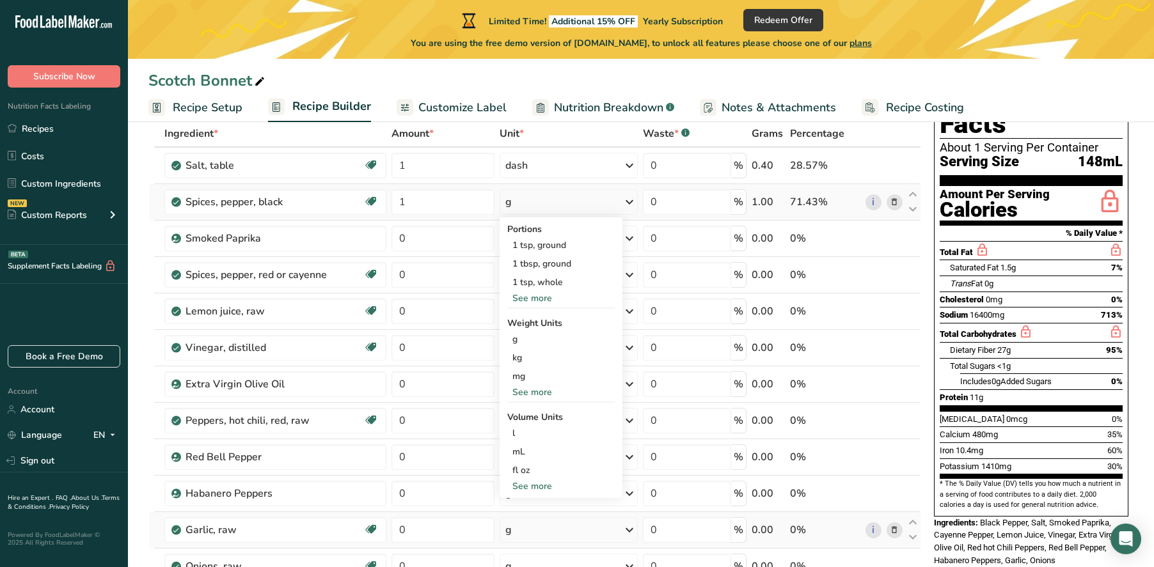
click at [537, 487] on div "See more" at bounding box center [560, 486] width 107 height 13
click at [557, 297] on div "See more" at bounding box center [560, 298] width 107 height 13
click at [557, 297] on div "1 dash" at bounding box center [560, 301] width 107 height 19
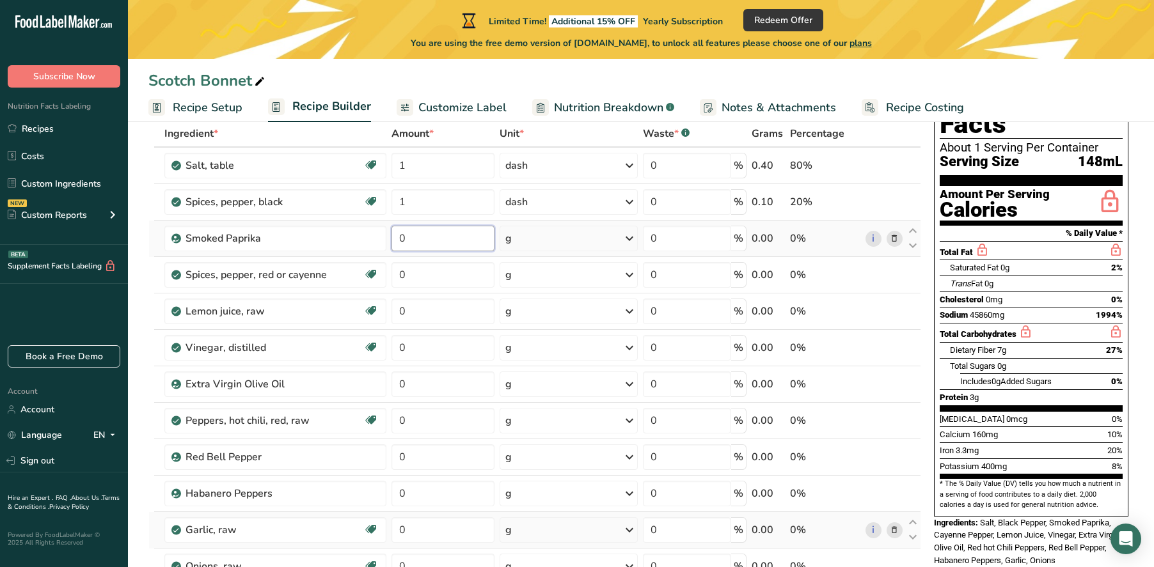
click at [443, 235] on input "0" at bounding box center [443, 239] width 104 height 26
type input "0"
click at [429, 173] on div "Ingredient * Amount * Unit * Waste * .a-a{fill:#347362;}.b-a{fill:#fff;} Grams …" at bounding box center [534, 410] width 773 height 581
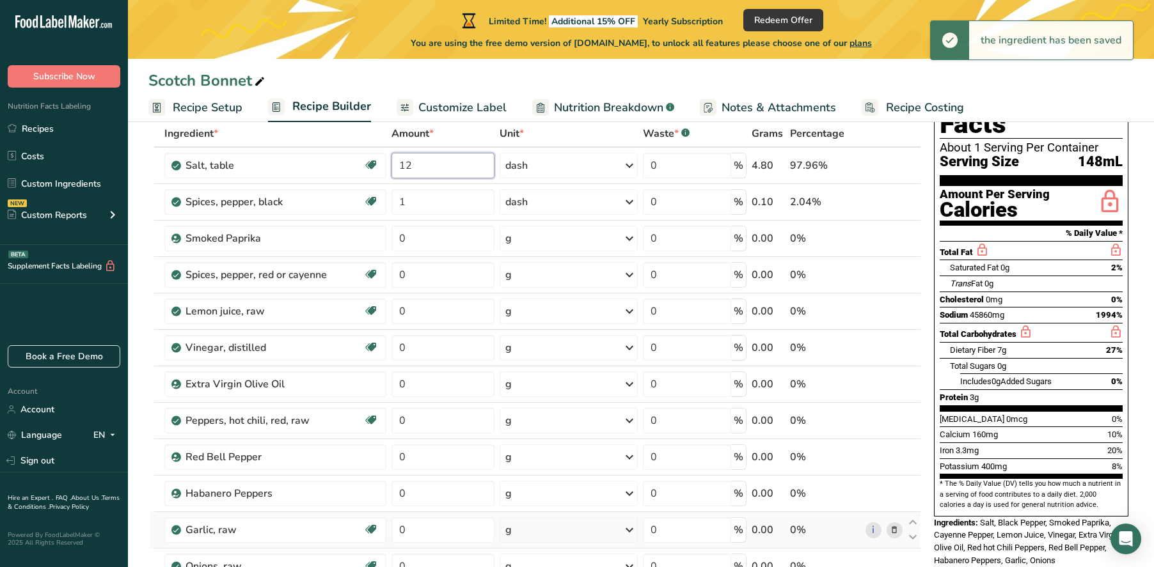
type input "1"
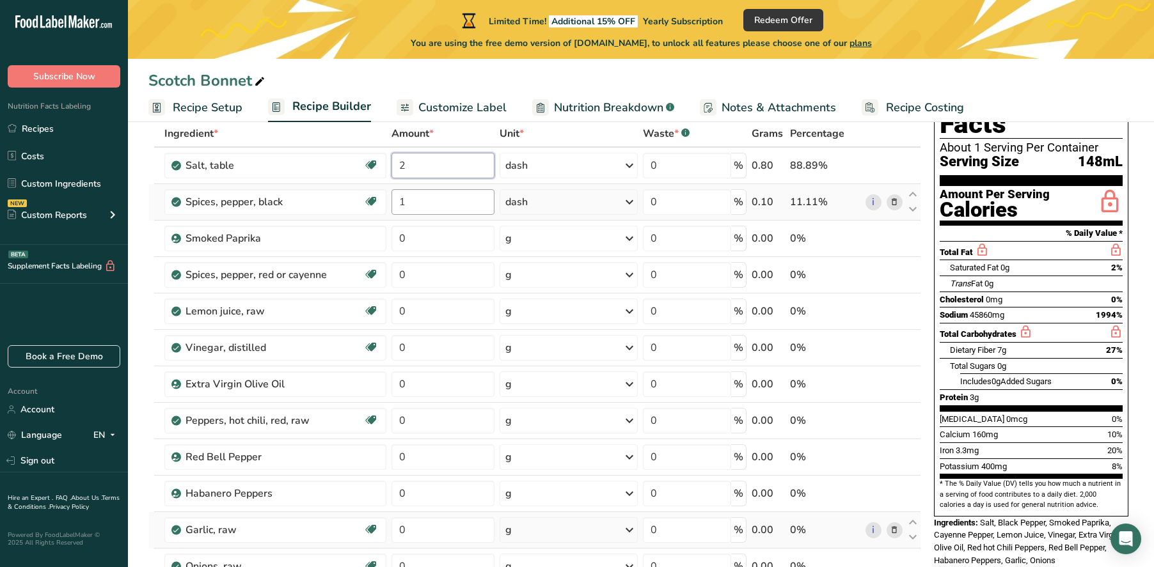
type input "2"
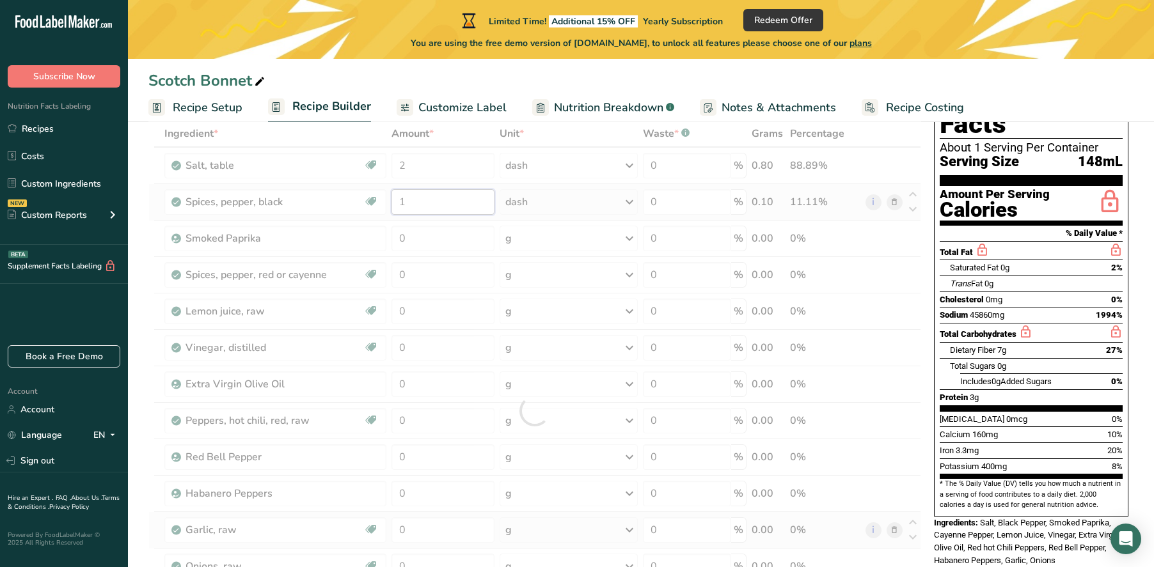
click at [431, 213] on div "Ingredient * Amount * Unit * Waste * .a-a{fill:#347362;}.b-a{fill:#fff;} Grams …" at bounding box center [534, 410] width 773 height 581
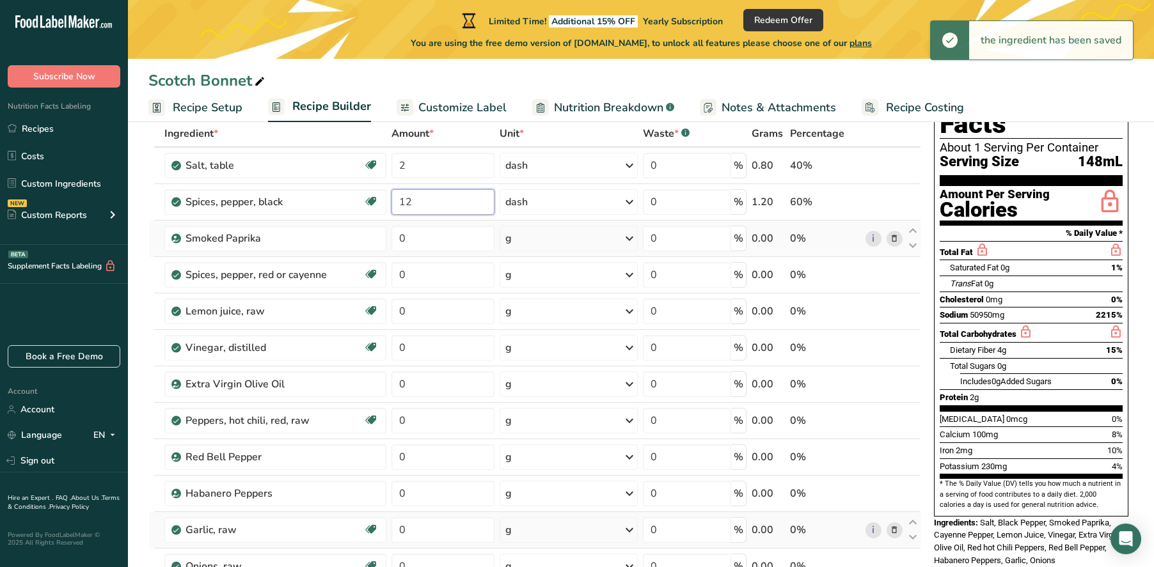
type input "1"
type input "2"
click at [426, 246] on div "Ingredient * Amount * Unit * Waste * .a-a{fill:#347362;}.b-a{fill:#fff;} Grams …" at bounding box center [534, 410] width 773 height 581
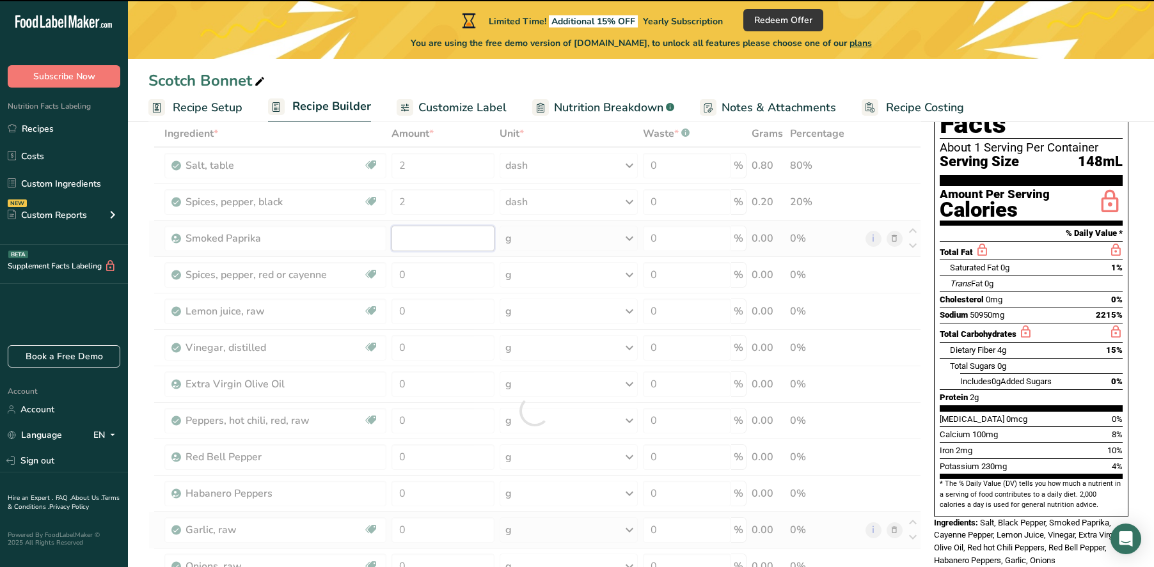
type input "0"
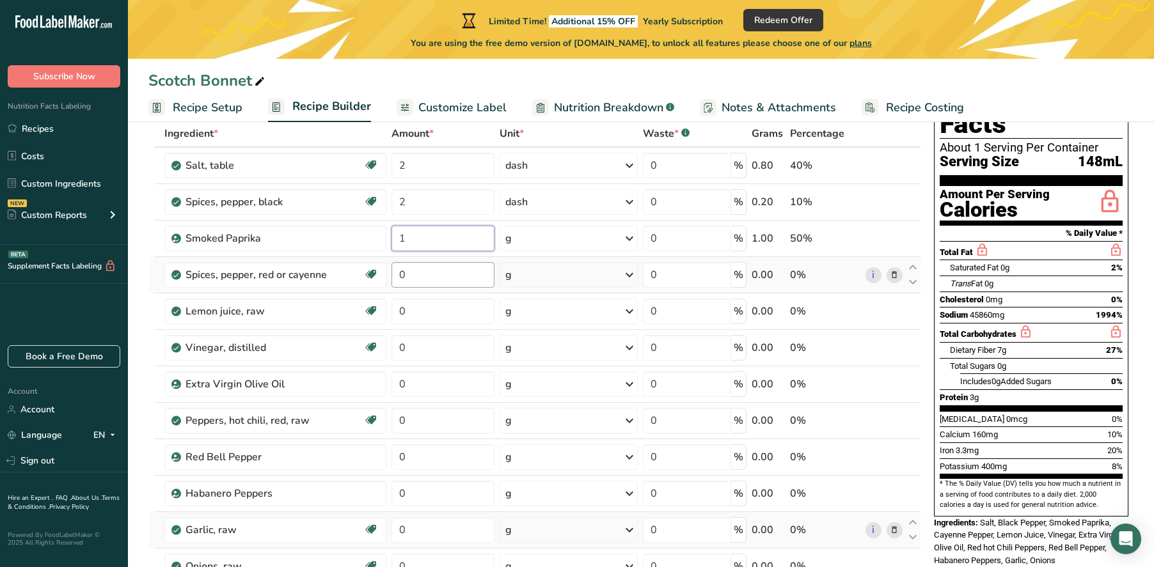
type input "1"
click at [423, 271] on div "Ingredient * Amount * Unit * Waste * .a-a{fill:#347362;}.b-a{fill:#fff;} Grams …" at bounding box center [534, 410] width 773 height 581
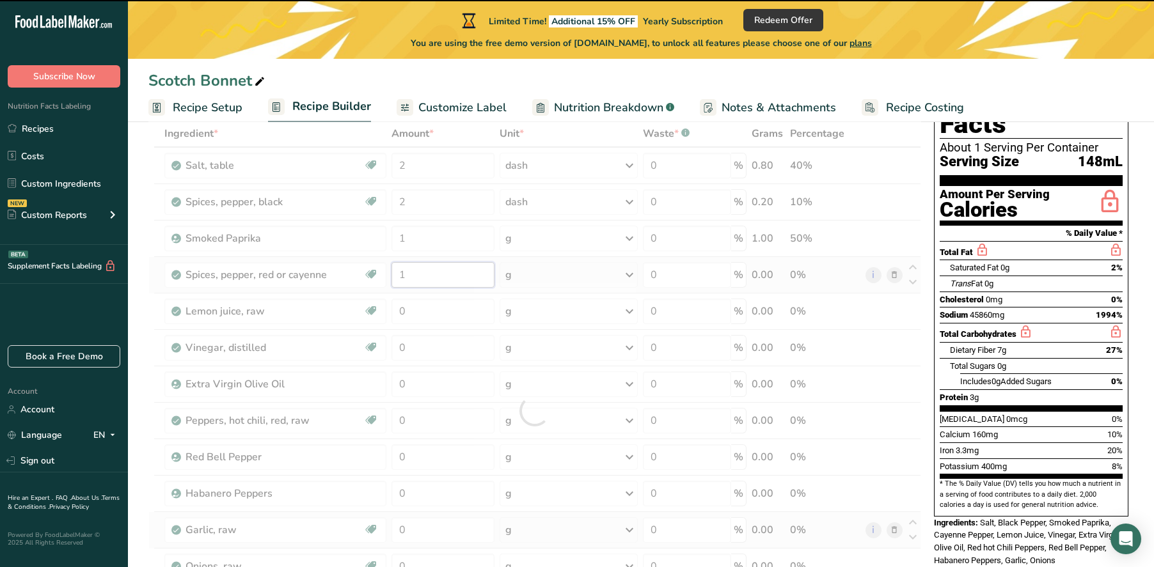
type input "0"
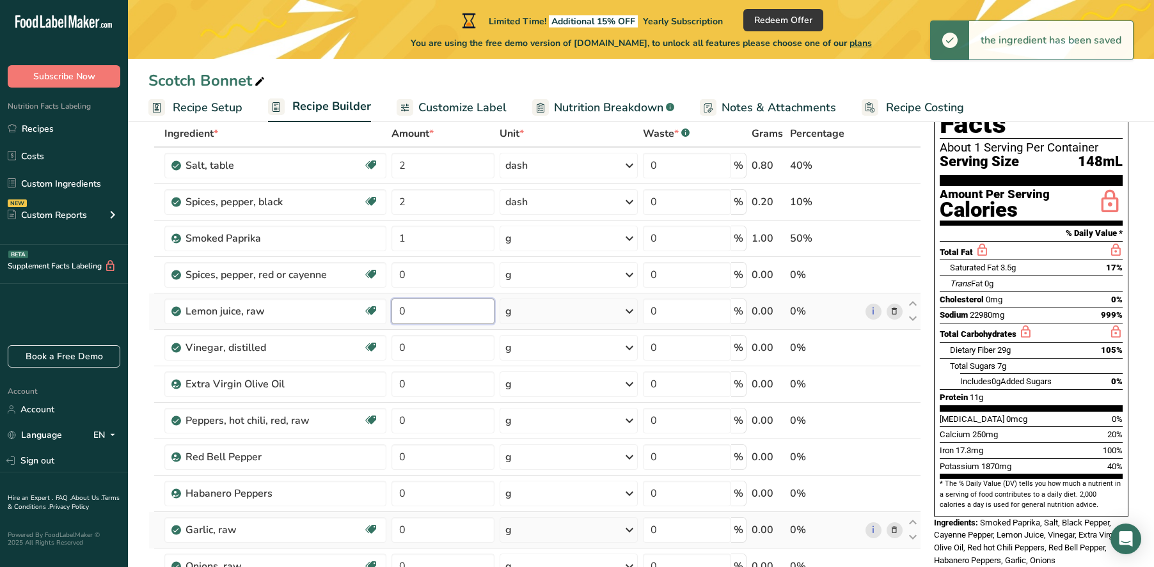
click at [432, 312] on div "Ingredient * Amount * Unit * Waste * .a-a{fill:#347362;}.b-a{fill:#fff;} Grams …" at bounding box center [534, 410] width 773 height 581
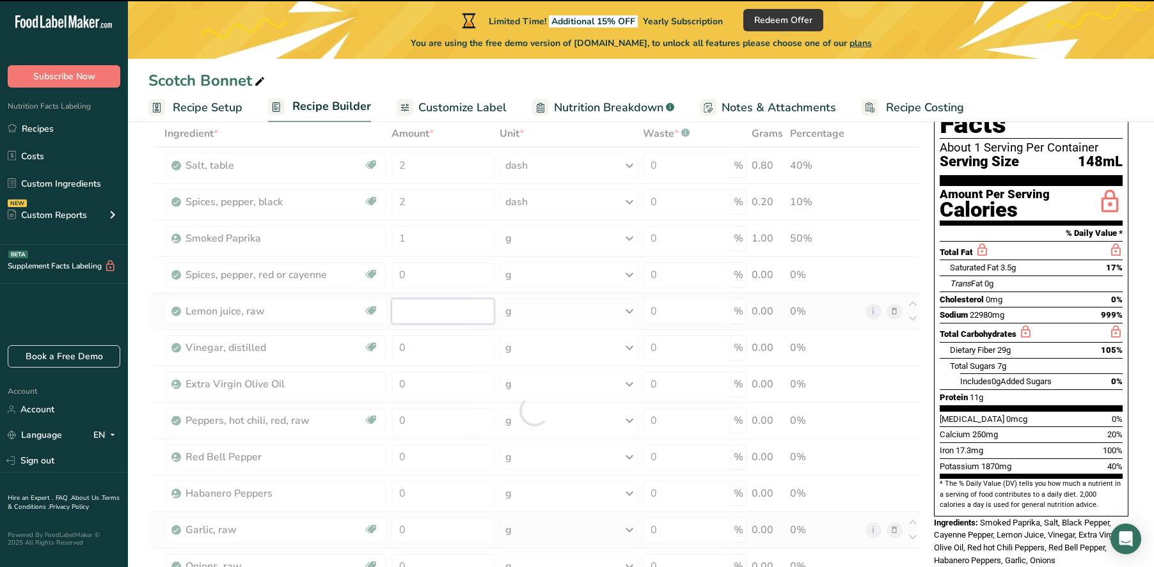
type input "0"
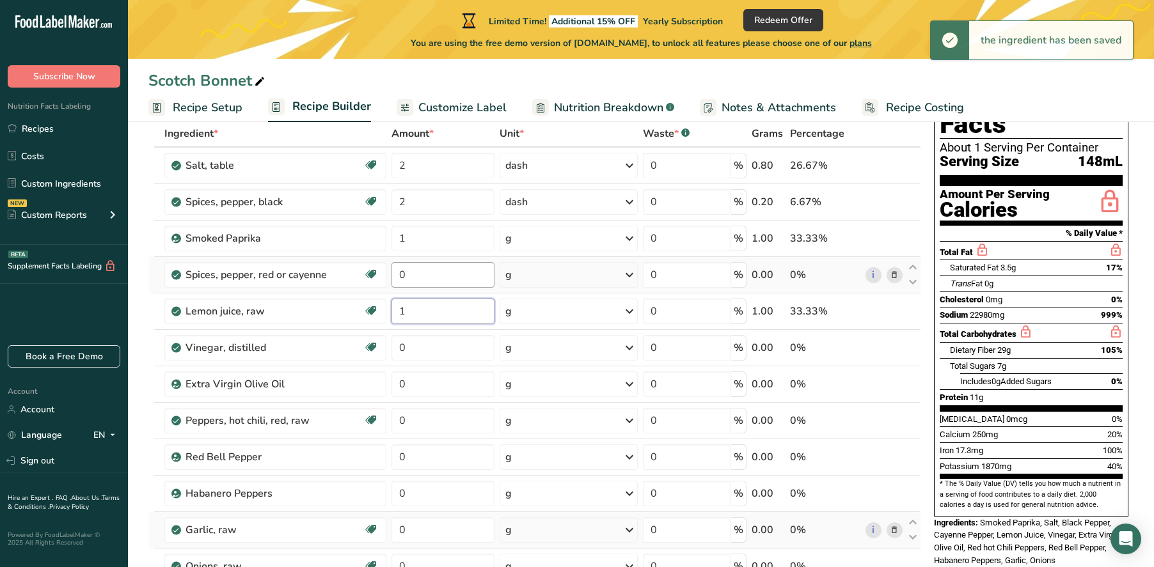
type input "1"
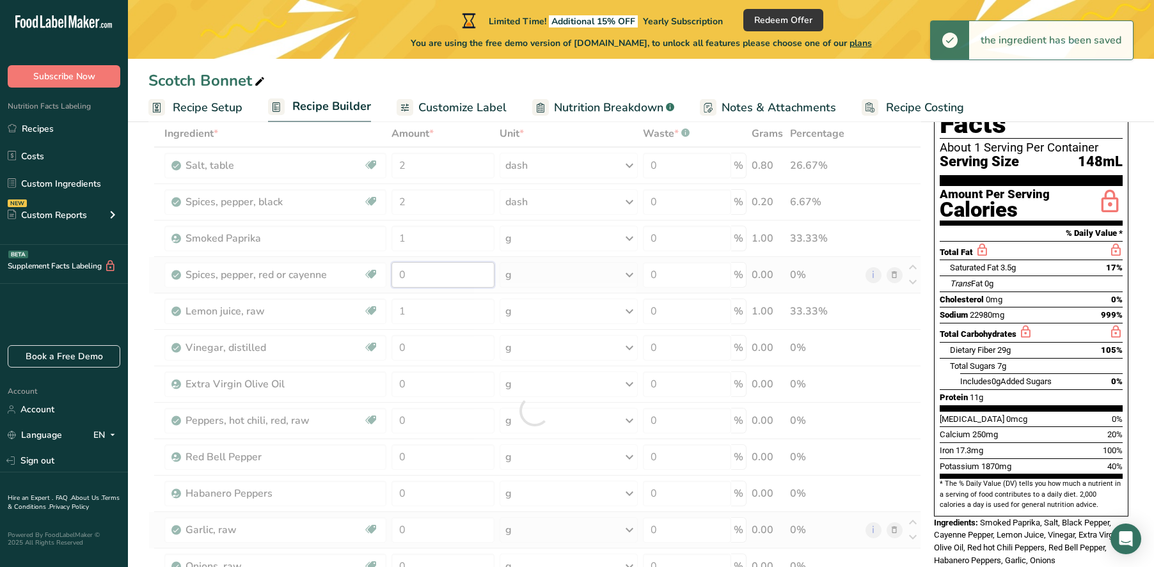
click at [446, 281] on div "Ingredient * Amount * Unit * Waste * .a-a{fill:#347362;}.b-a{fill:#fff;} Grams …" at bounding box center [534, 410] width 773 height 581
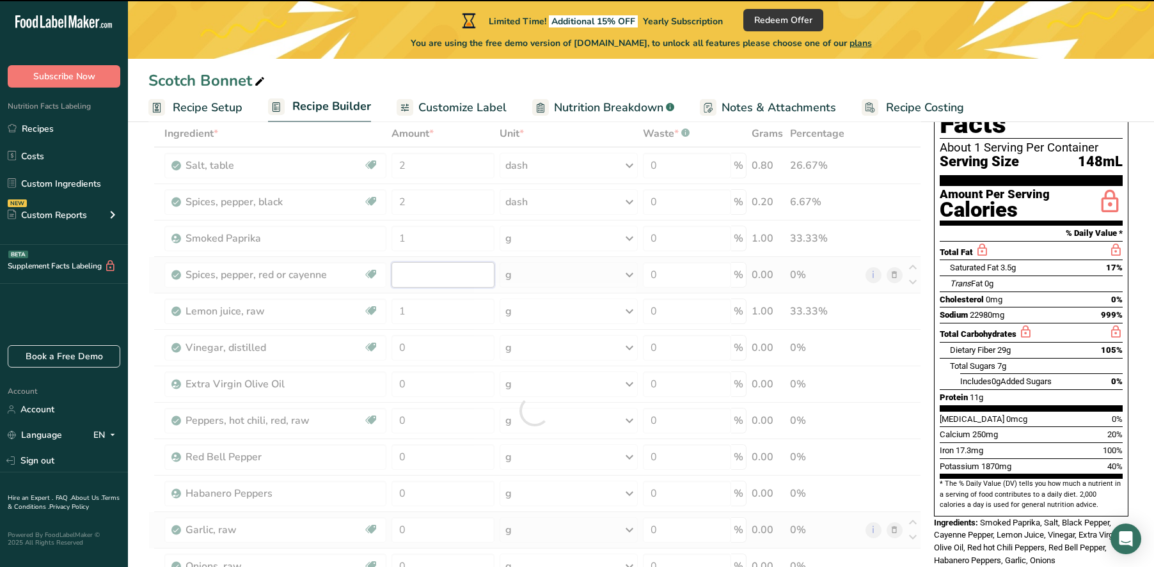
type input "0"
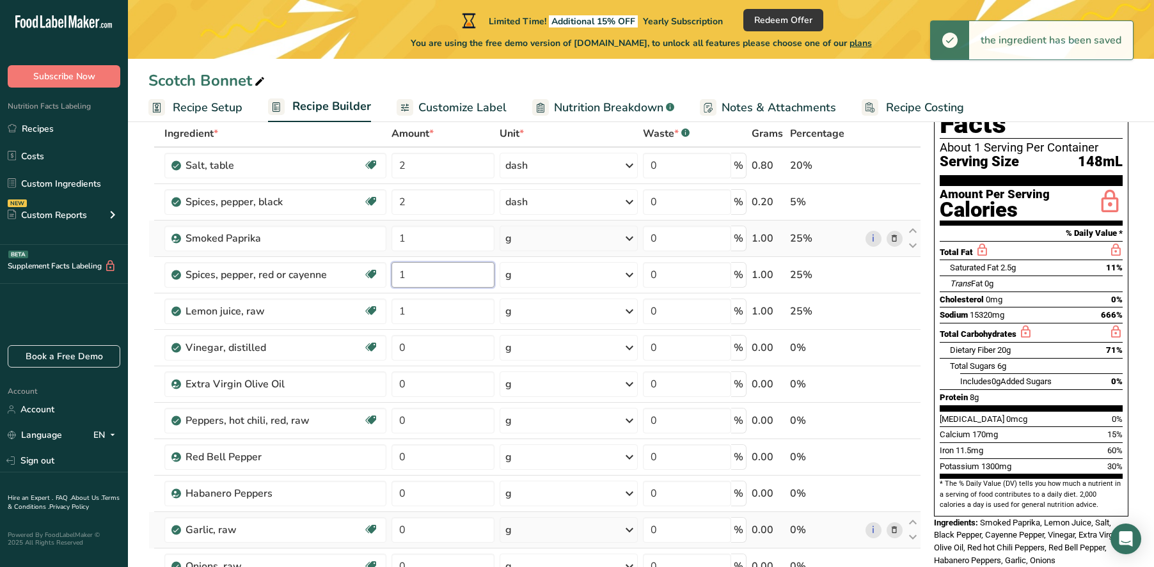
type input "1"
click at [576, 234] on div "Ingredient * Amount * Unit * Waste * .a-a{fill:#347362;}.b-a{fill:#fff;} Grams …" at bounding box center [534, 410] width 773 height 581
click at [572, 237] on div "g" at bounding box center [569, 239] width 138 height 26
click at [551, 342] on div "See more" at bounding box center [560, 339] width 107 height 13
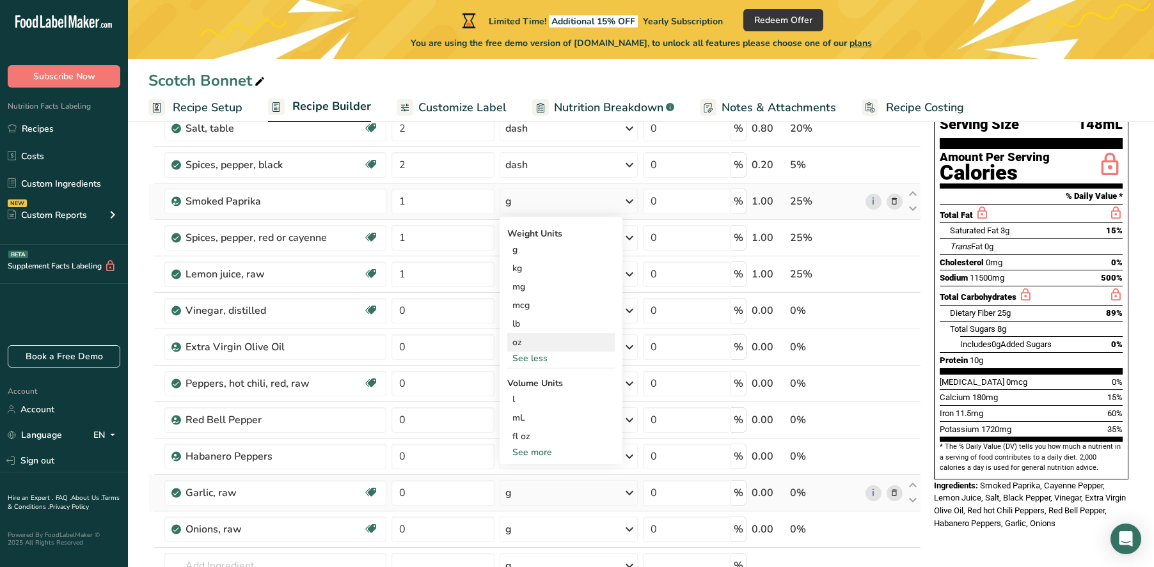
scroll to position [116, 0]
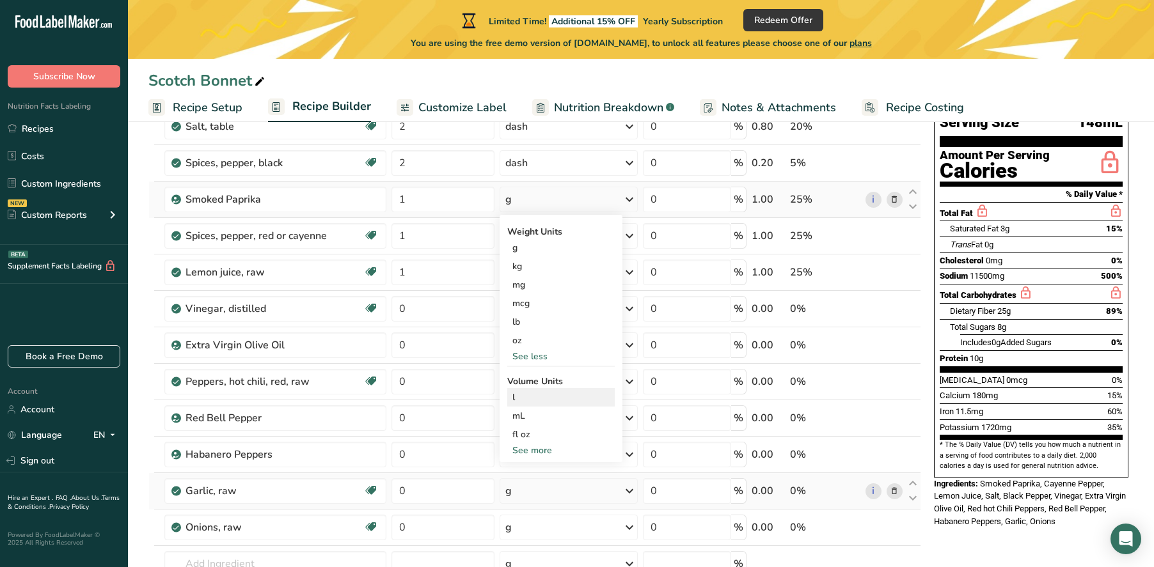
drag, startPoint x: 535, startPoint y: 446, endPoint x: 548, endPoint y: 401, distance: 46.4
click at [535, 446] on div "See more" at bounding box center [560, 450] width 107 height 13
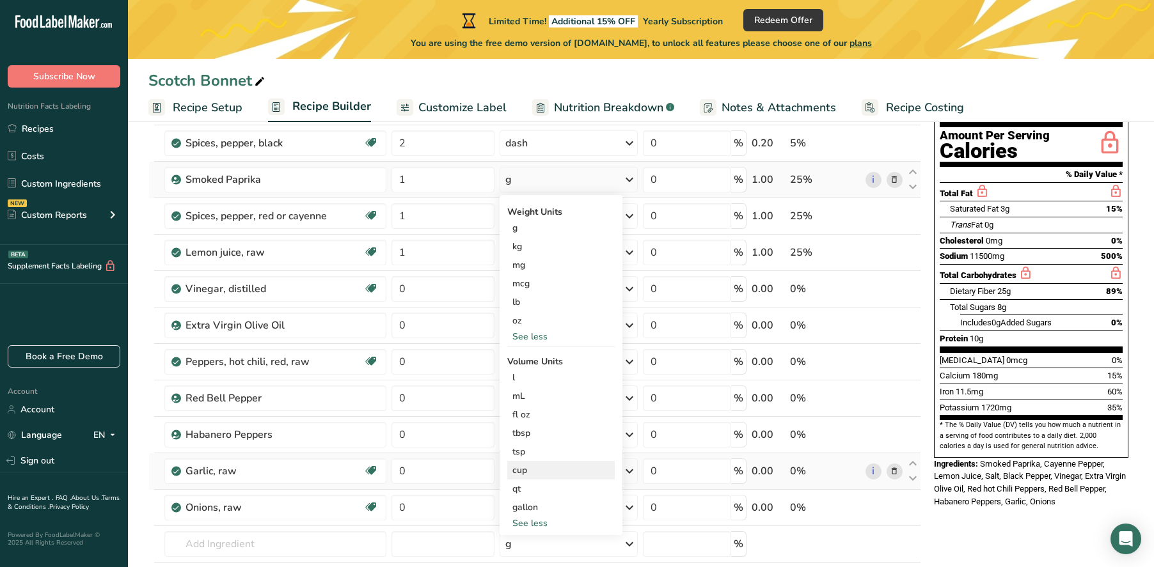
scroll to position [134, 0]
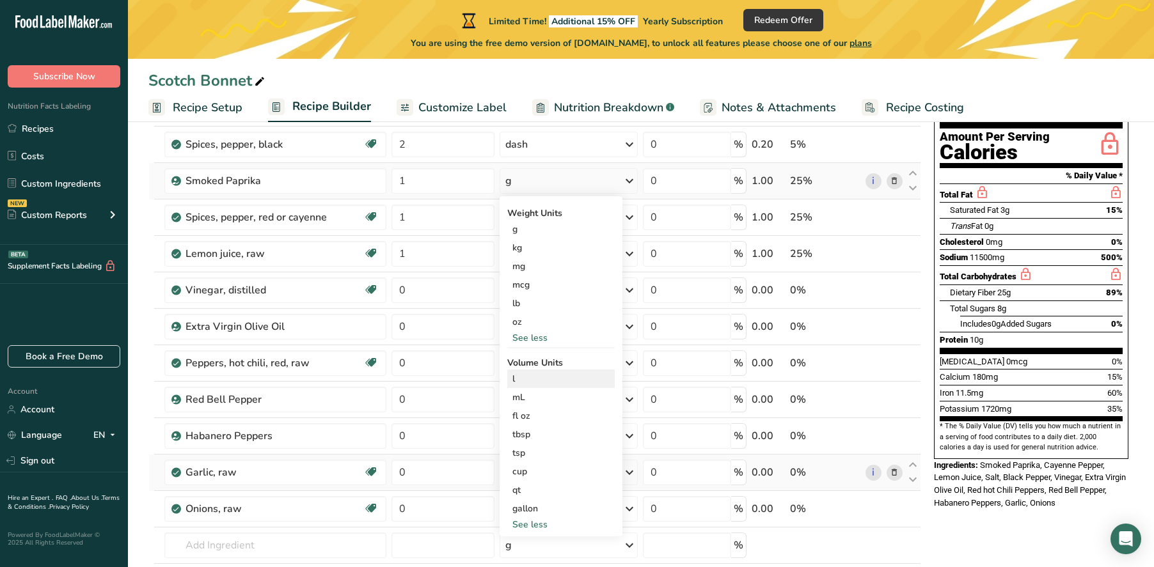
click at [551, 381] on div "l" at bounding box center [560, 378] width 97 height 13
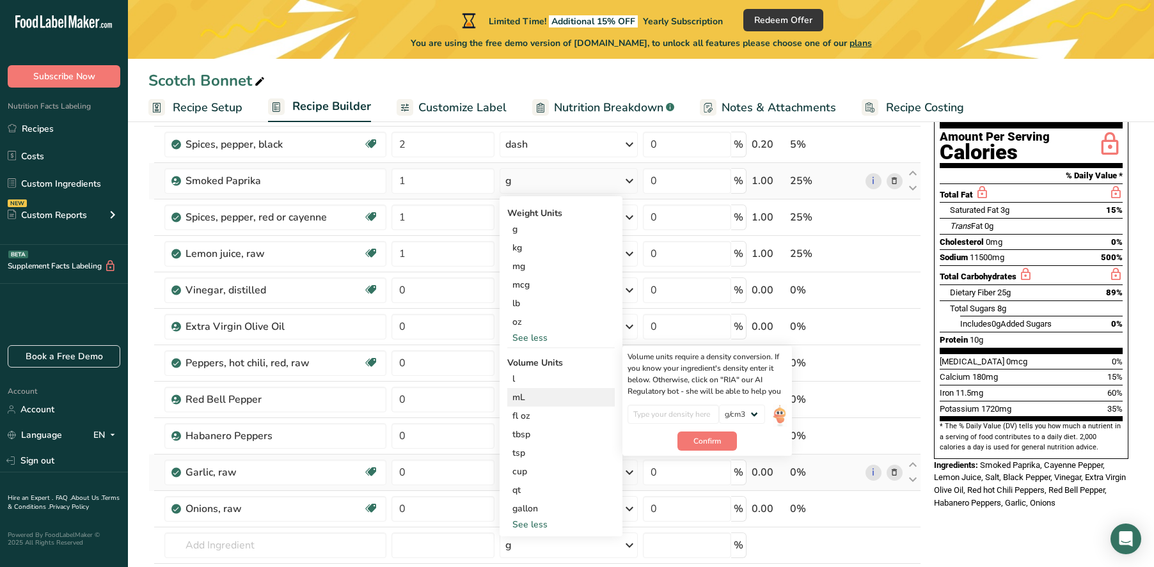
click at [550, 402] on div "mL" at bounding box center [560, 397] width 97 height 13
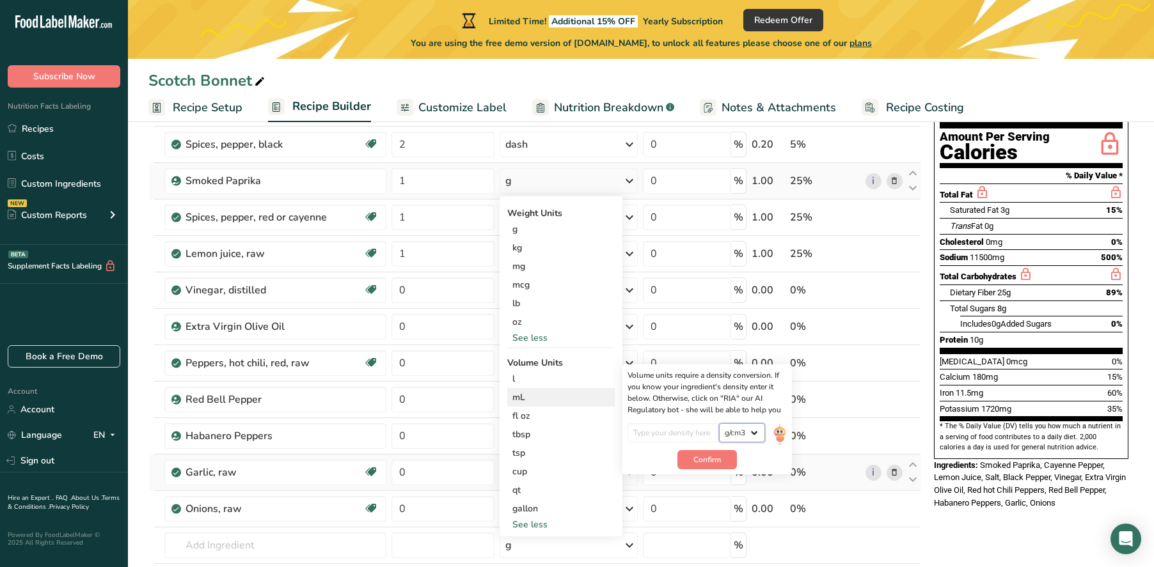
click at [744, 430] on select "lb/ft3 g/cm3" at bounding box center [742, 432] width 46 height 19
click at [719, 423] on select "lb/ft3 g/cm3" at bounding box center [742, 432] width 46 height 19
click at [565, 394] on div "mL" at bounding box center [560, 397] width 97 height 13
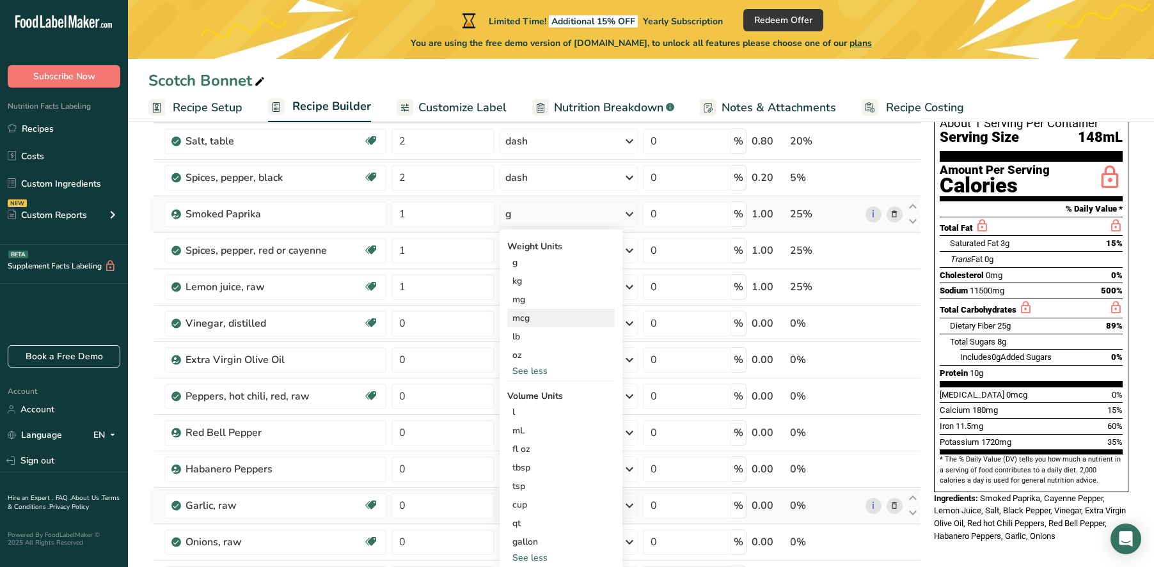
scroll to position [87, 0]
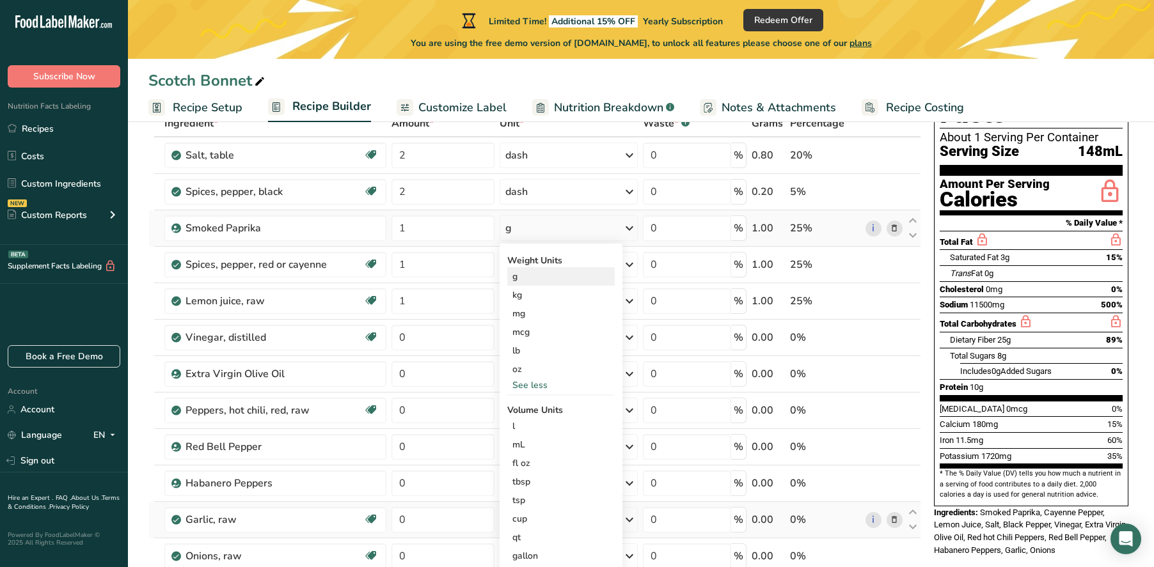
click at [540, 274] on div "g" at bounding box center [560, 276] width 107 height 19
click at [458, 333] on input "0" at bounding box center [443, 338] width 104 height 26
type input "1"
click at [587, 336] on div "Ingredient * Amount * Unit * Waste * .a-a{fill:#347362;}.b-a{fill:#fff;} Grams …" at bounding box center [534, 400] width 773 height 581
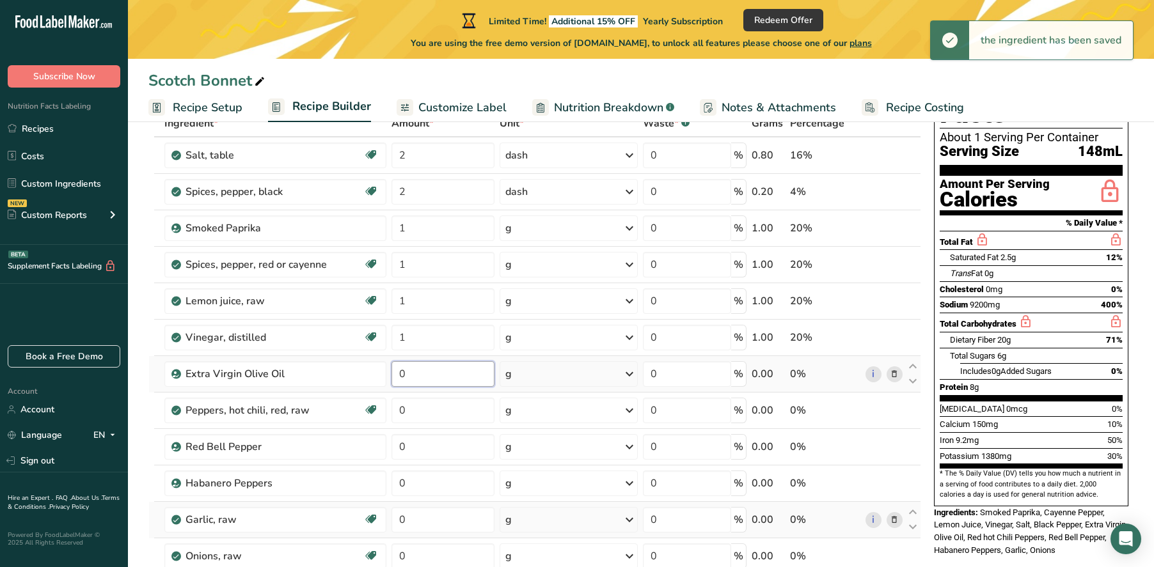
click at [446, 368] on input "0" at bounding box center [443, 374] width 104 height 26
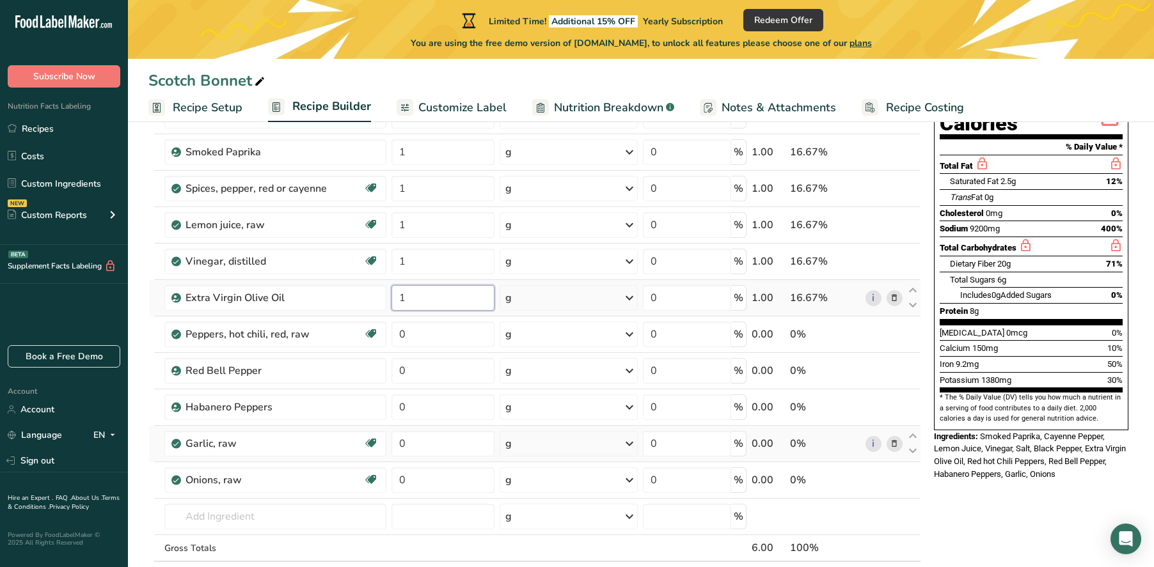
scroll to position [164, 0]
type input "1"
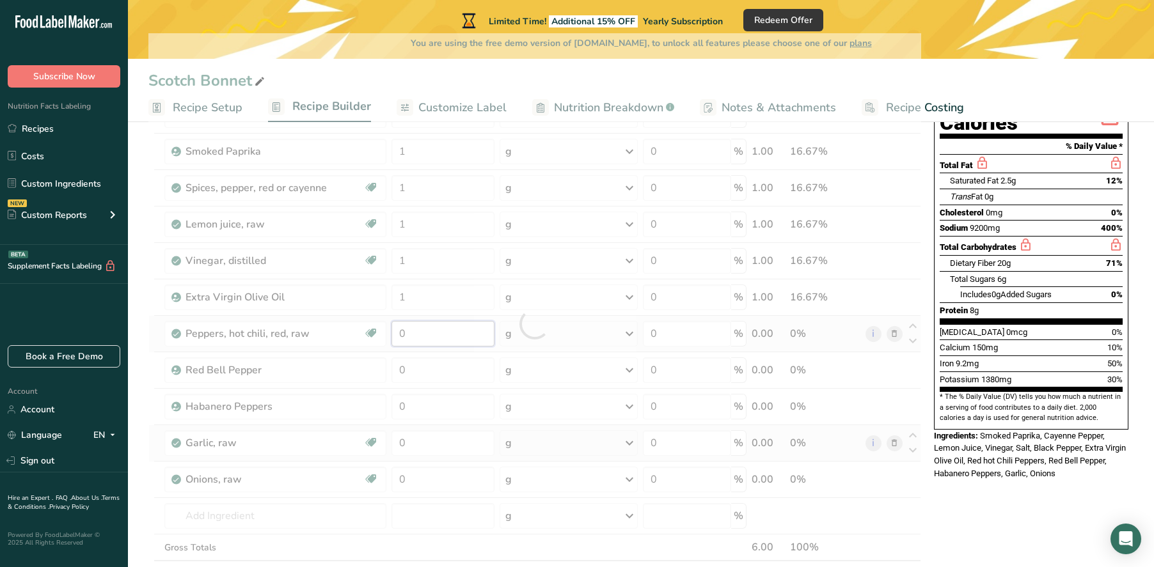
click at [441, 329] on div "Ingredient * Amount * Unit * Waste * .a-a{fill:#347362;}.b-a{fill:#fff;} Grams …" at bounding box center [534, 323] width 773 height 581
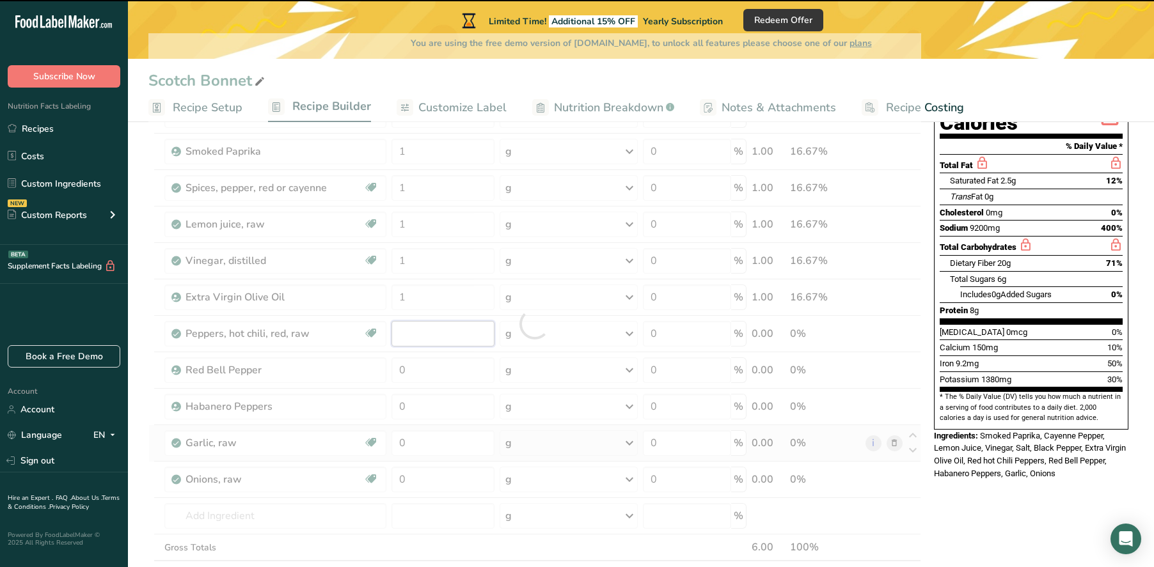
type input "0"
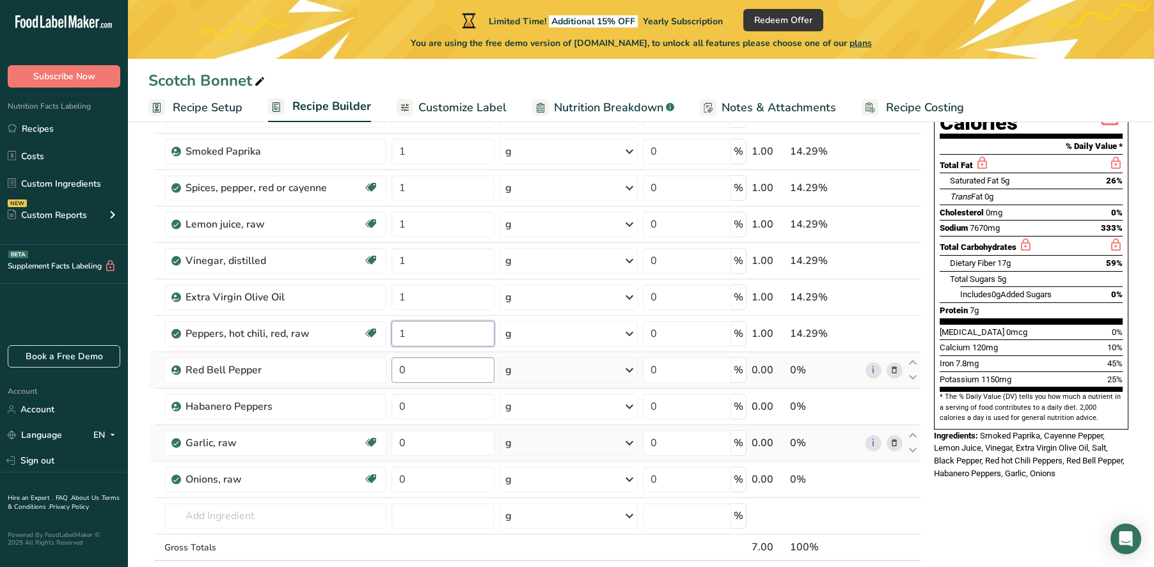
type input "1"
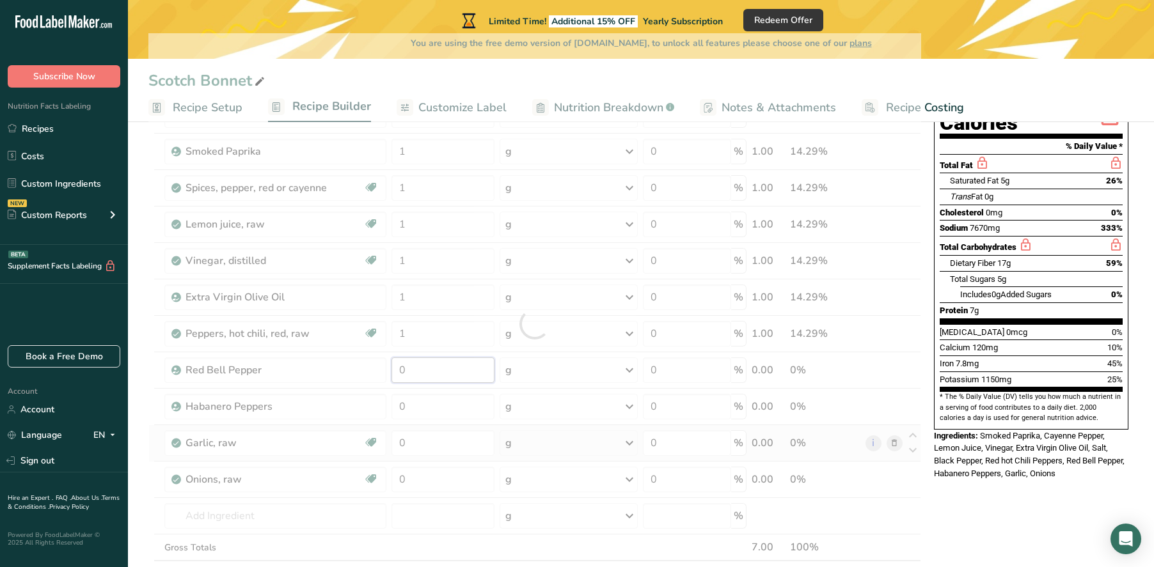
click at [442, 374] on div "Ingredient * Amount * Unit * Waste * .a-a{fill:#347362;}.b-a{fill:#fff;} Grams …" at bounding box center [534, 323] width 773 height 581
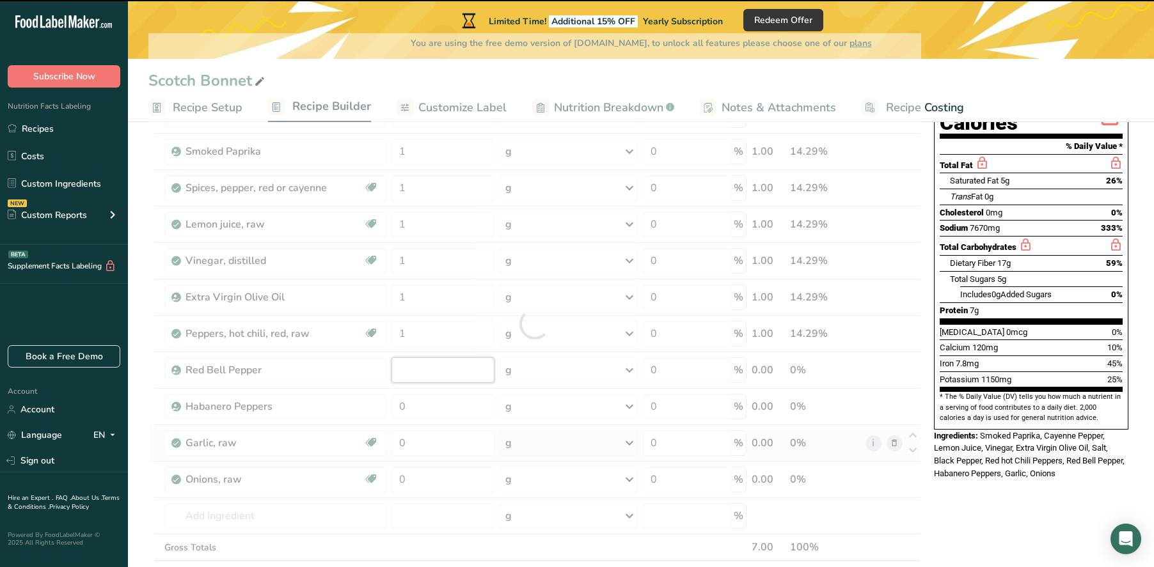
type input "0"
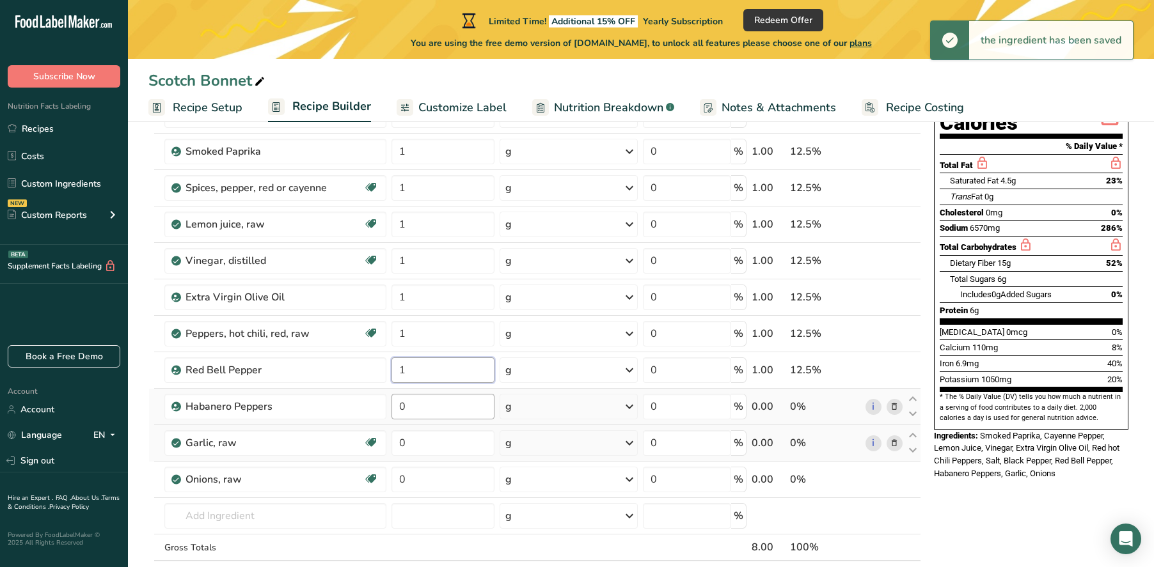
type input "1"
click at [446, 415] on div "Ingredient * Amount * Unit * Waste * .a-a{fill:#347362;}.b-a{fill:#fff;} Grams …" at bounding box center [534, 323] width 773 height 581
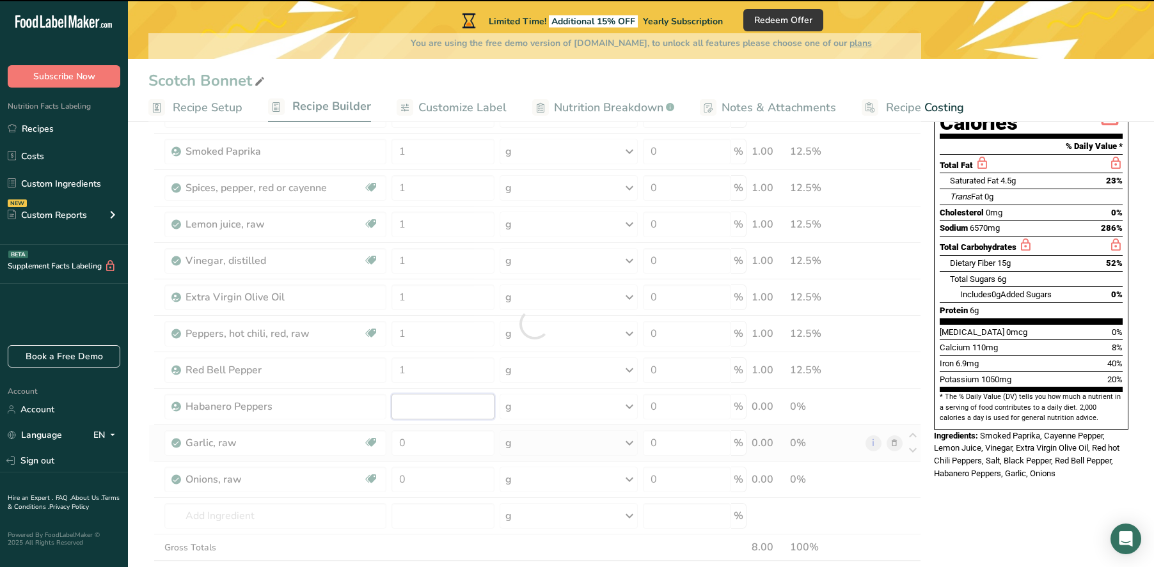
type input "0"
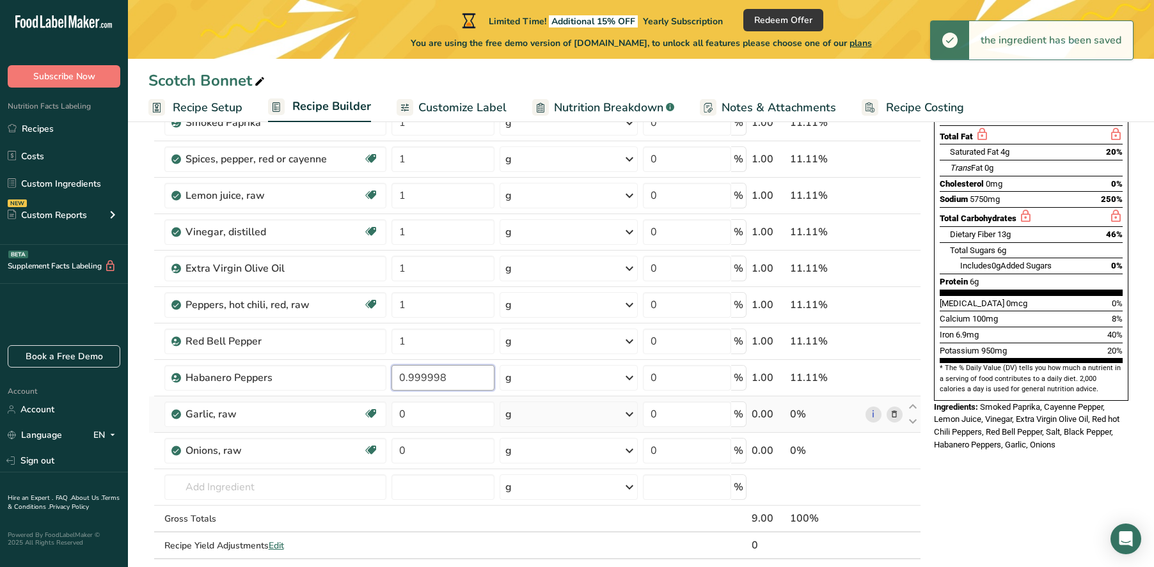
scroll to position [207, 0]
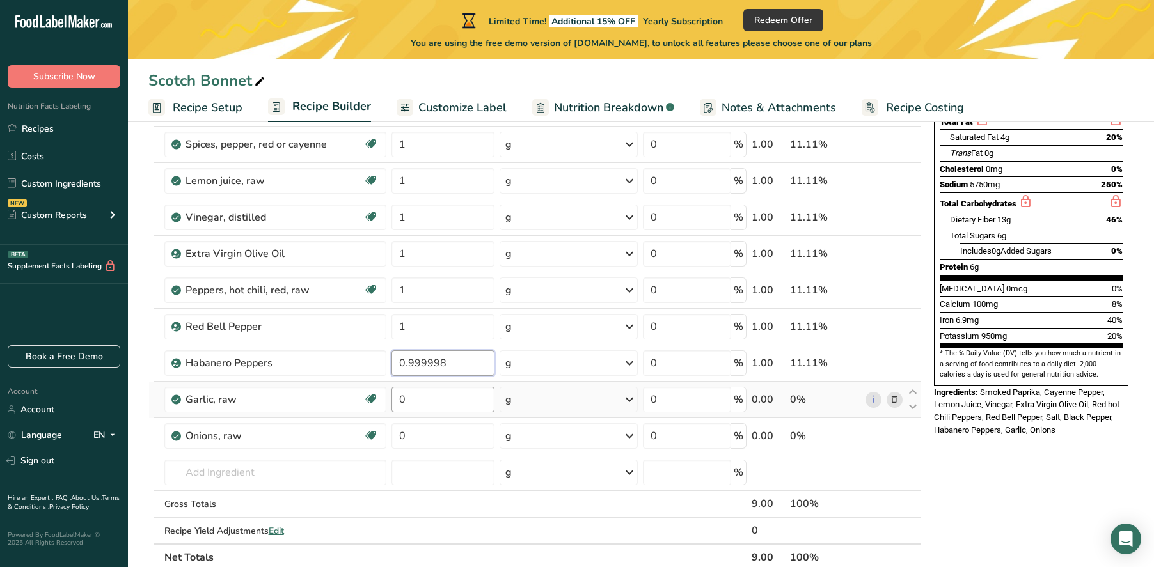
type input "0.999998"
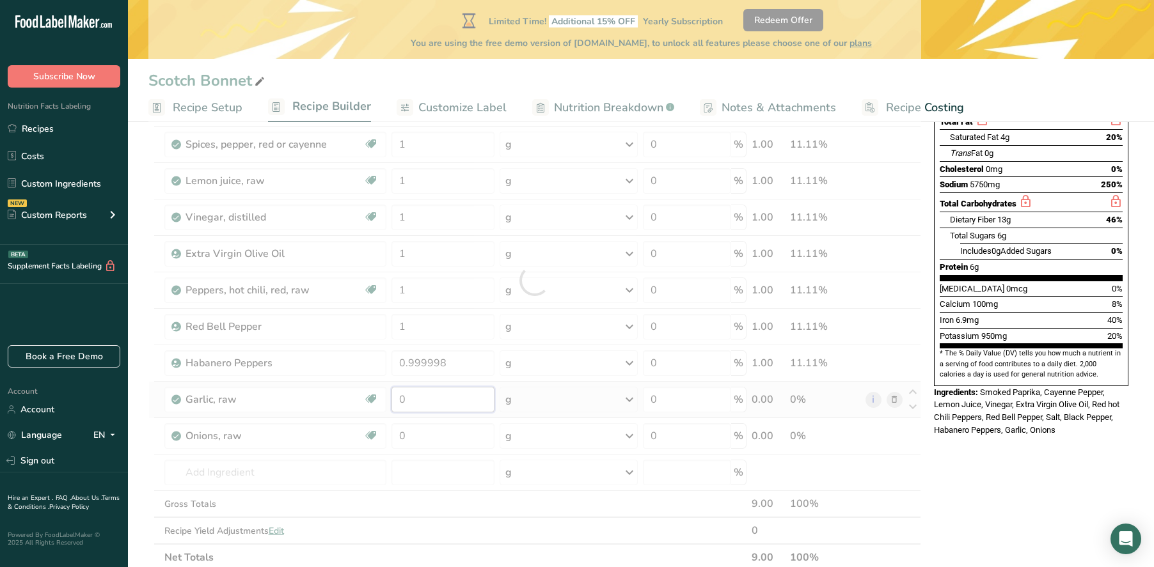
click at [441, 407] on div "Ingredient * Amount * Unit * Waste * .a-a{fill:#347362;}.b-a{fill:#fff;} Grams …" at bounding box center [534, 280] width 773 height 581
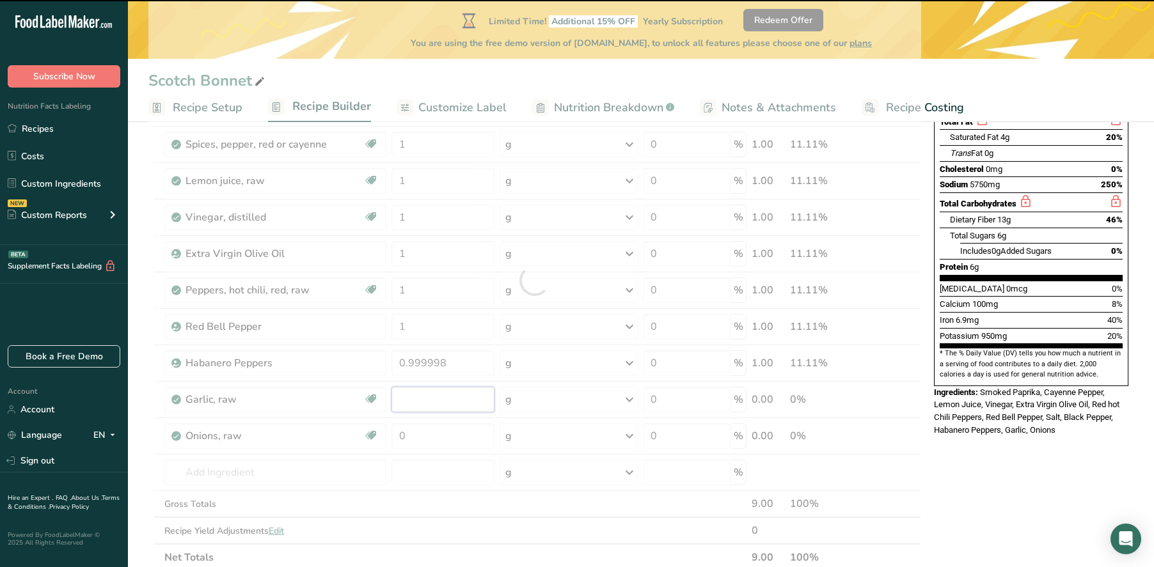
type input "0"
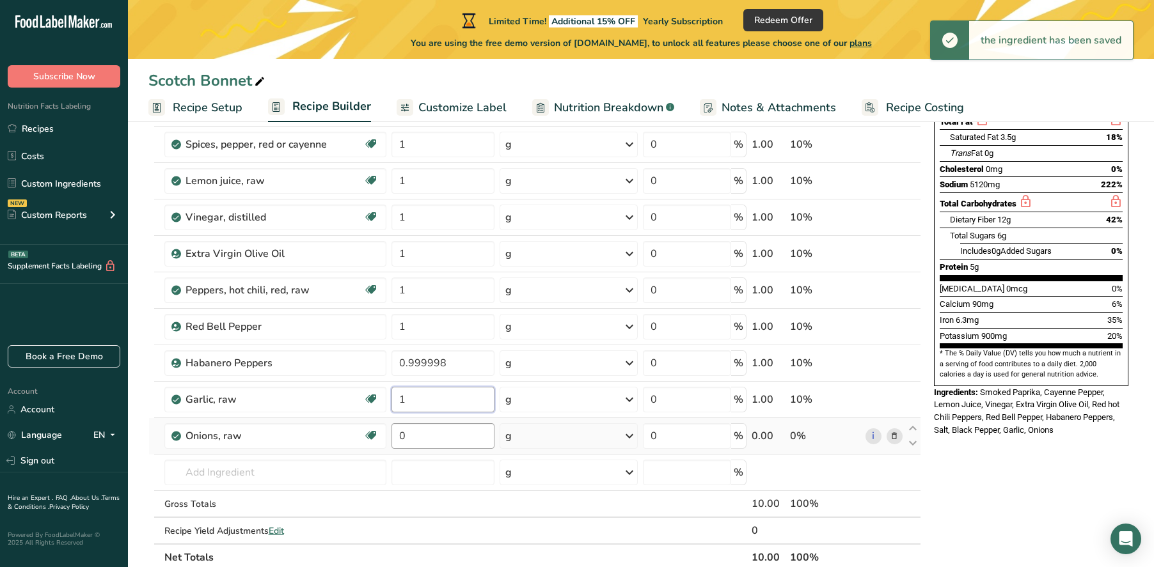
type input "1"
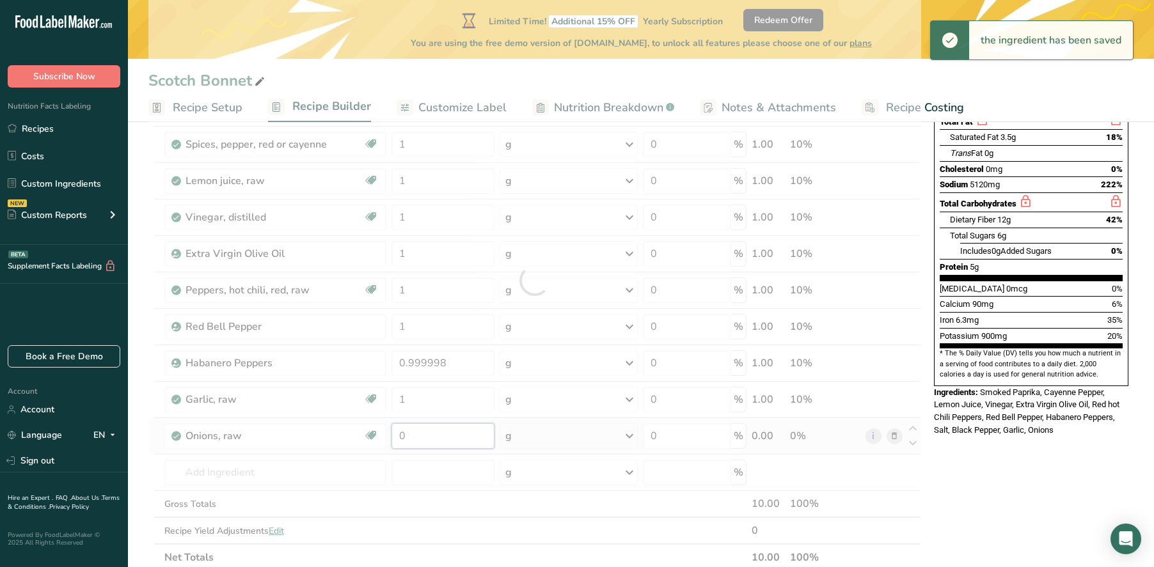
click at [440, 429] on div "Ingredient * Amount * Unit * Waste * .a-a{fill:#347362;}.b-a{fill:#fff;} Grams …" at bounding box center [534, 280] width 773 height 581
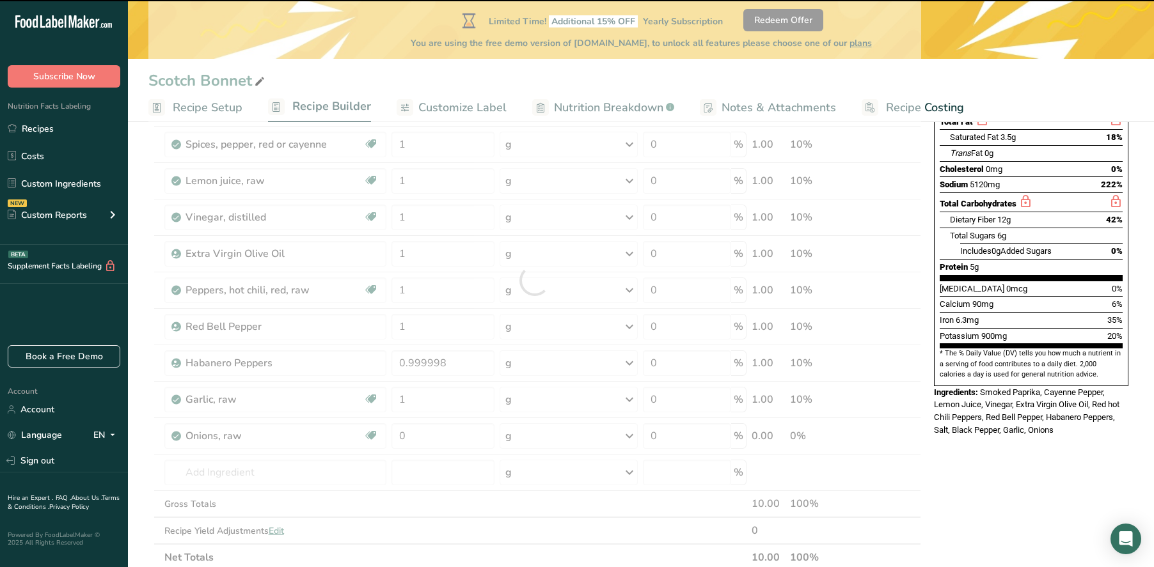
click at [439, 432] on div at bounding box center [534, 280] width 773 height 581
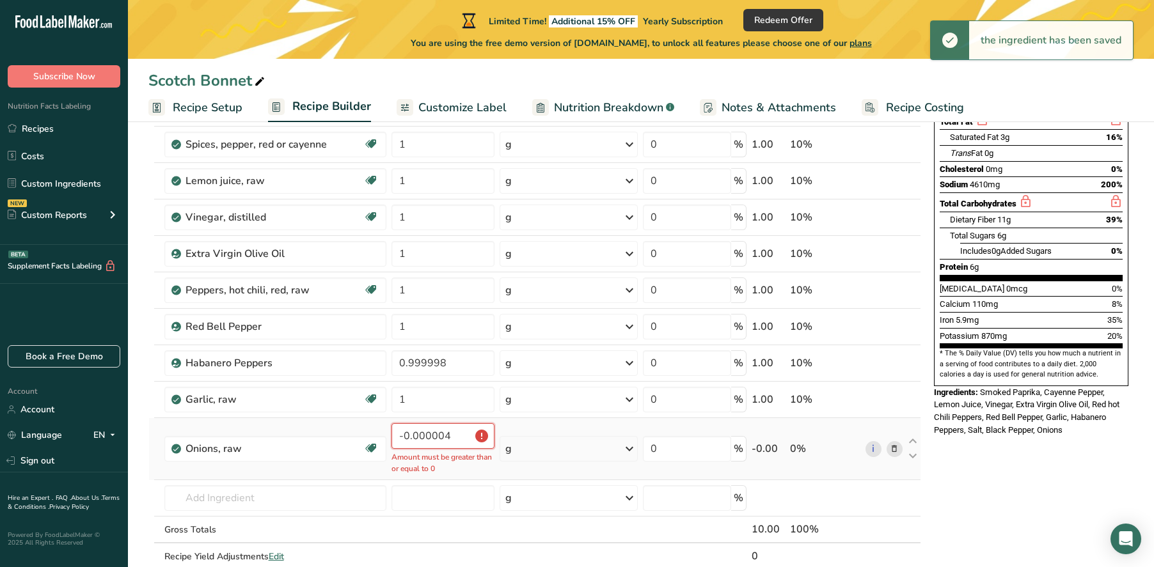
click at [447, 434] on input "-0.000004" at bounding box center [443, 436] width 104 height 26
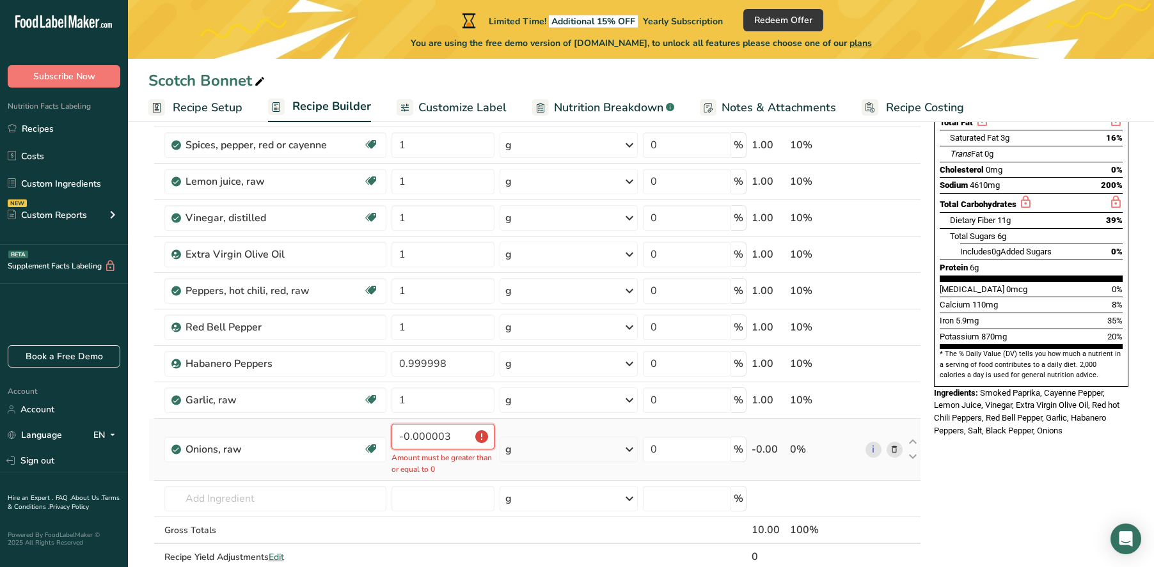
type input "0"
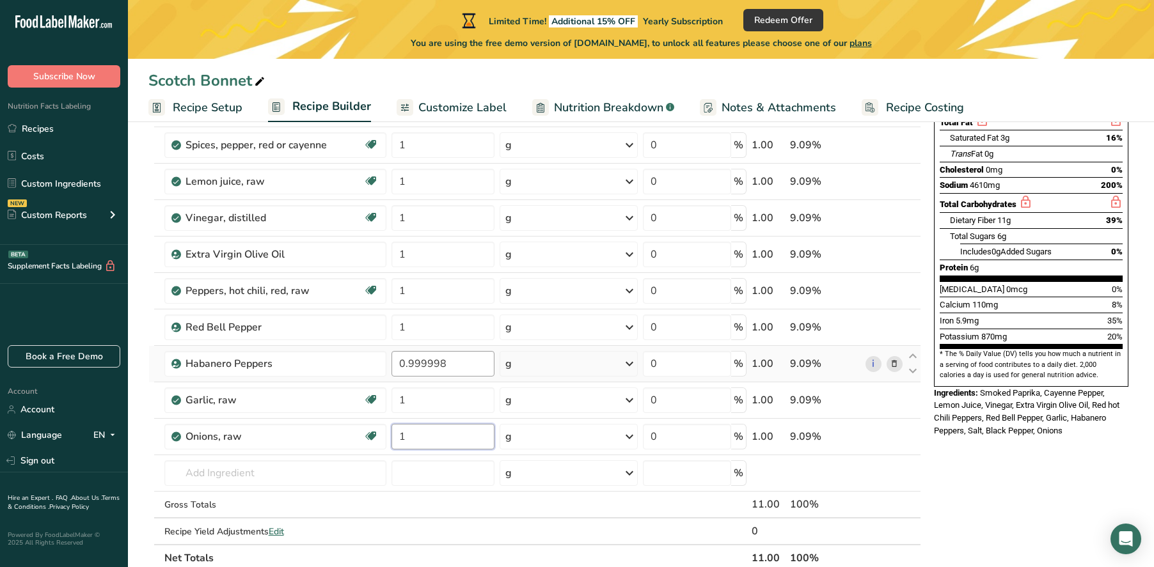
type input "1"
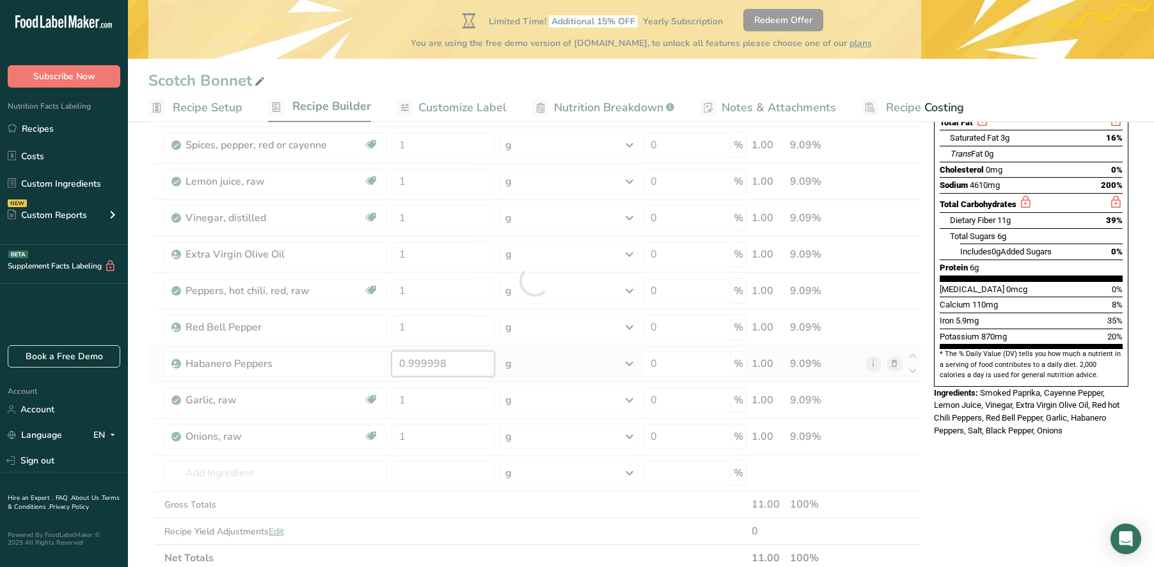
click at [468, 363] on div "Ingredient * Amount * Unit * Waste * .a-a{fill:#347362;}.b-a{fill:#fff;} Grams …" at bounding box center [534, 280] width 773 height 581
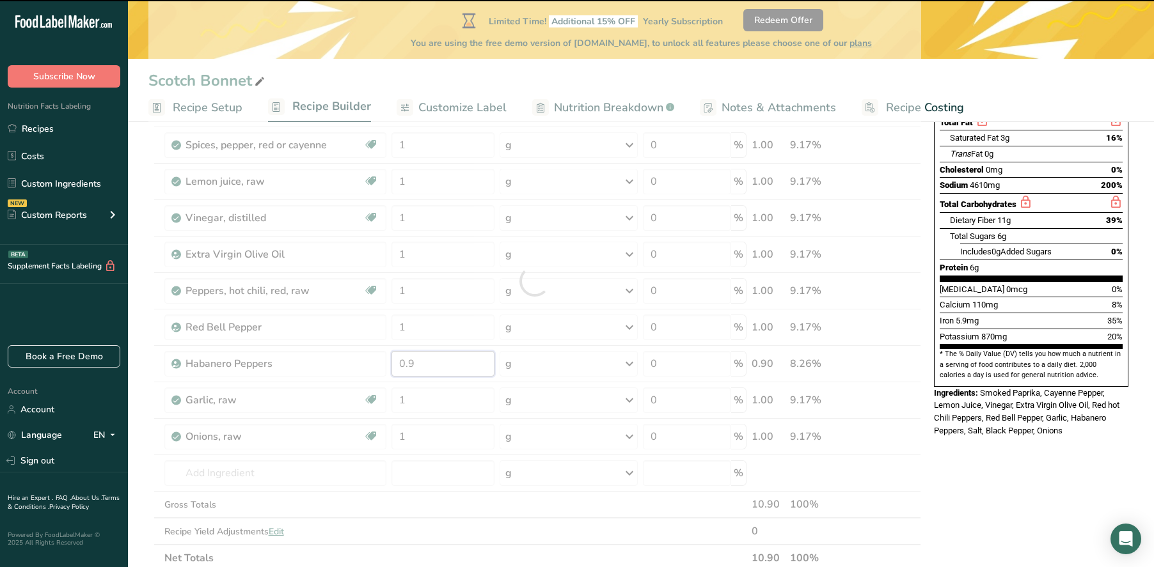
type input "0"
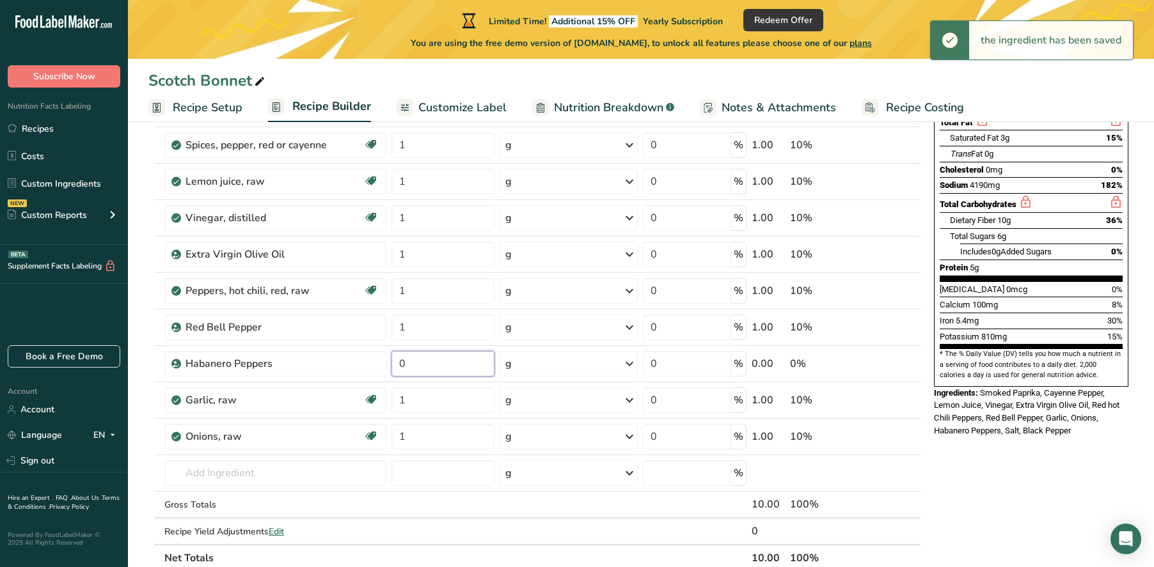
type input "1"
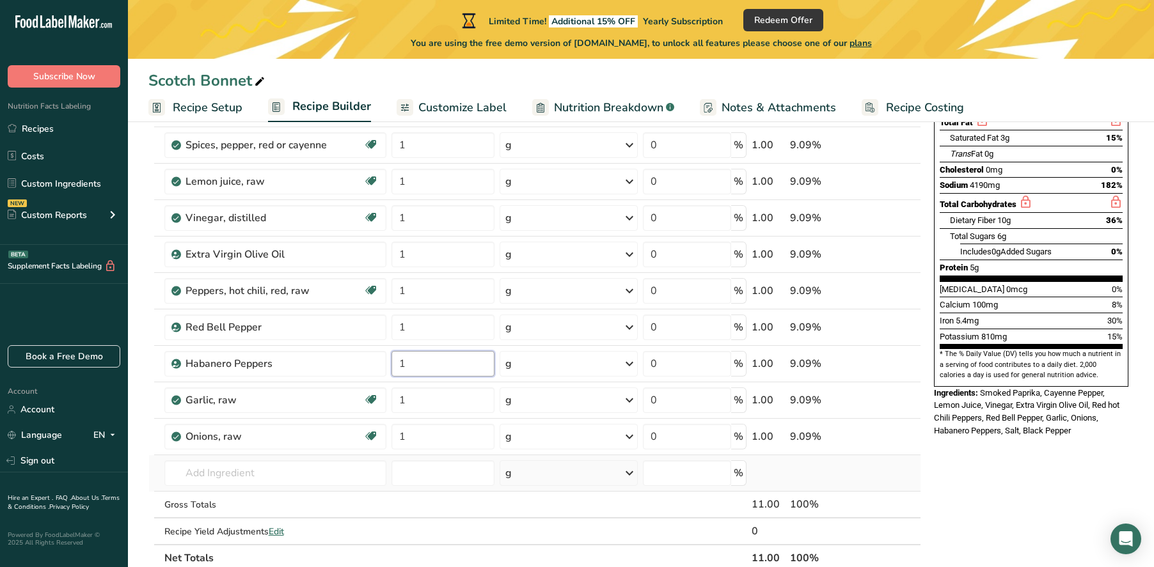
type input "1"
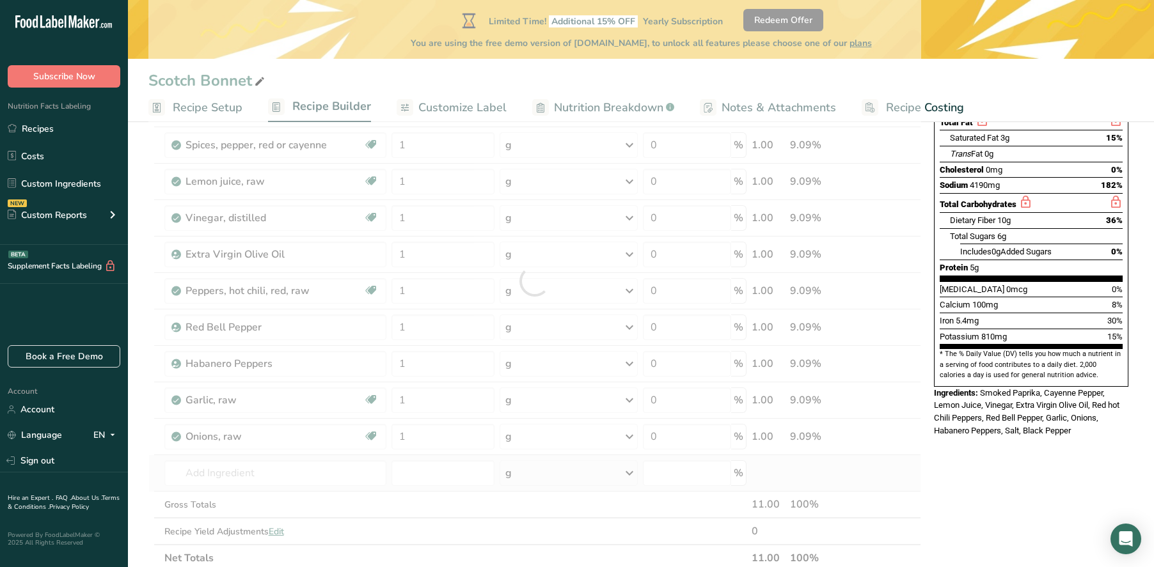
click at [848, 468] on div "Ingredient * Amount * Unit * Waste * .a-a{fill:#347362;}.b-a{fill:#fff;} Grams …" at bounding box center [534, 280] width 773 height 581
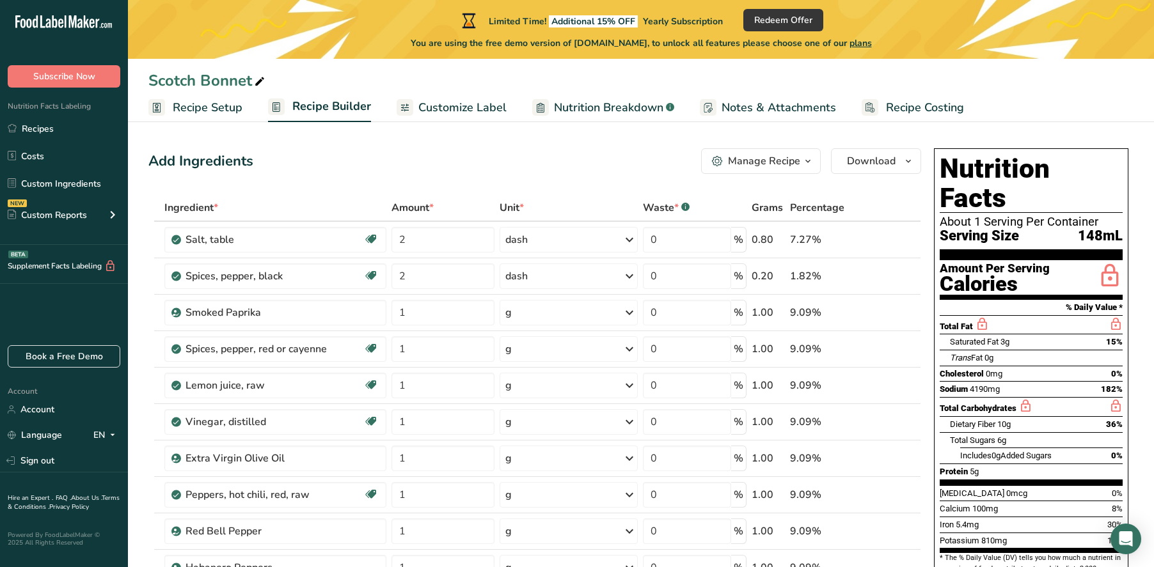
scroll to position [0, 0]
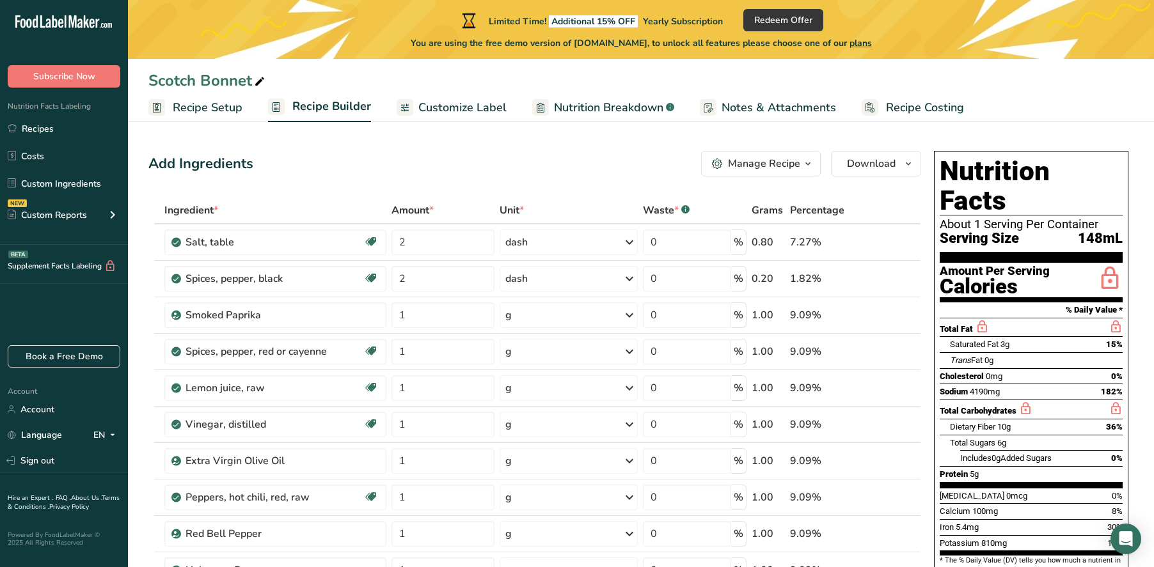
click at [223, 113] on span "Recipe Setup" at bounding box center [208, 107] width 70 height 17
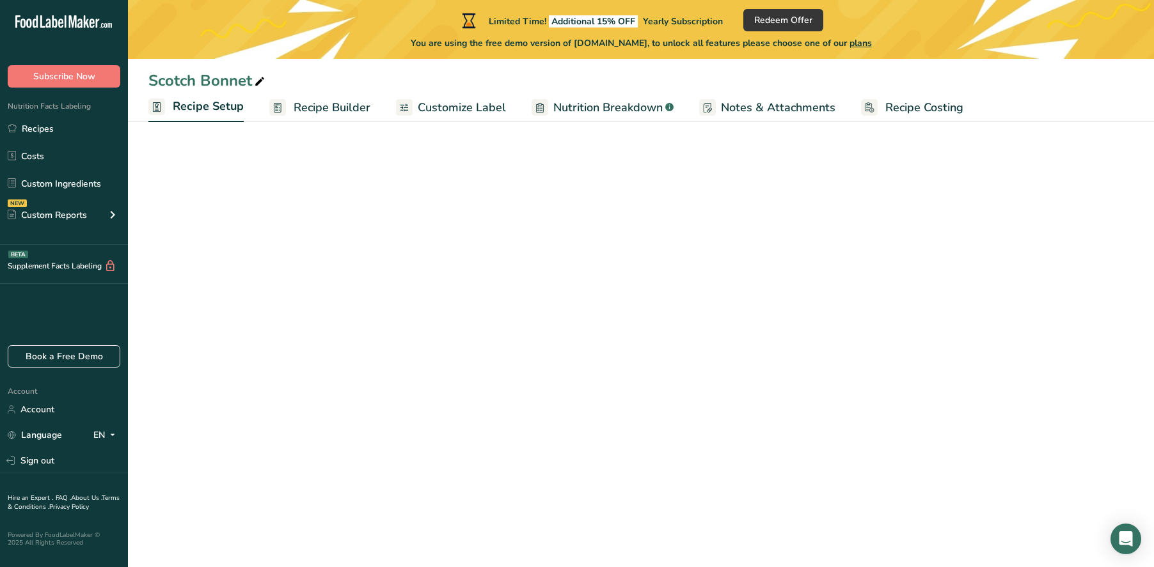
select select "20"
select select "22"
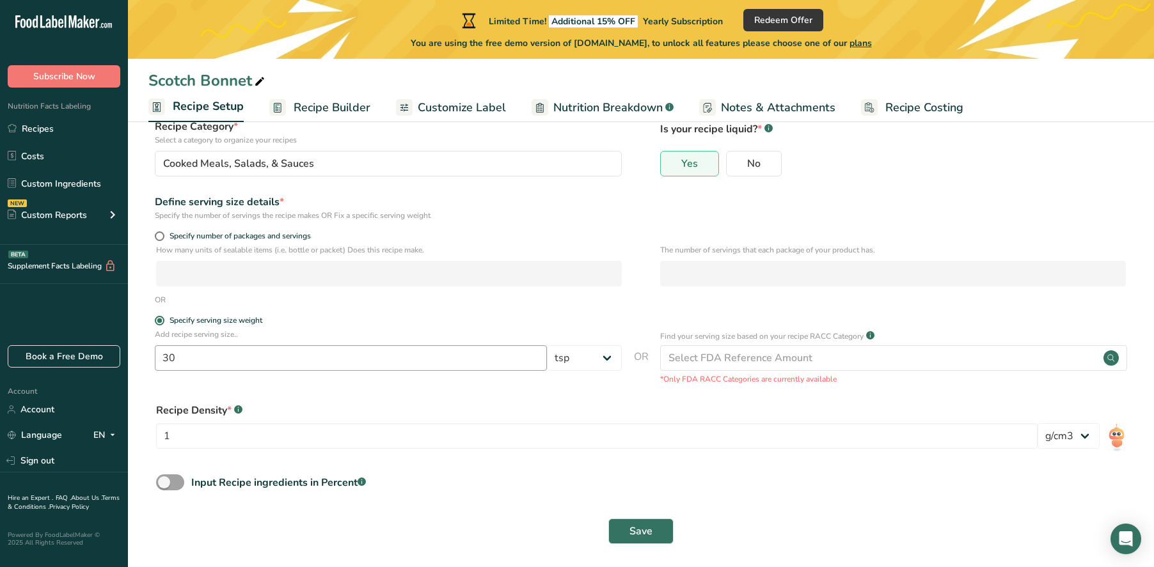
scroll to position [101, 0]
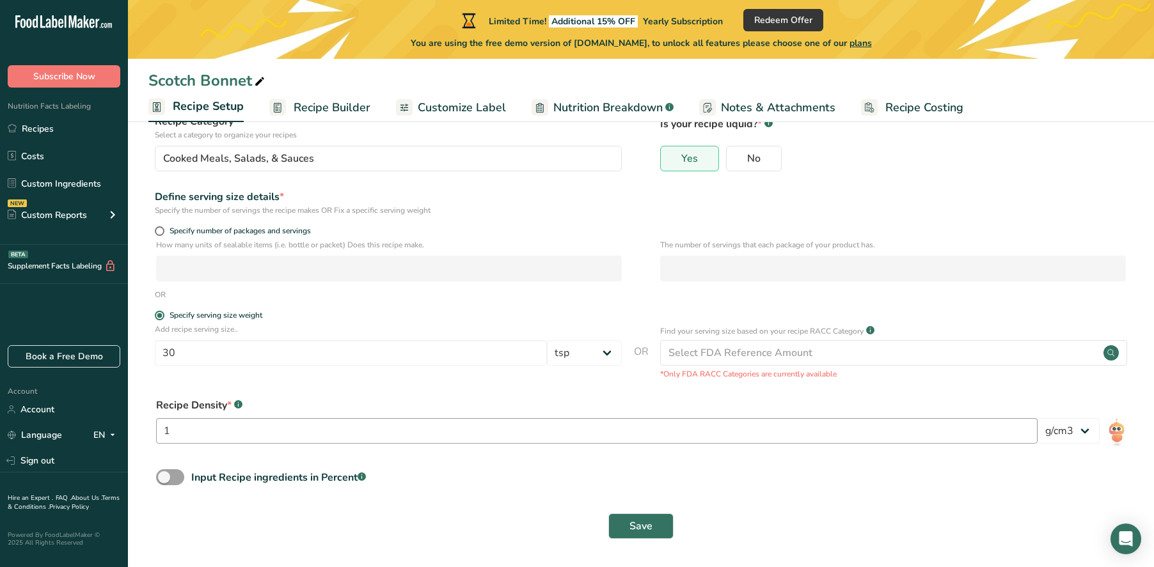
click at [405, 443] on div "1" at bounding box center [596, 434] width 881 height 33
click at [396, 435] on input "1" at bounding box center [596, 431] width 881 height 26
type input "30"
click at [560, 487] on div "Input Recipe ingredients in Percent .a-a{fill:#347362;}.b-a{fill:#fff;}" at bounding box center [640, 482] width 985 height 26
click at [630, 532] on span "Save" at bounding box center [640, 526] width 23 height 15
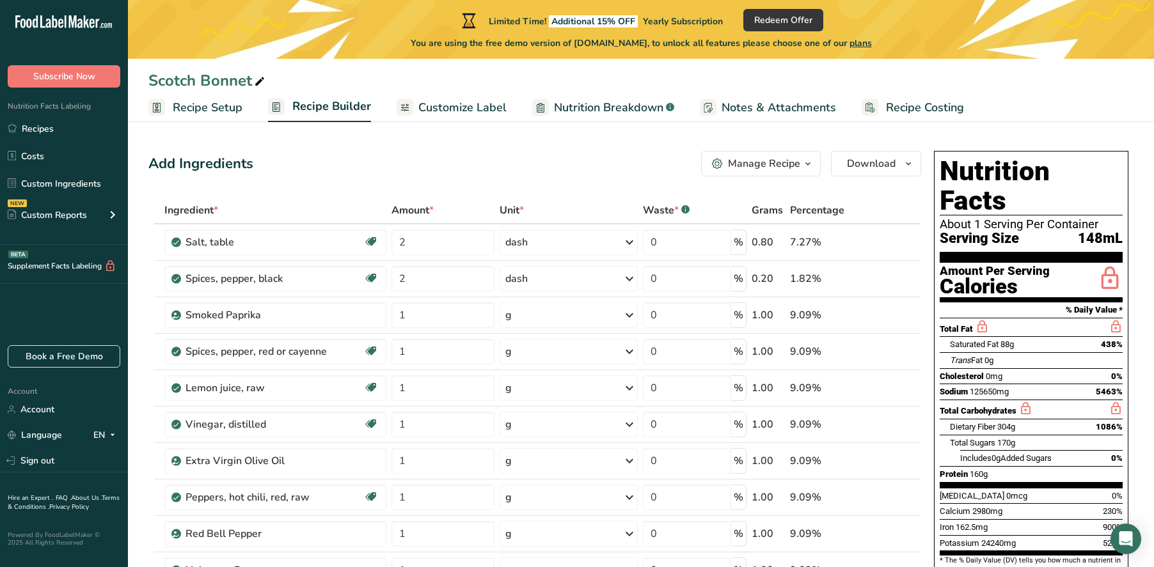
click at [745, 169] on div "Manage Recipe" at bounding box center [764, 163] width 72 height 15
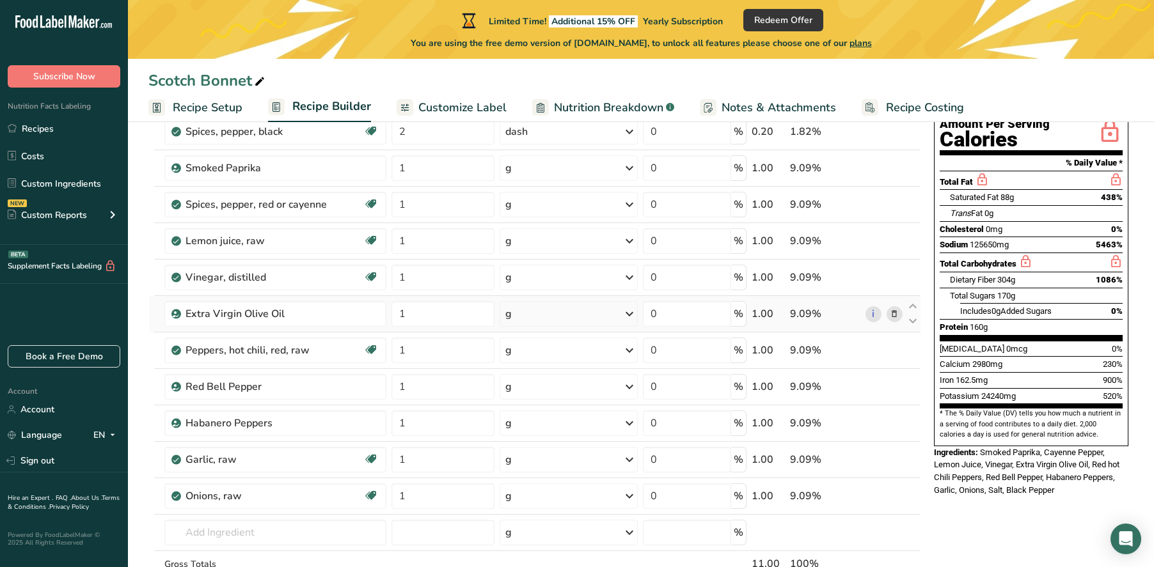
scroll to position [153, 0]
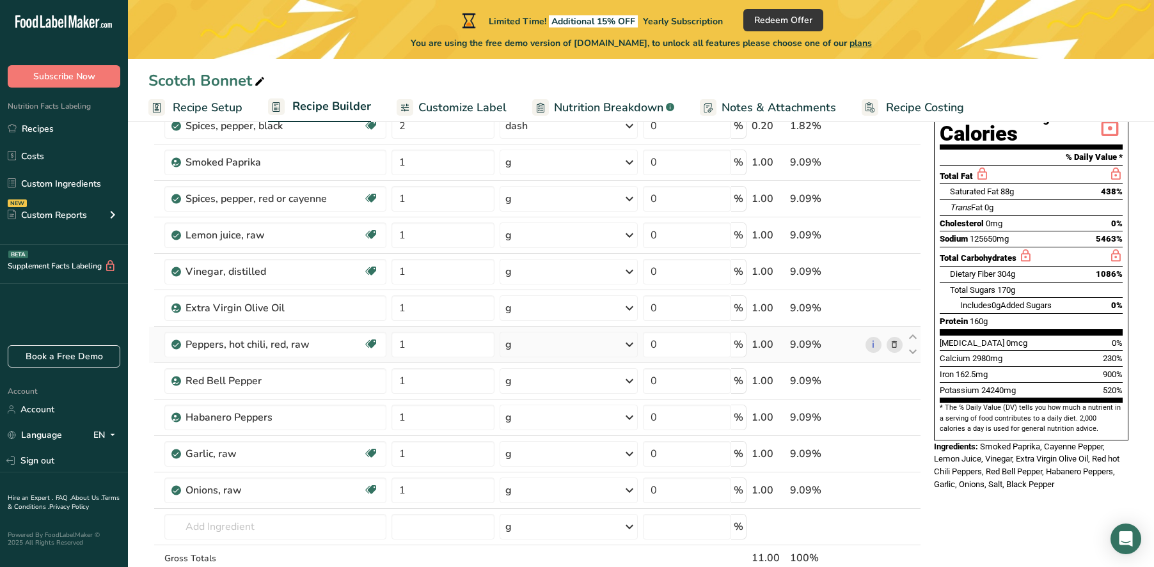
click at [561, 347] on div "g" at bounding box center [569, 345] width 138 height 26
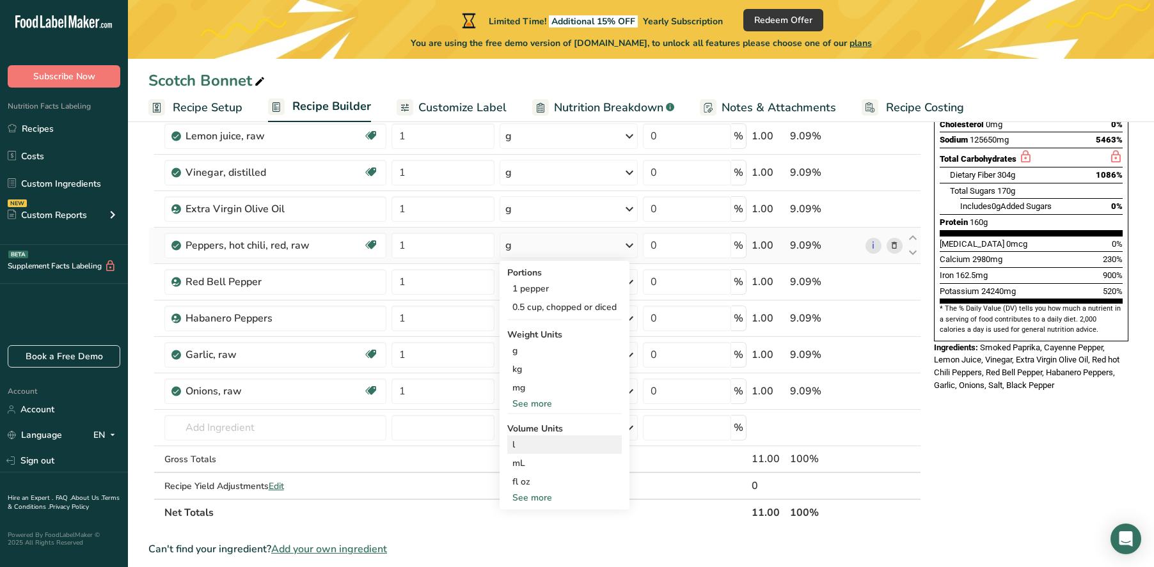
scroll to position [253, 0]
click at [559, 407] on div "See more" at bounding box center [564, 403] width 114 height 13
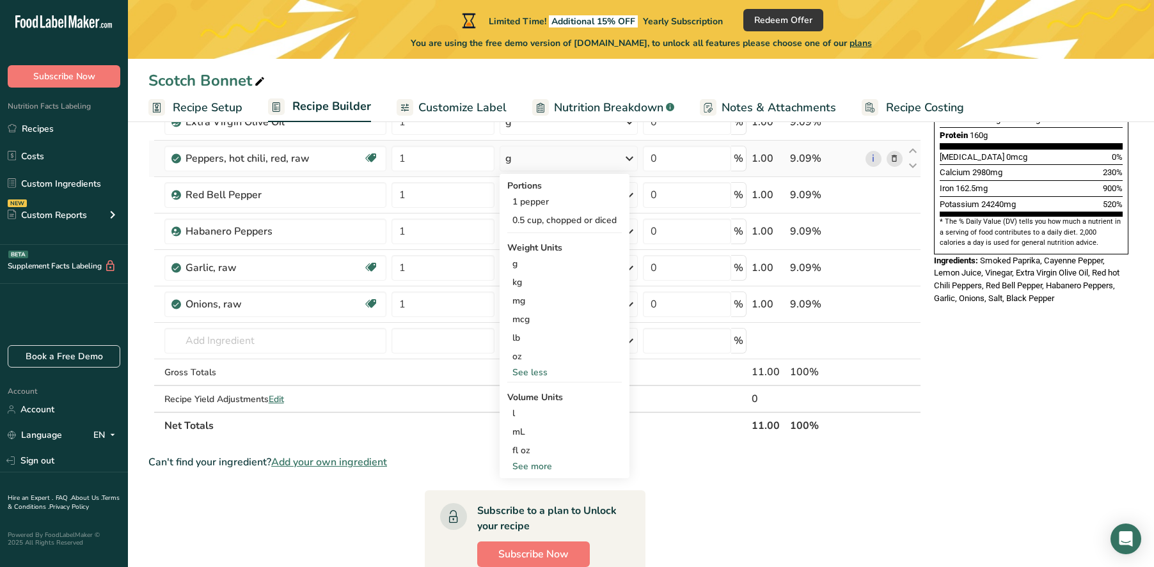
scroll to position [340, 0]
click at [548, 468] on div "See more" at bounding box center [564, 465] width 114 height 13
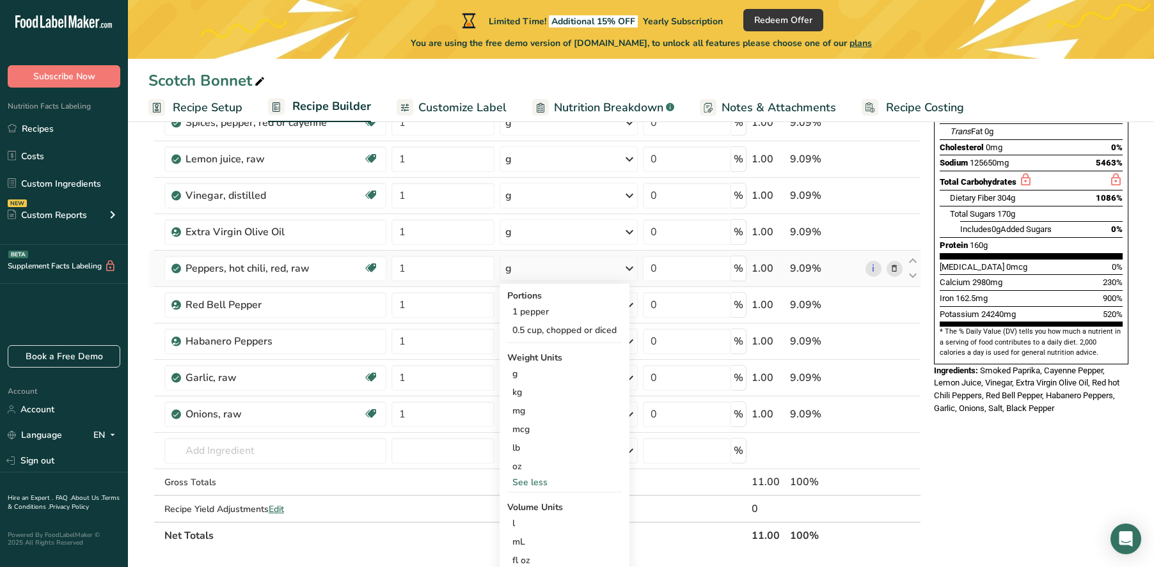
scroll to position [184, 0]
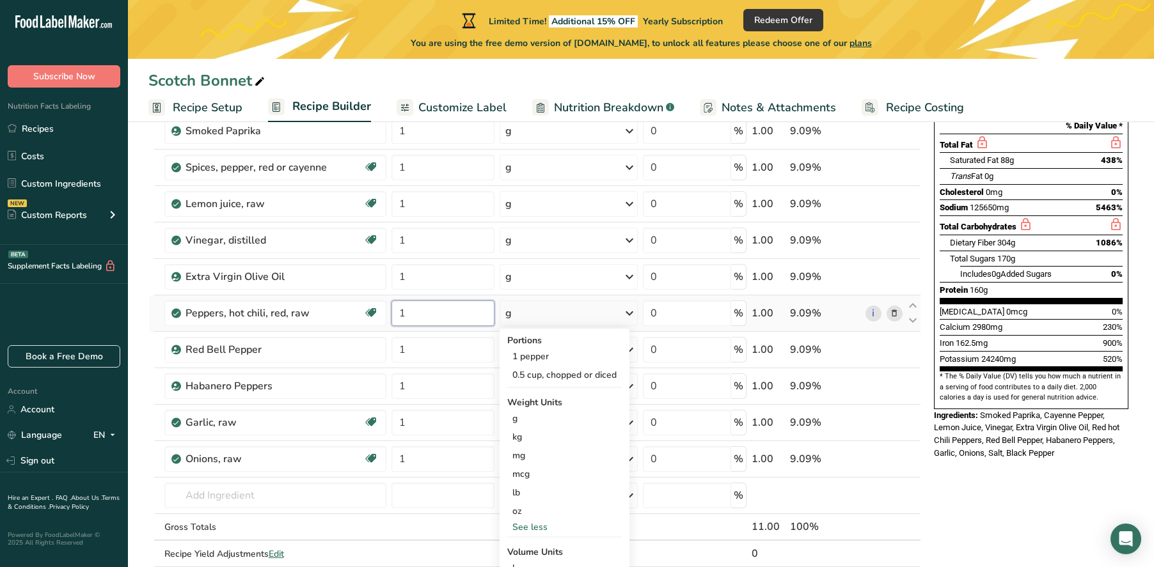
click at [423, 310] on input "1" at bounding box center [443, 314] width 104 height 26
type input "0.5"
click at [422, 352] on div "Ingredient * Amount * Unit * Waste * .a-a{fill:#347362;}.b-a{fill:#fff;} Grams …" at bounding box center [534, 303] width 773 height 581
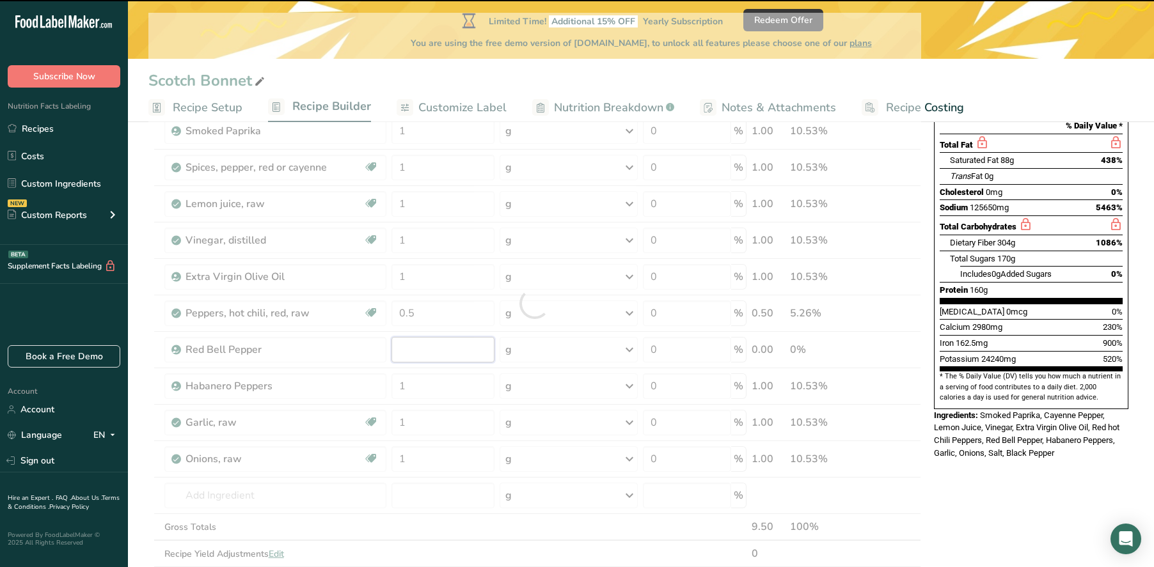
type input "1"
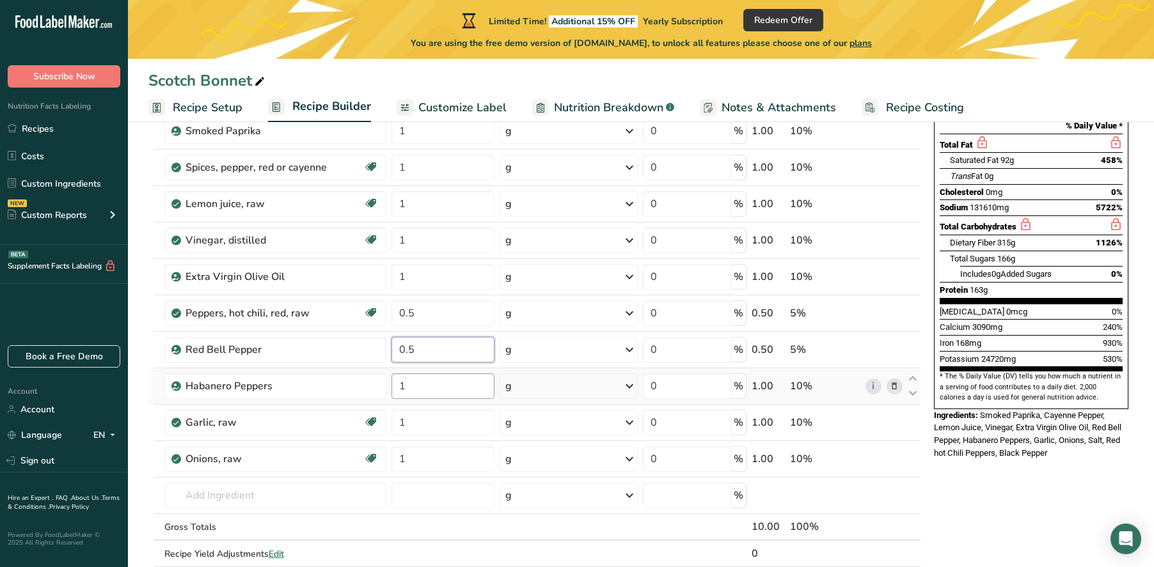
type input "0.5"
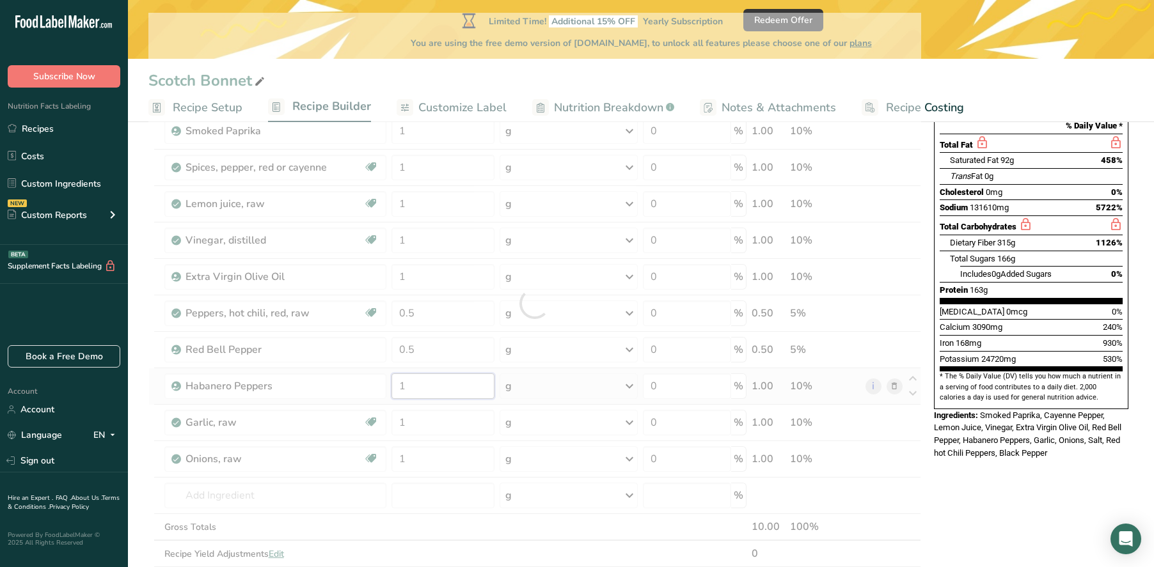
click at [424, 383] on div "Ingredient * Amount * Unit * Waste * .a-a{fill:#347362;}.b-a{fill:#fff;} Grams …" at bounding box center [534, 303] width 773 height 581
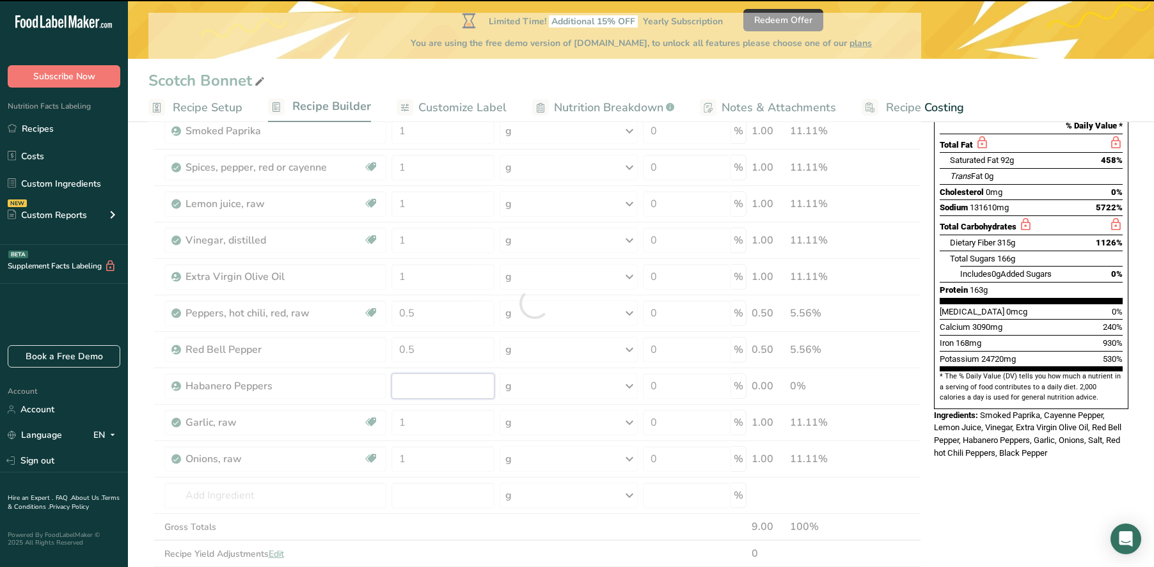
type input "1"
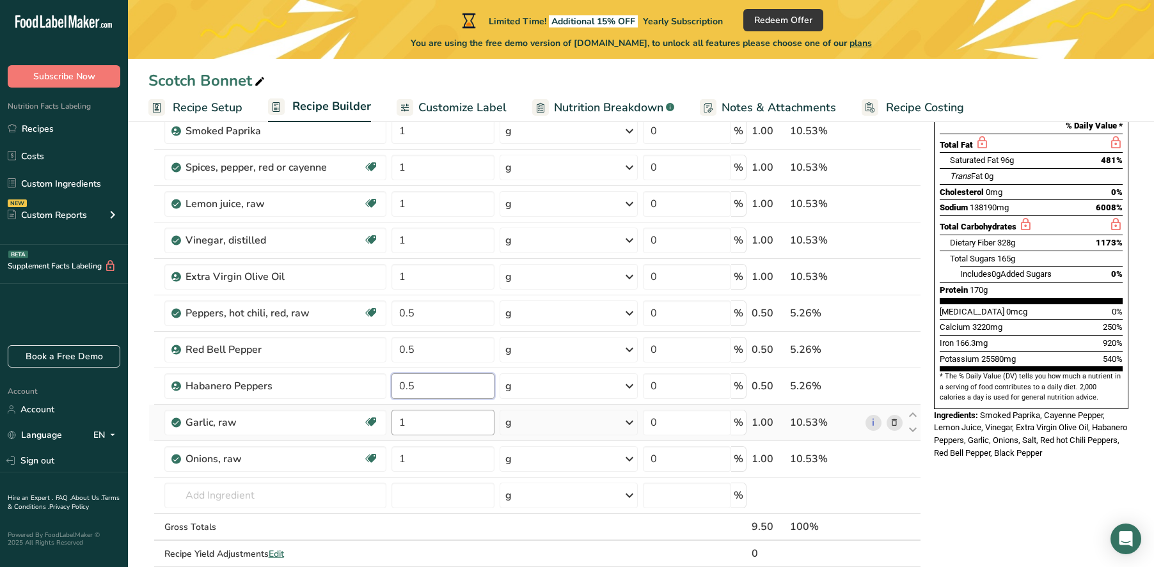
type input "0.5"
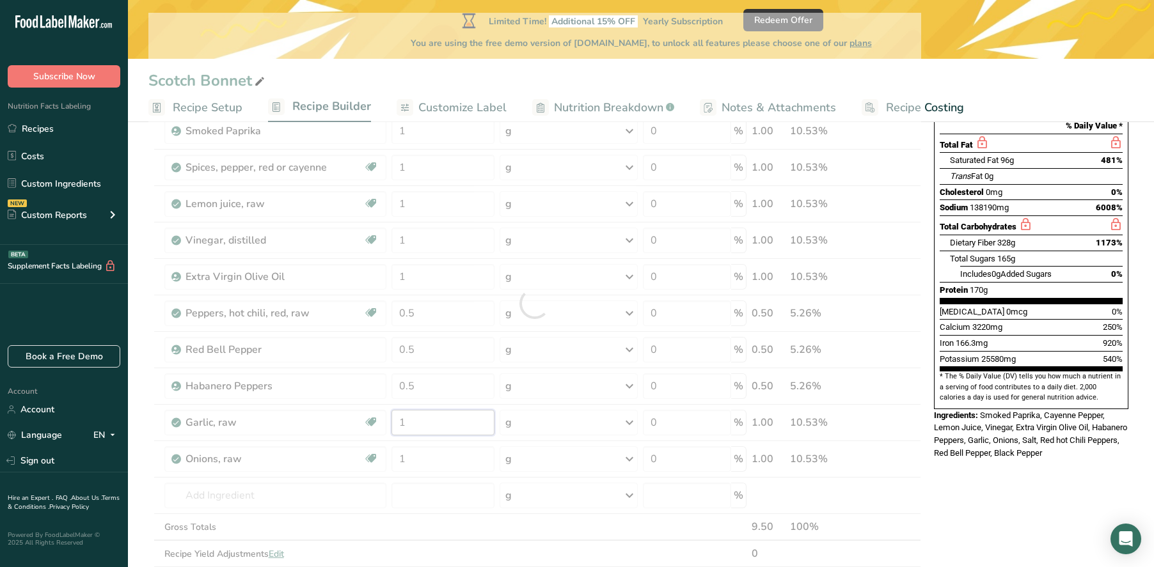
click at [436, 425] on div "Ingredient * Amount * Unit * Waste * .a-a{fill:#347362;}.b-a{fill:#fff;} Grams …" at bounding box center [534, 303] width 773 height 581
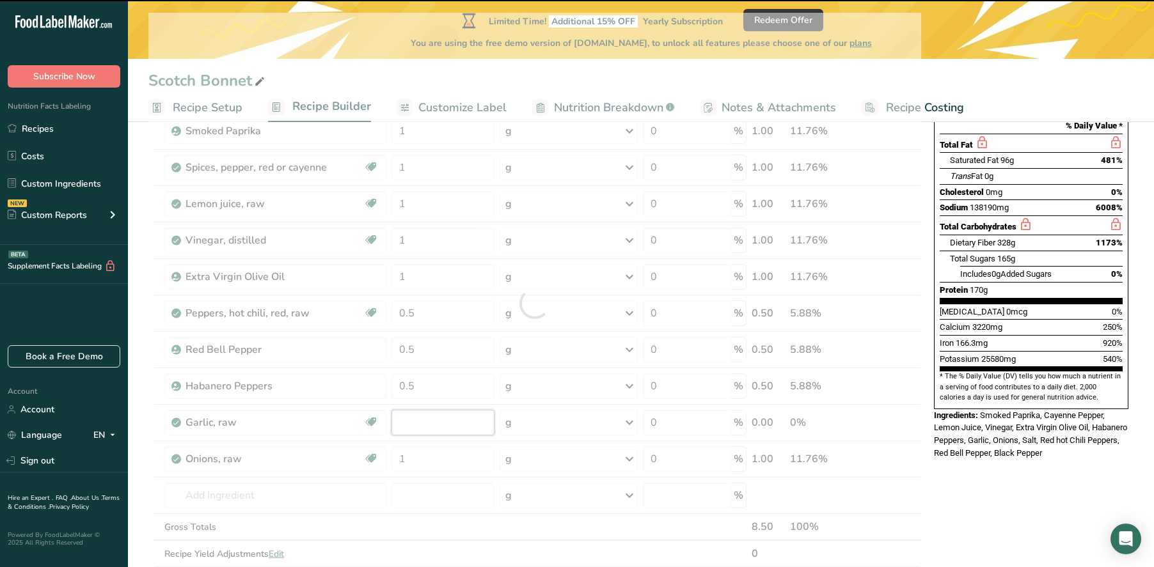
type input "1"
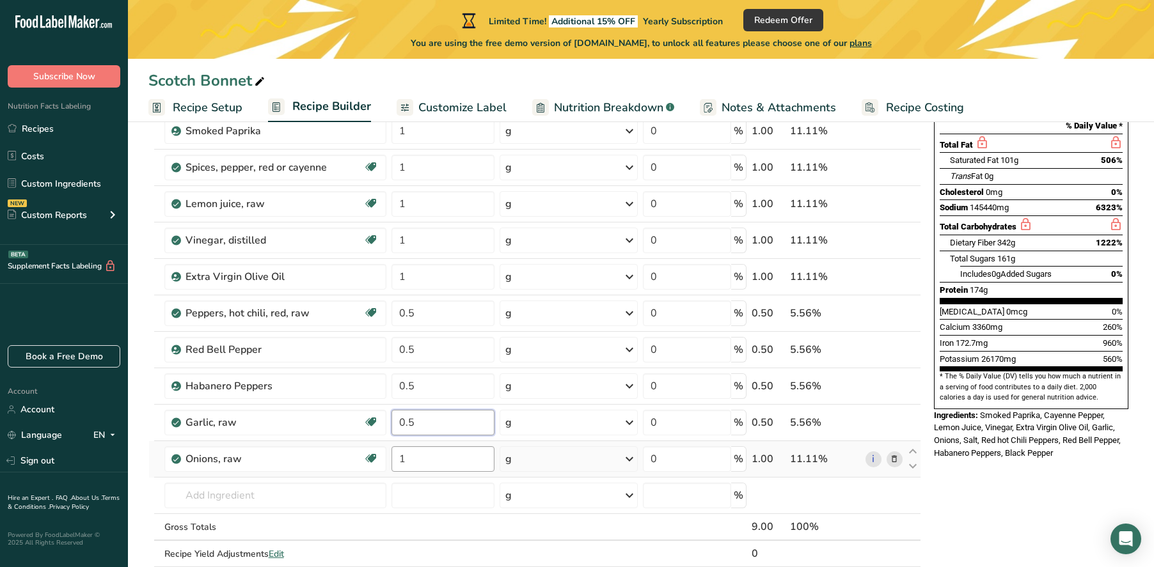
type input "0.5"
click at [445, 465] on div "Ingredient * Amount * Unit * Waste * .a-a{fill:#347362;}.b-a{fill:#fff;} Grams …" at bounding box center [534, 303] width 773 height 581
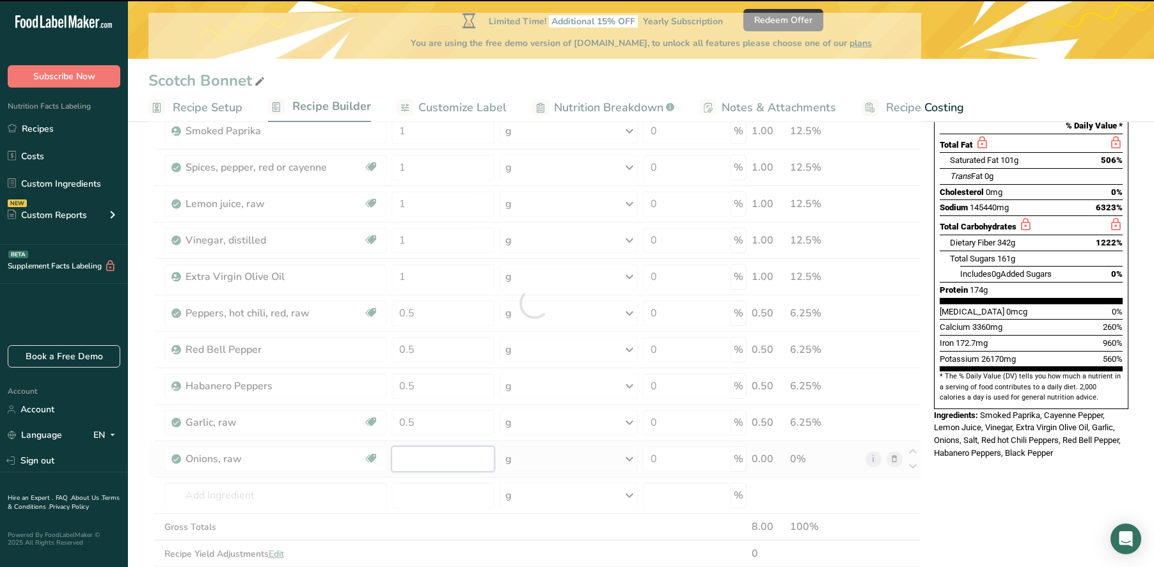
type input "1"
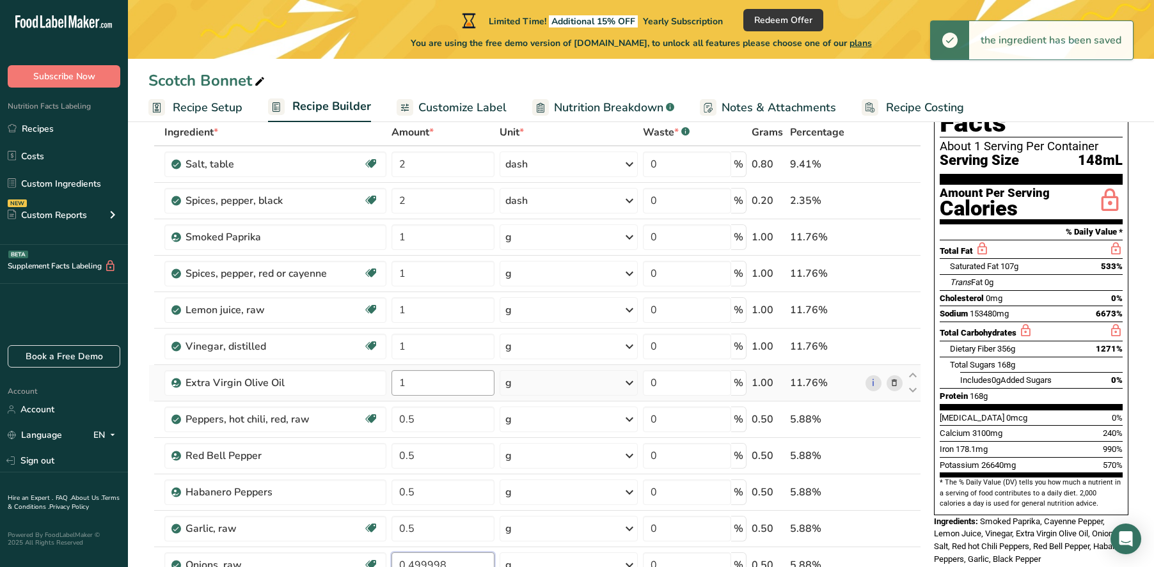
scroll to position [72, 0]
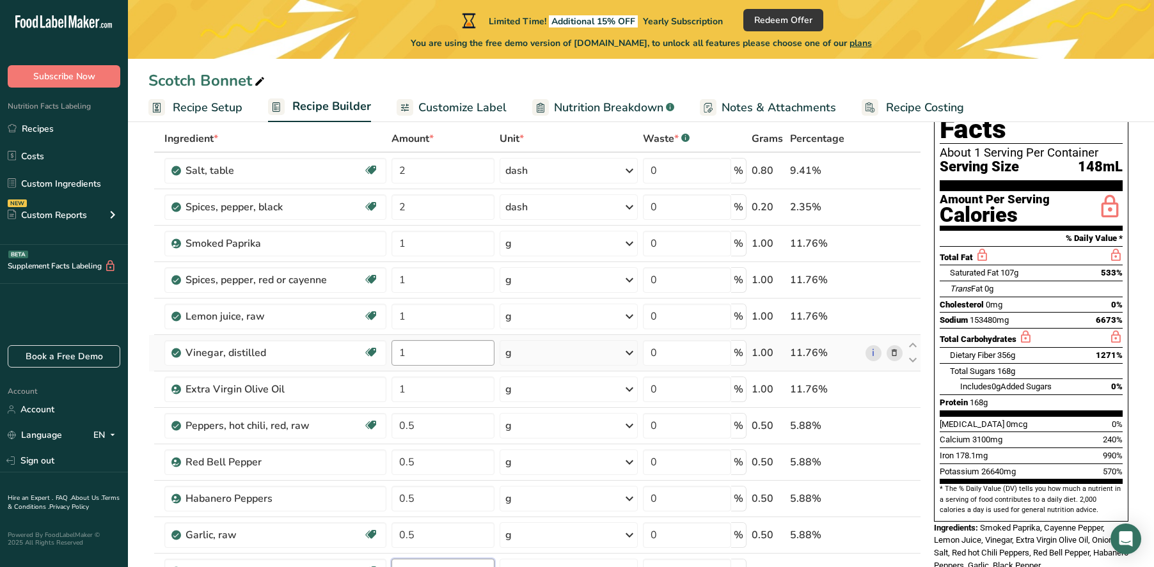
type input "0.499998"
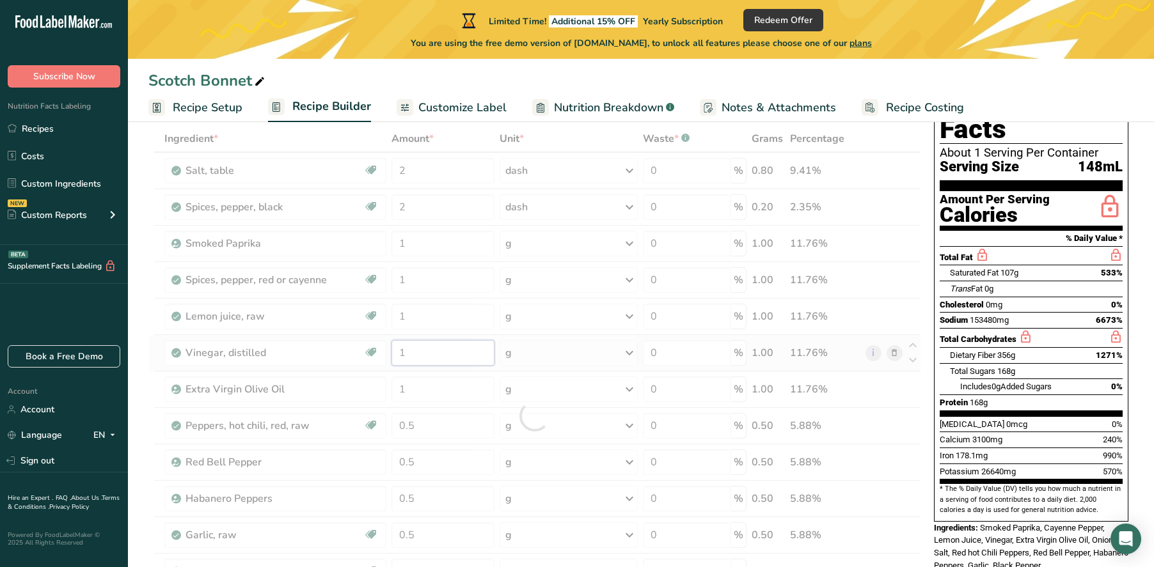
click at [444, 358] on div "Ingredient * Amount * Unit * Waste * .a-a{fill:#347362;}.b-a{fill:#fff;} Grams …" at bounding box center [534, 415] width 773 height 581
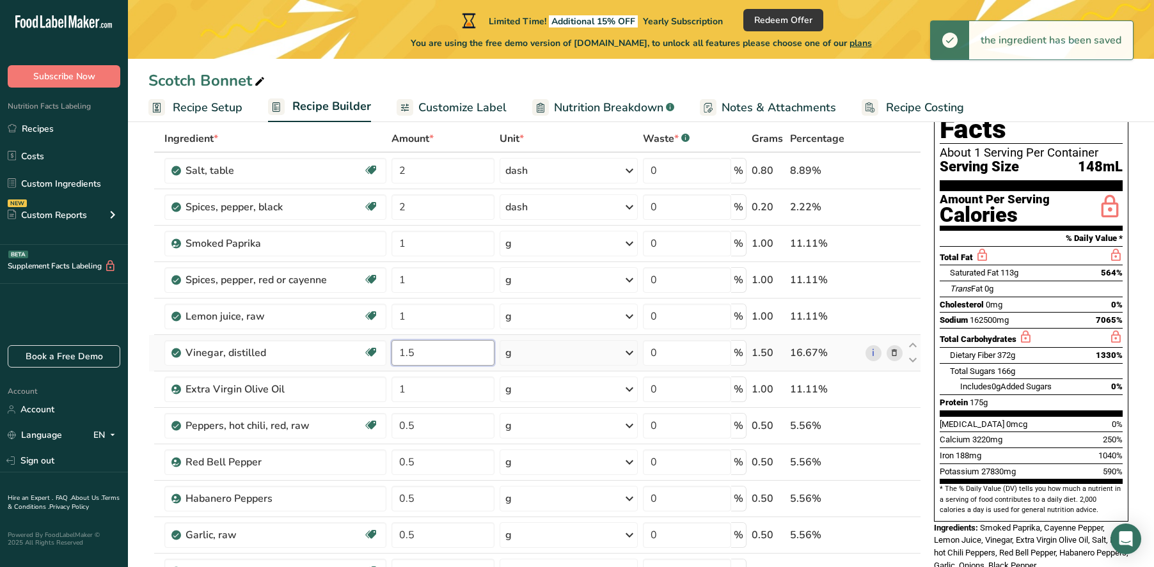
type input "1"
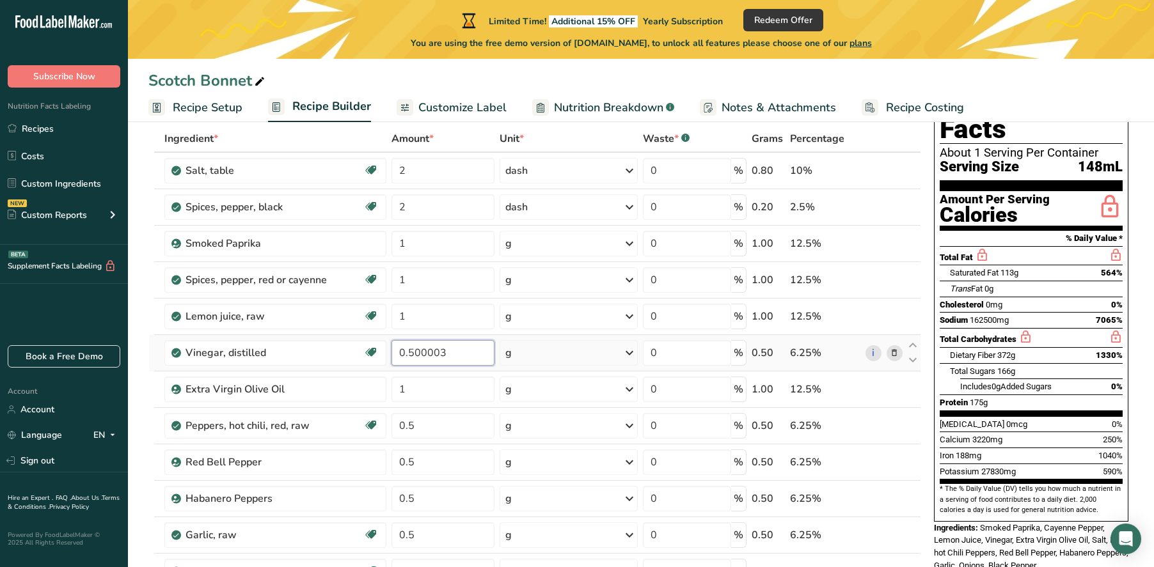
scroll to position [52, 0]
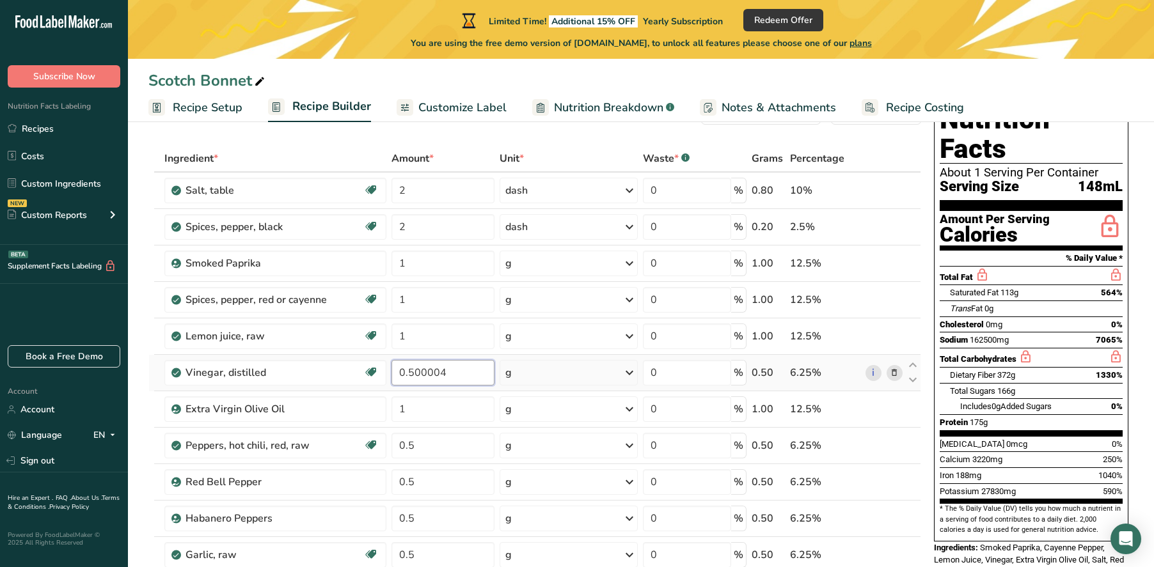
type input "0.500004"
click at [737, 374] on div "Ingredient * Amount * Unit * Waste * .a-a{fill:#347362;}.b-a{fill:#fff;} Grams …" at bounding box center [534, 435] width 773 height 581
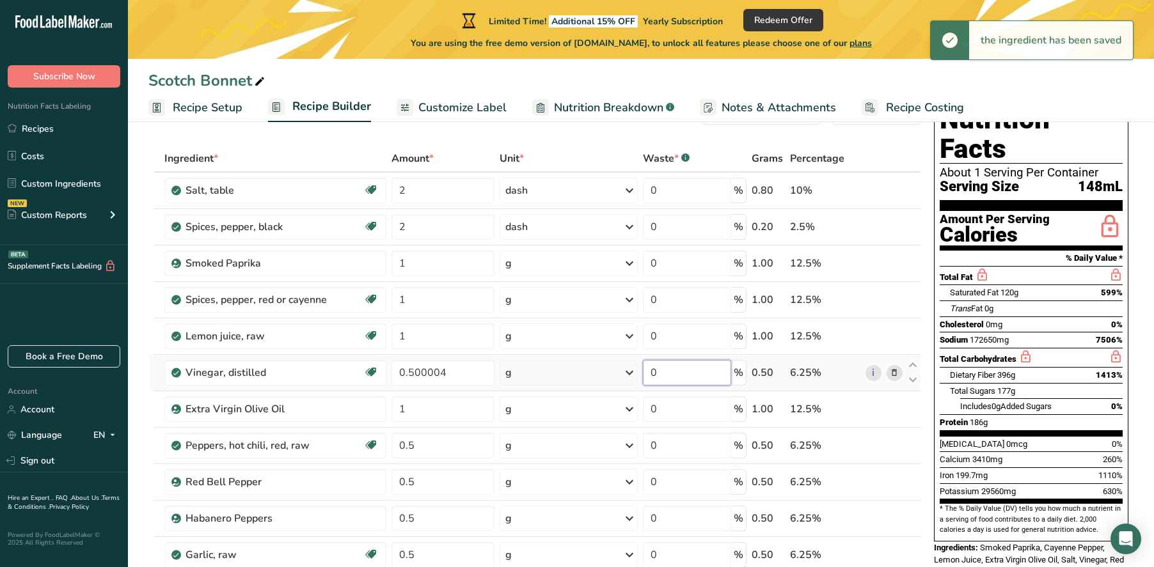
click at [698, 372] on input "0" at bounding box center [687, 373] width 88 height 26
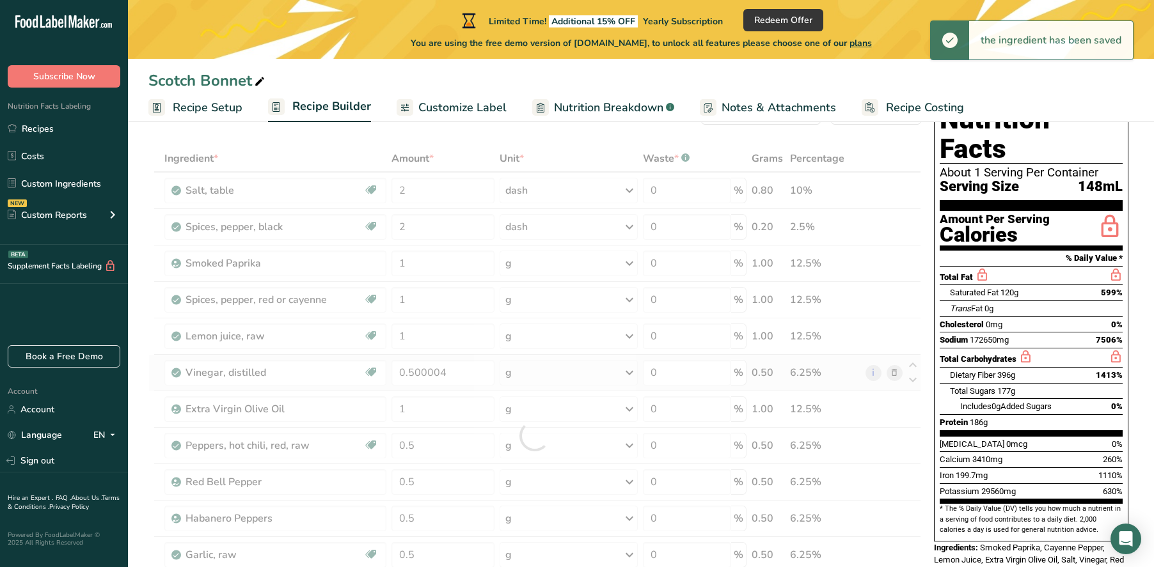
click at [741, 373] on div "Ingredient * Amount * Unit * Waste * .a-a{fill:#347362;}.b-a{fill:#fff;} Grams …" at bounding box center [534, 435] width 773 height 581
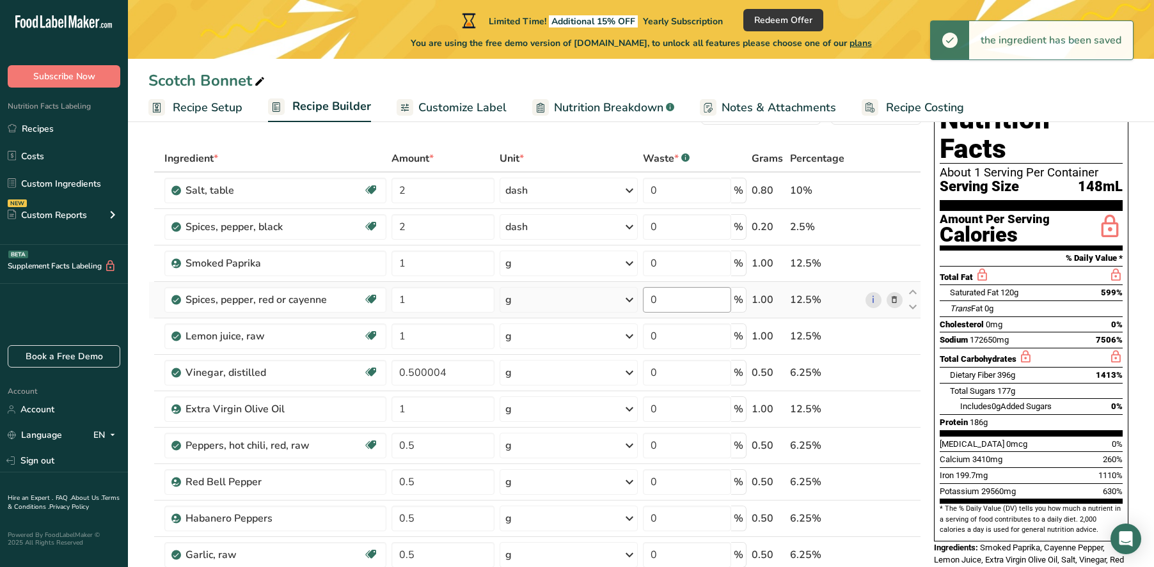
scroll to position [0, 0]
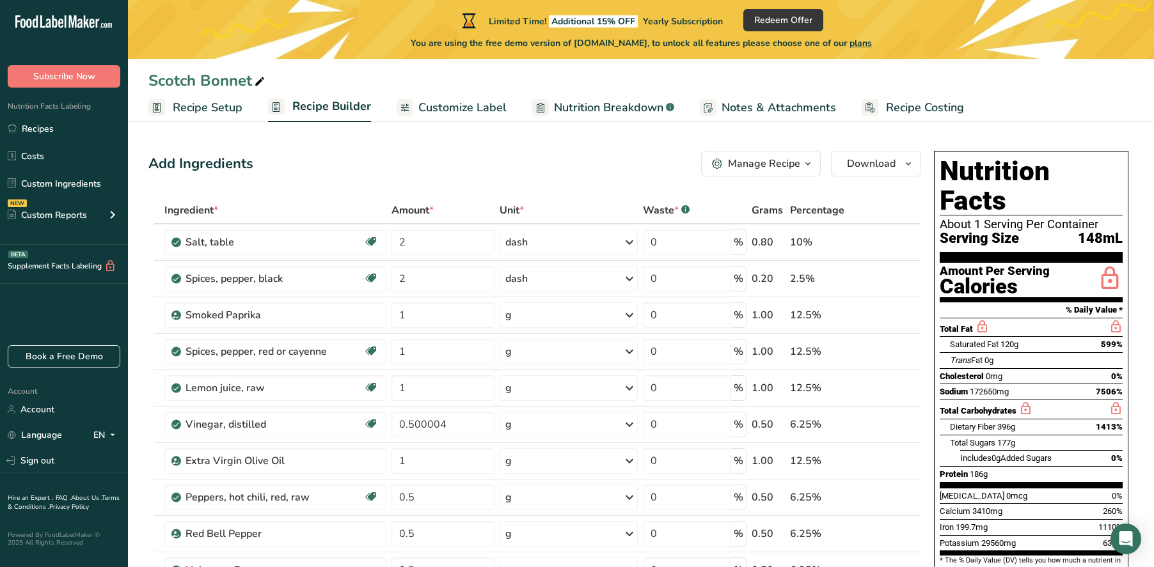
click at [226, 106] on span "Recipe Setup" at bounding box center [208, 107] width 70 height 17
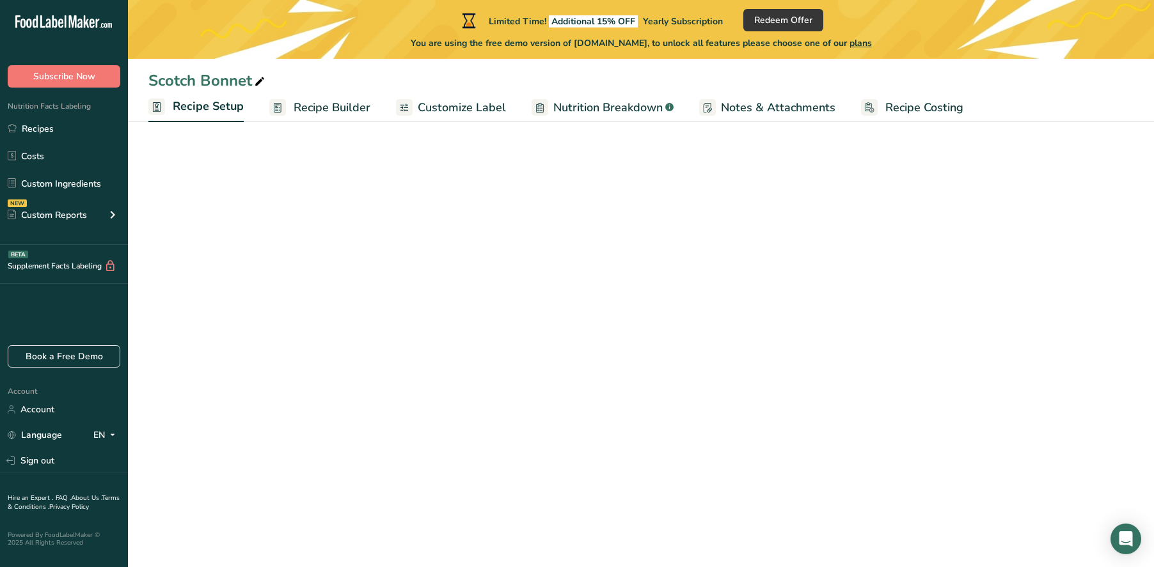
select select "20"
select select "22"
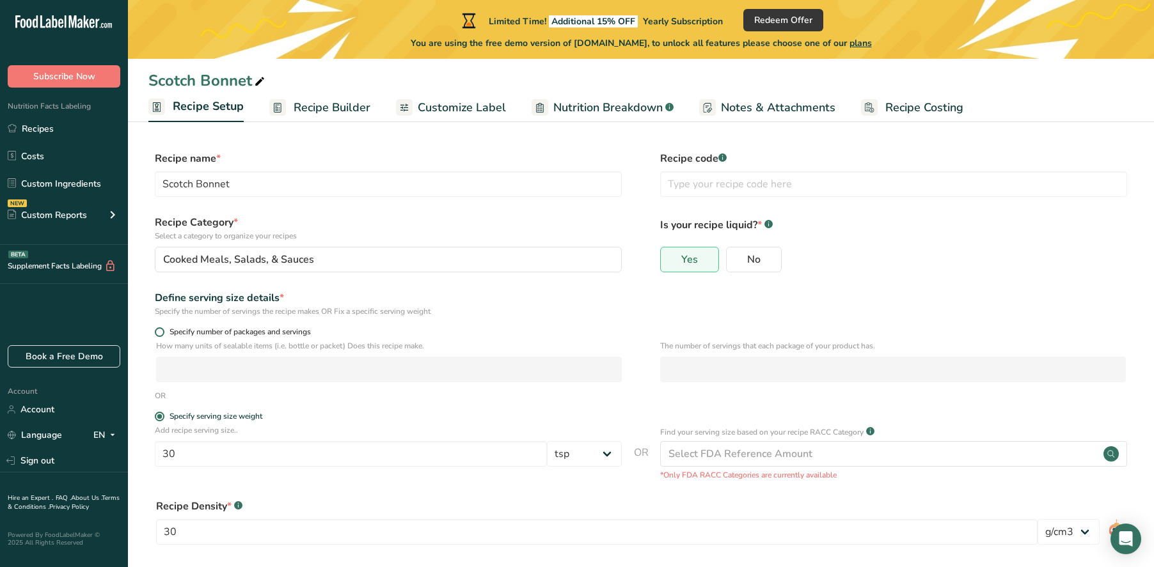
click at [249, 329] on span "Specify number of packages and servings" at bounding box center [237, 332] width 146 height 10
click at [163, 329] on input "Specify number of packages and servings" at bounding box center [159, 332] width 8 height 8
radio input "true"
radio input "false"
select select "0"
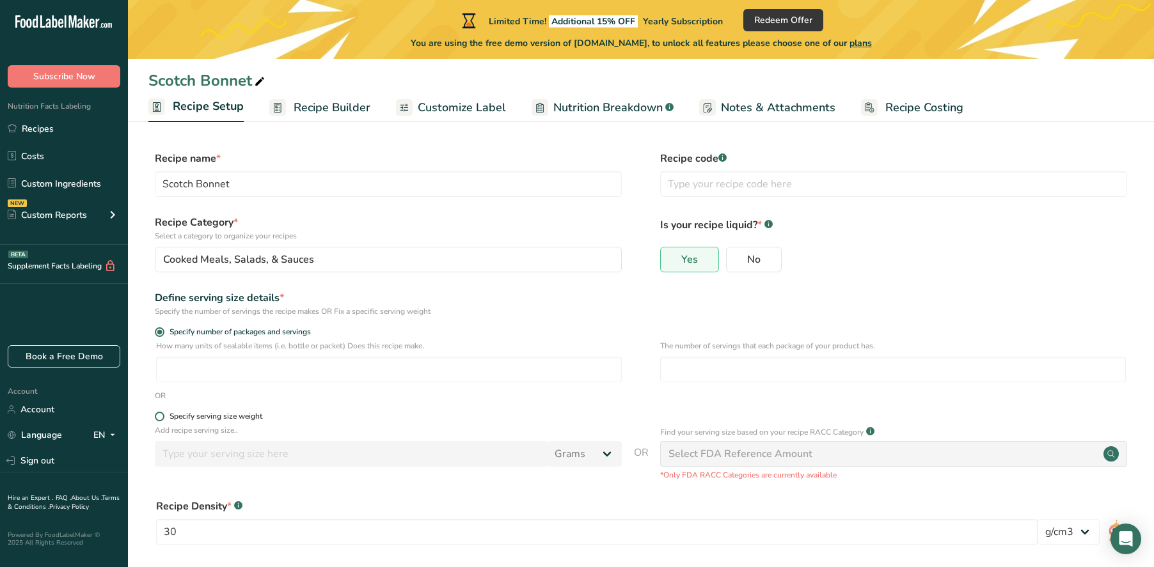
click at [209, 418] on div "Specify serving size weight" at bounding box center [215, 417] width 93 height 10
click at [163, 418] on input "Specify serving size weight" at bounding box center [159, 417] width 8 height 8
radio input "true"
radio input "false"
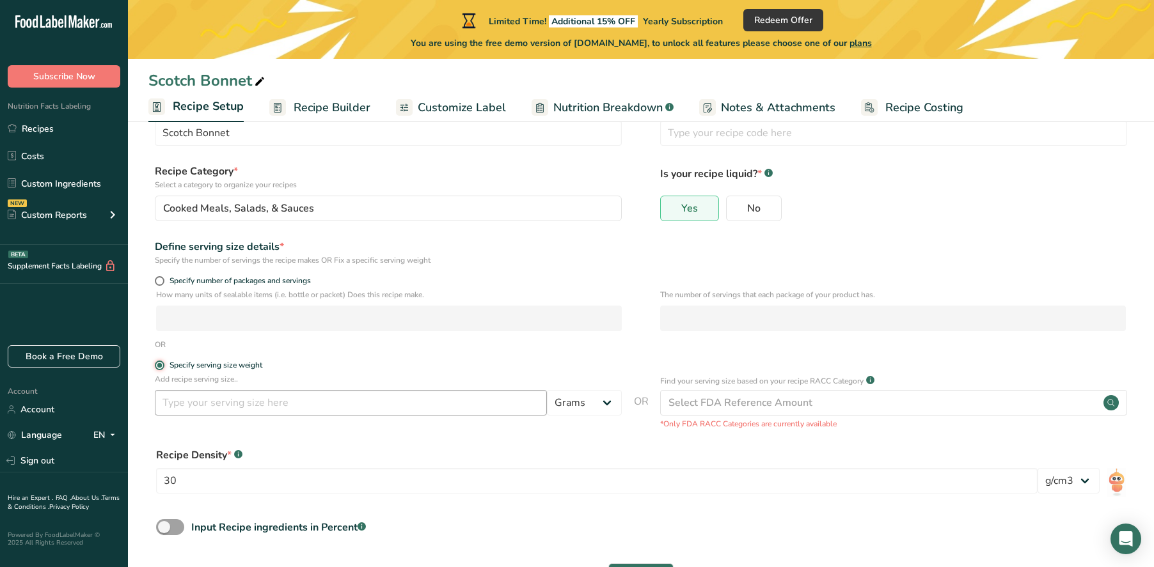
scroll to position [67, 0]
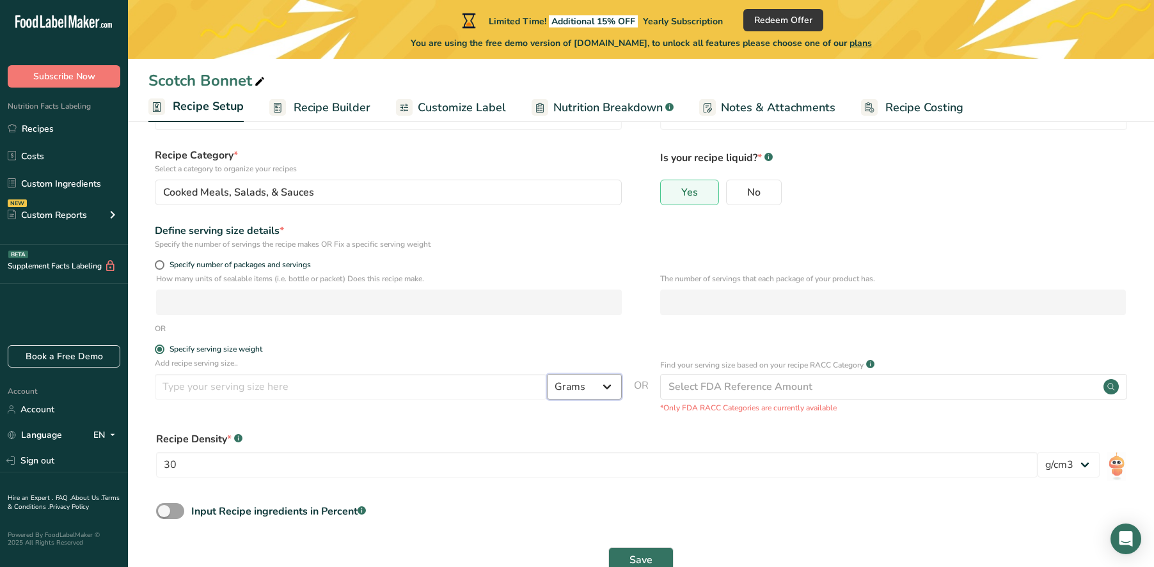
click at [599, 387] on select "Grams kg mg mcg lb oz l mL fl oz tbsp tsp cup qt gallon" at bounding box center [584, 387] width 75 height 26
select select "20"
click at [547, 374] on select "Grams kg mg mcg lb oz l mL fl oz tbsp tsp cup qt gallon" at bounding box center [584, 387] width 75 height 26
click at [290, 388] on input "number" at bounding box center [351, 387] width 392 height 26
type input "1"
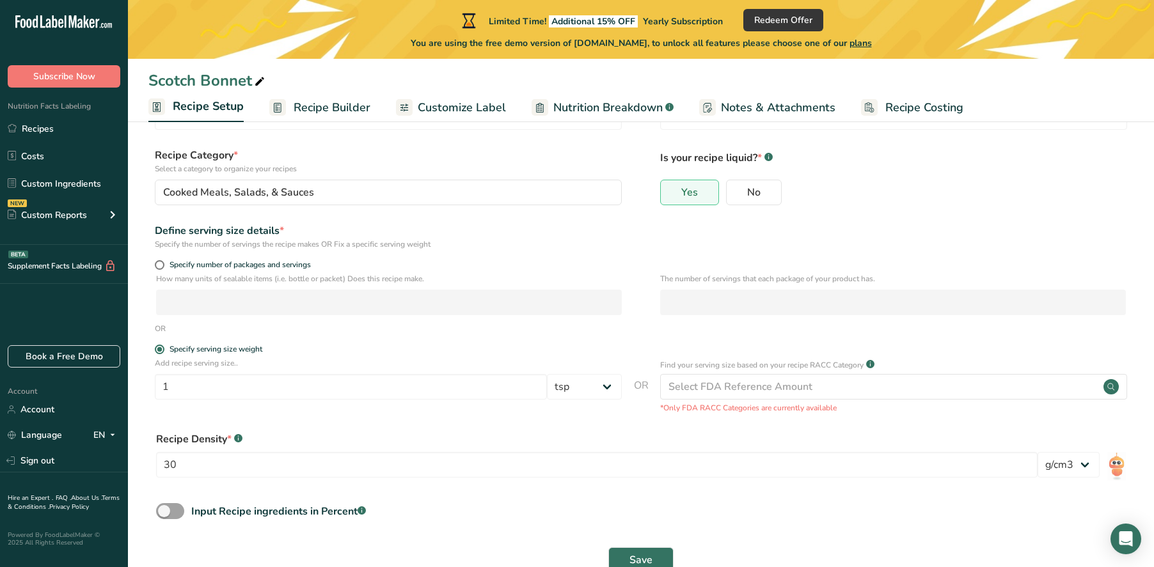
click at [443, 331] on div "OR" at bounding box center [640, 329] width 985 height 12
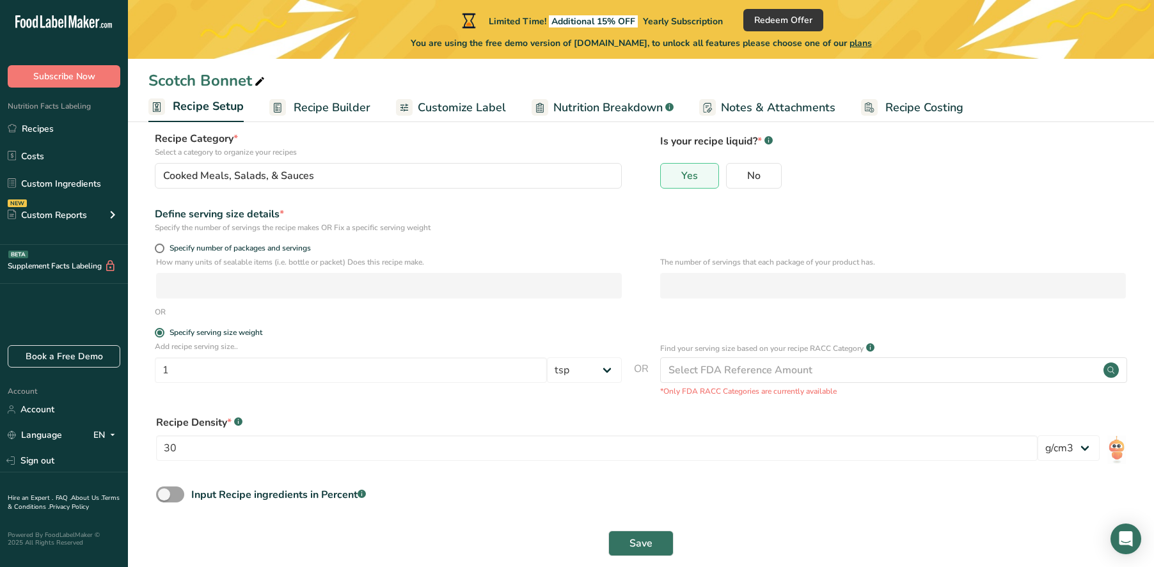
scroll to position [95, 0]
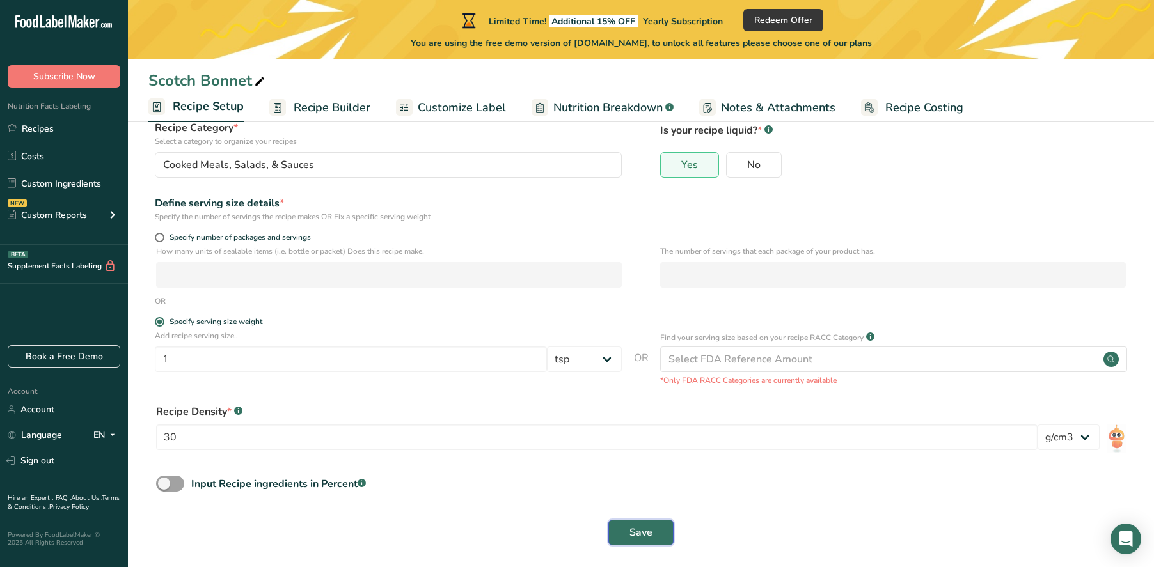
click at [639, 535] on span "Save" at bounding box center [640, 532] width 23 height 15
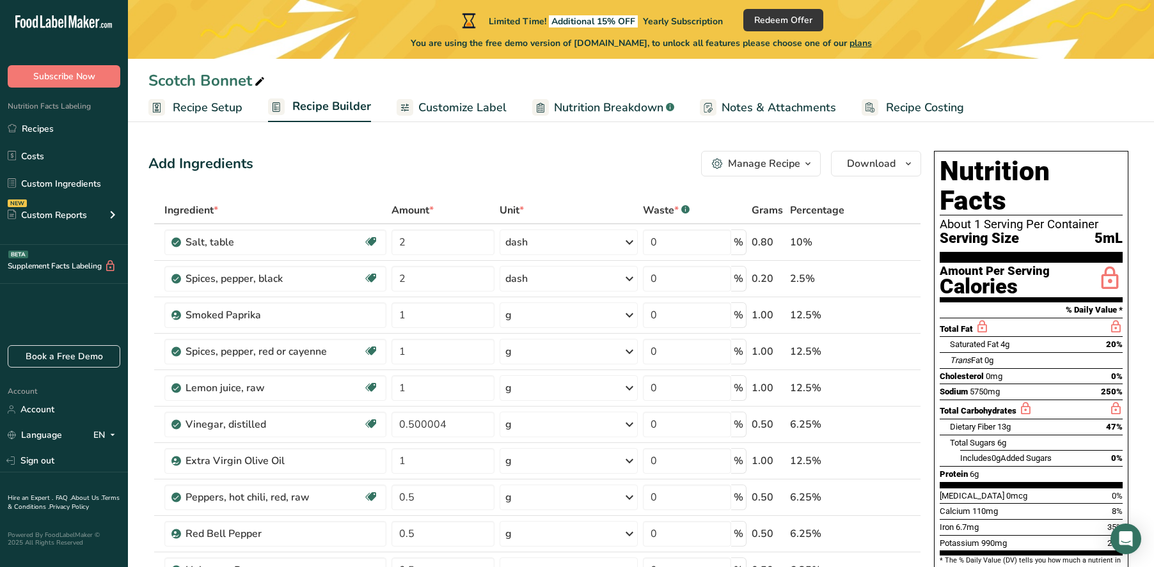
click at [211, 109] on span "Recipe Setup" at bounding box center [208, 107] width 70 height 17
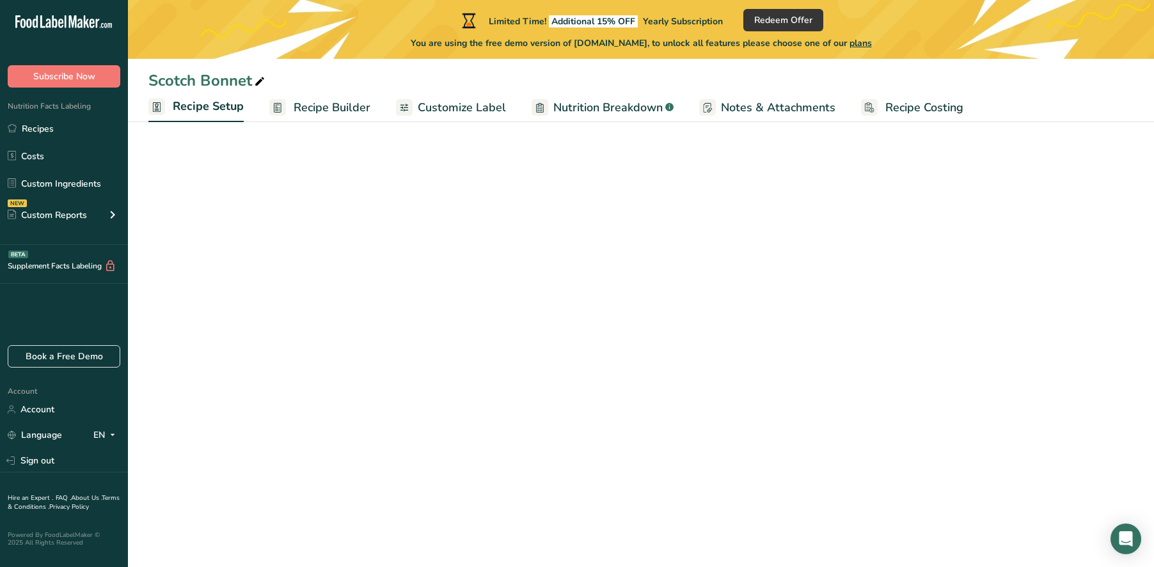
select select "20"
select select "22"
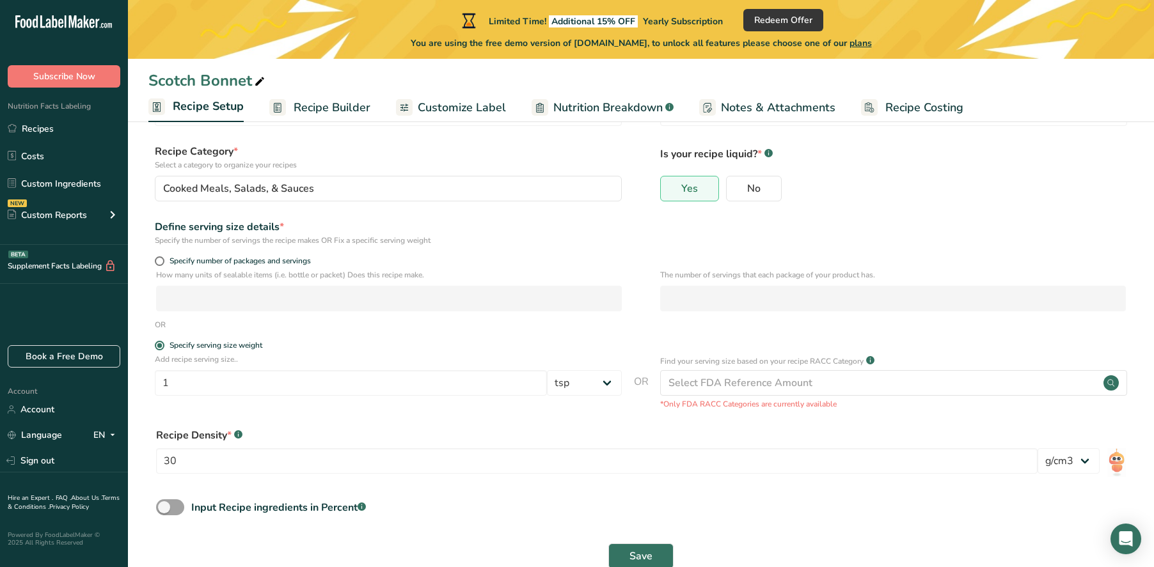
scroll to position [75, 0]
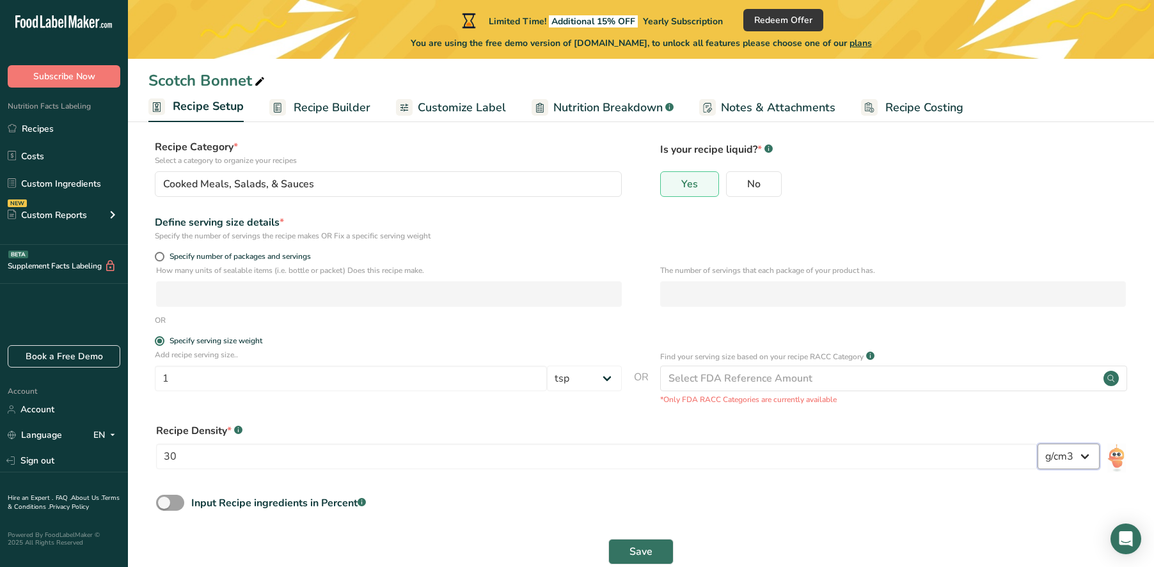
click at [1065, 453] on select "lb/ft3 g/cm3" at bounding box center [1068, 457] width 62 height 26
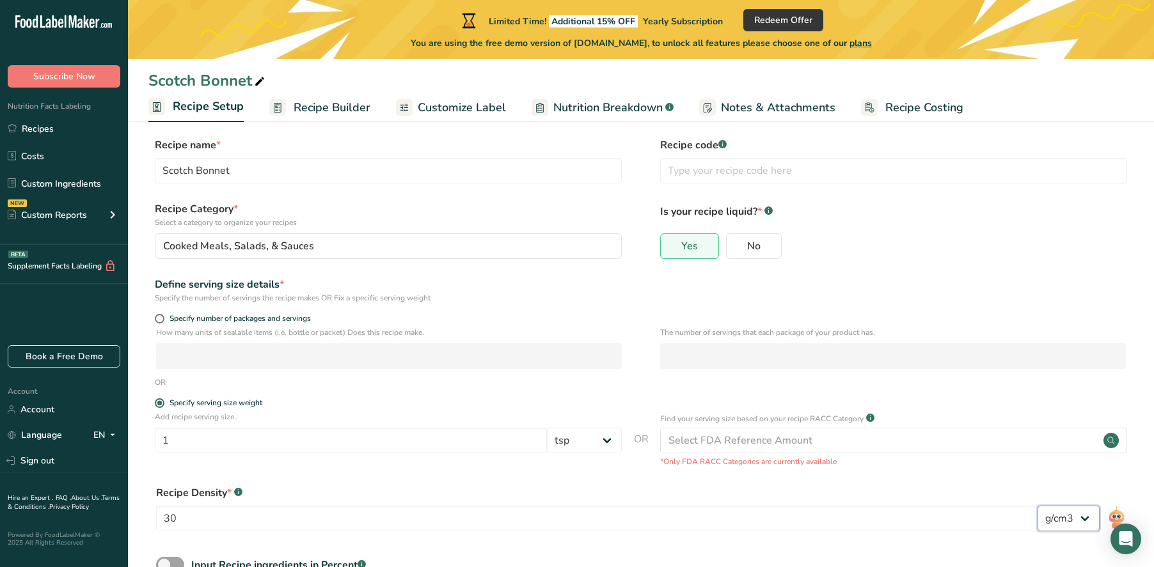
scroll to position [0, 0]
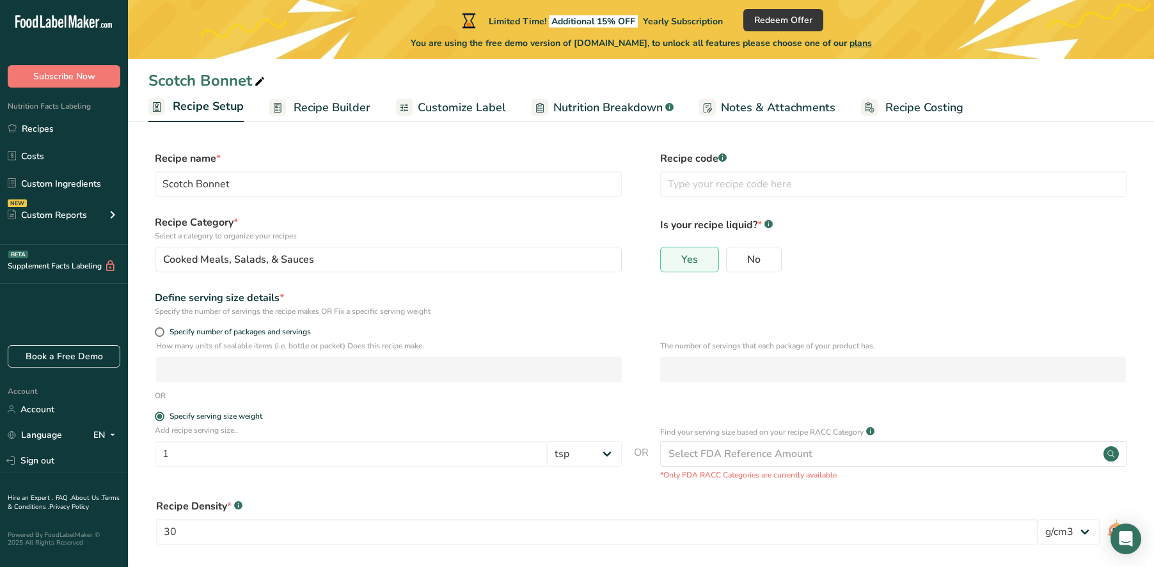
click at [329, 104] on span "Recipe Builder" at bounding box center [332, 107] width 77 height 17
